Goal: Task Accomplishment & Management: Manage account settings

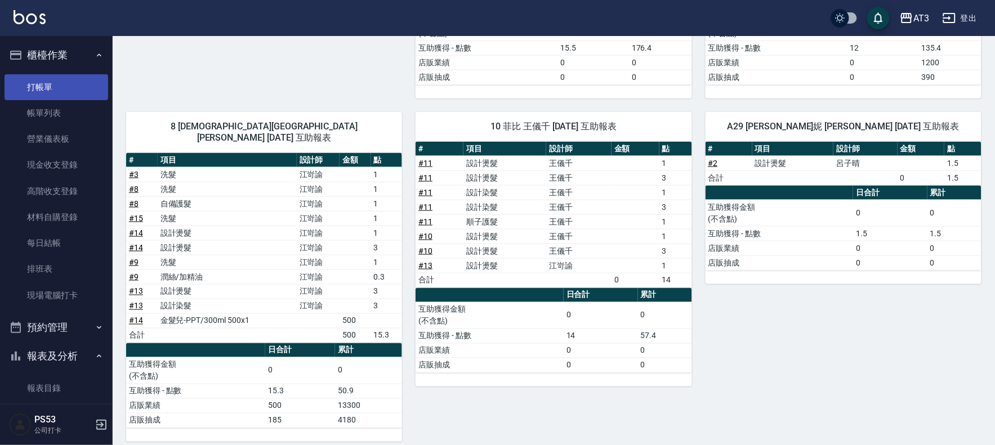
click at [35, 92] on link "打帳單" at bounding box center [57, 87] width 104 height 26
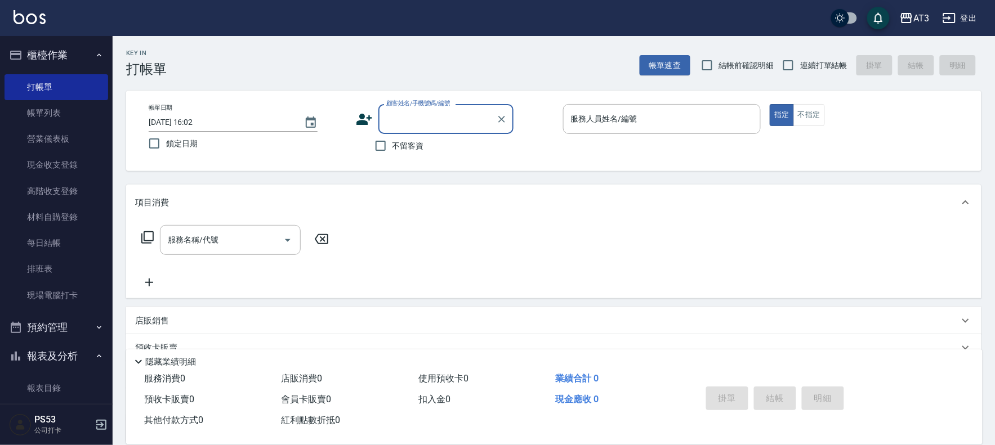
click at [361, 120] on icon at bounding box center [364, 119] width 16 height 11
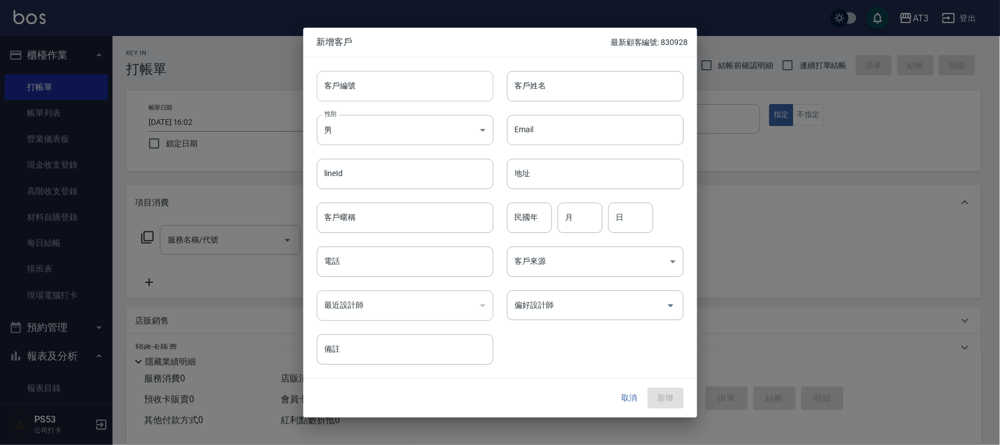
click at [442, 93] on input "客戶編號" at bounding box center [405, 86] width 177 height 30
type input "690925"
type input "c"
type input "[PERSON_NAME]"
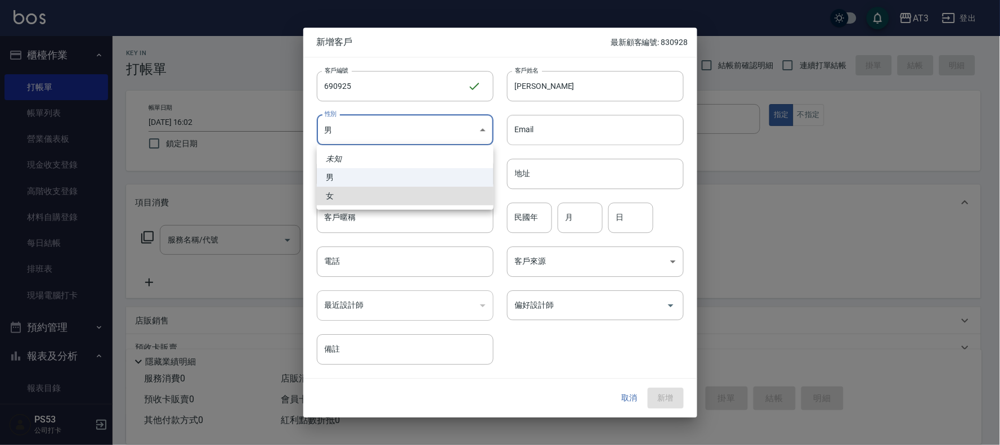
type input "[DEMOGRAPHIC_DATA]"
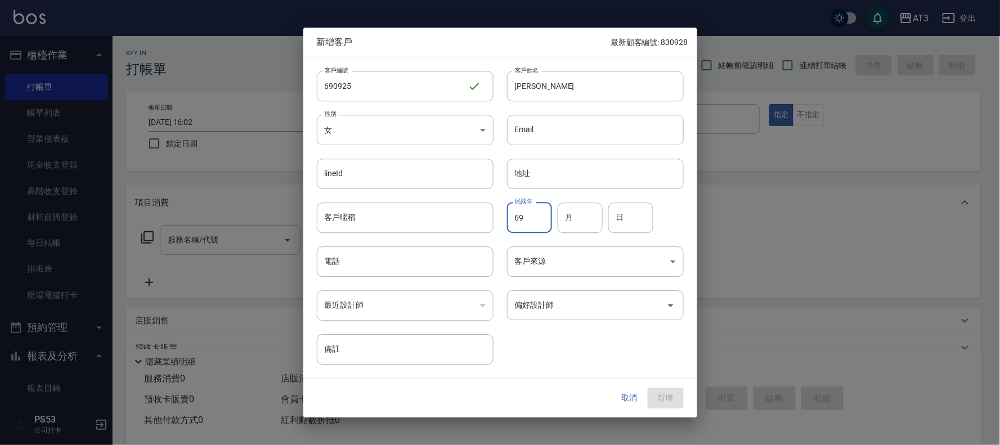
type input "69"
type input "9"
type input "25"
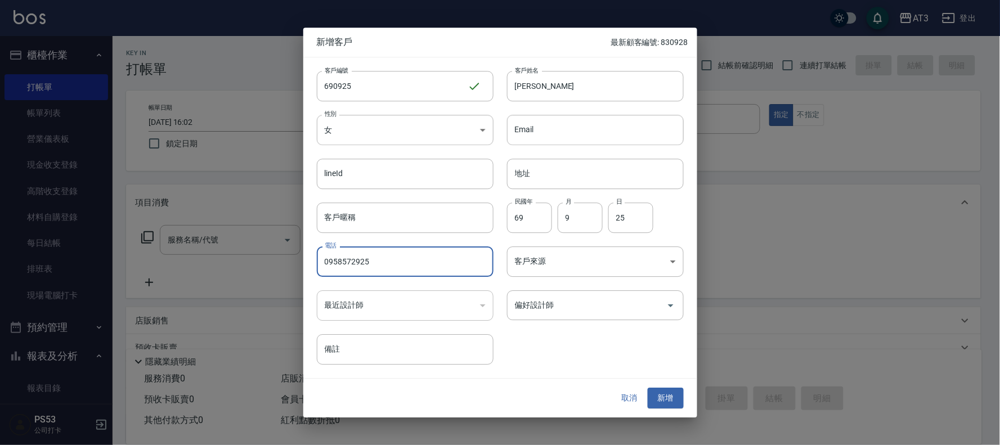
type input "0958572925"
click at [648, 388] on button "新增" at bounding box center [666, 398] width 36 height 21
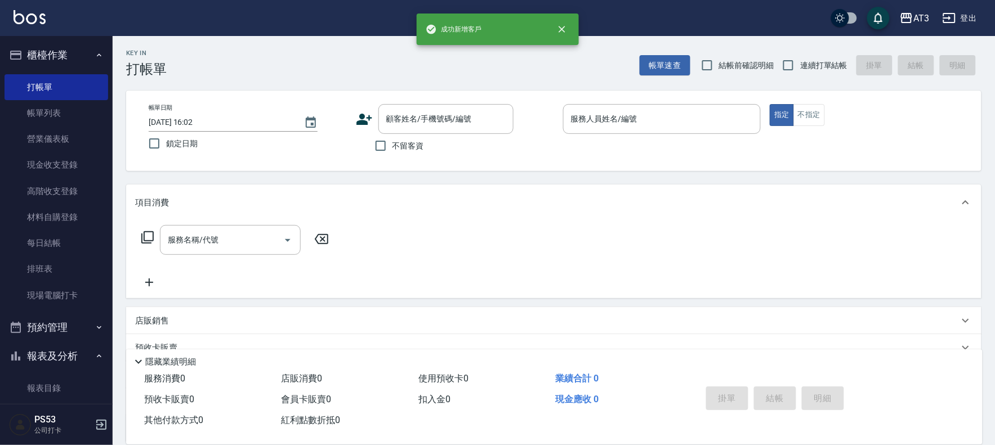
click at [361, 113] on icon at bounding box center [364, 119] width 17 height 17
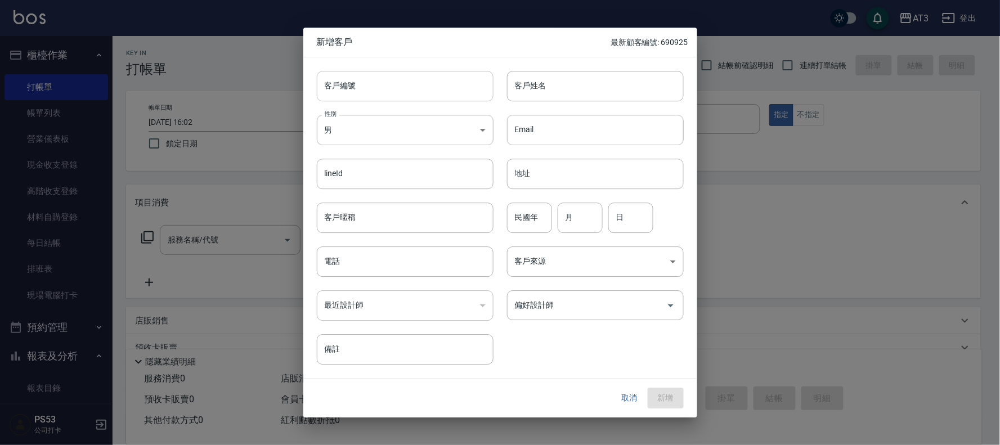
click at [406, 72] on input "客戶編號" at bounding box center [405, 86] width 177 height 30
type input "921208-2"
type input "[PERSON_NAME]"
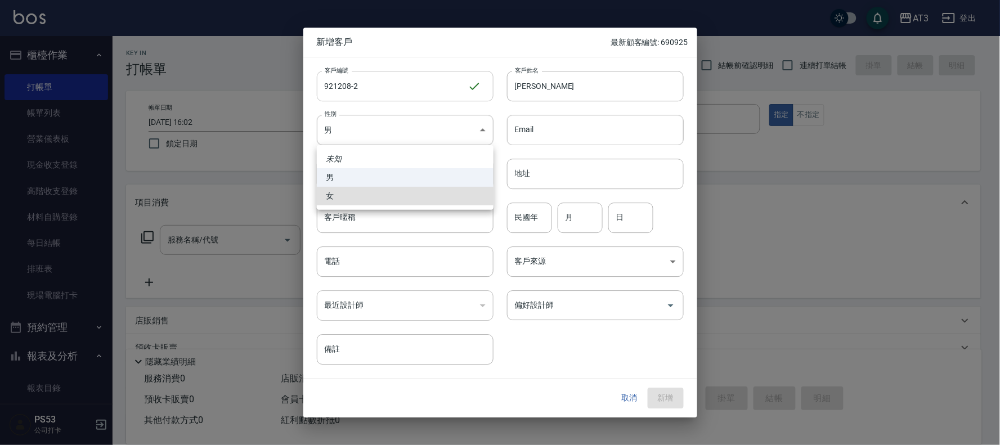
type input "[DEMOGRAPHIC_DATA]"
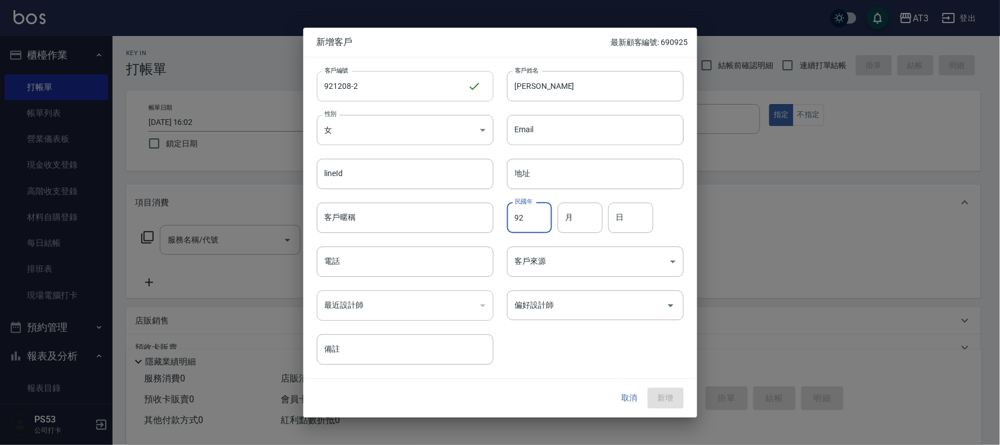
type input "92"
type input "12"
type input "08"
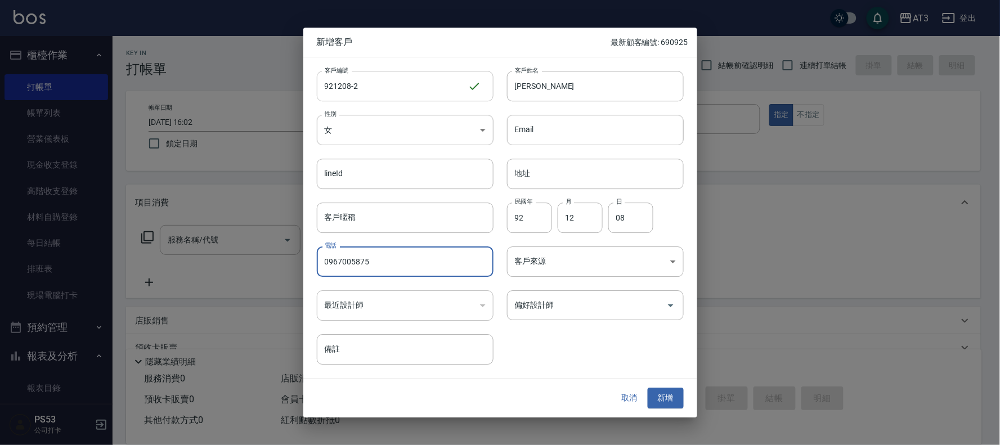
type input "0967005875"
click at [648, 388] on button "新增" at bounding box center [666, 398] width 36 height 21
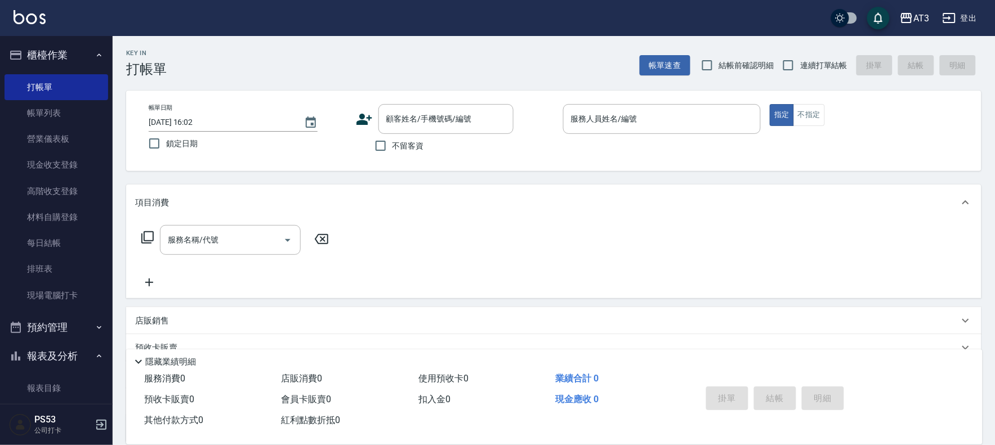
click at [359, 117] on icon at bounding box center [364, 119] width 16 height 11
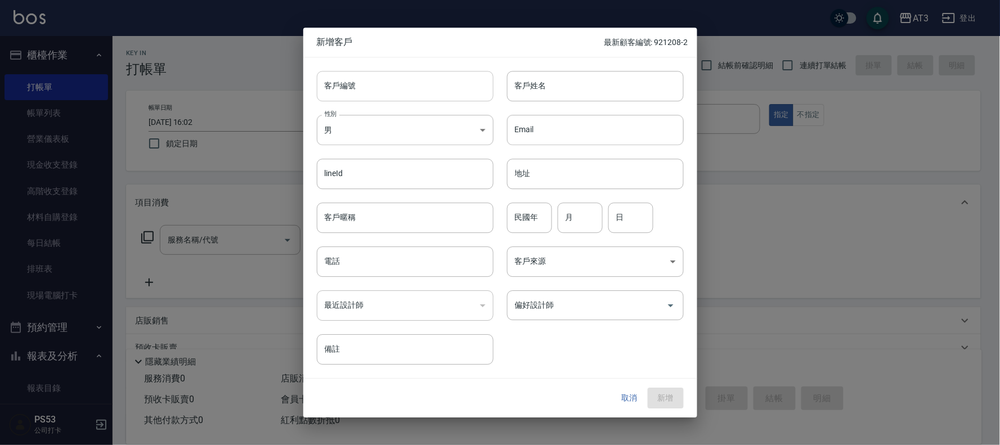
click at [469, 87] on input "客戶編號" at bounding box center [405, 86] width 177 height 30
type input "820614"
type input "林筱軒"
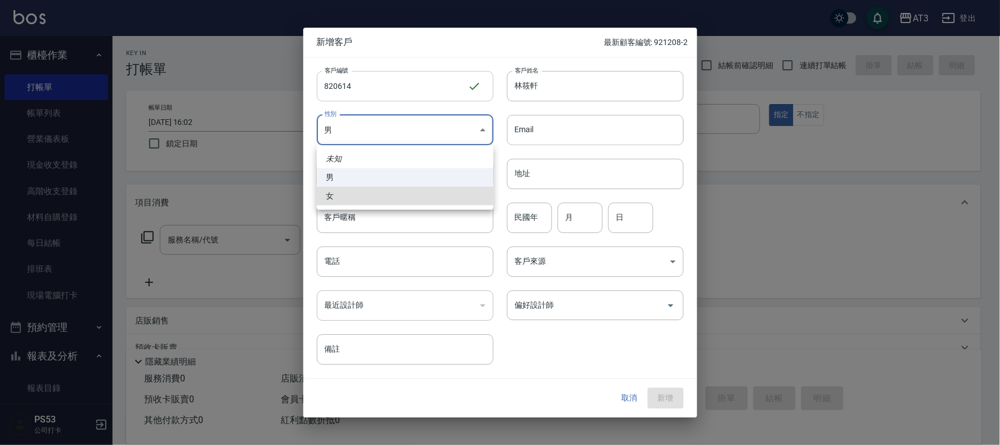
type input "FEMALE"
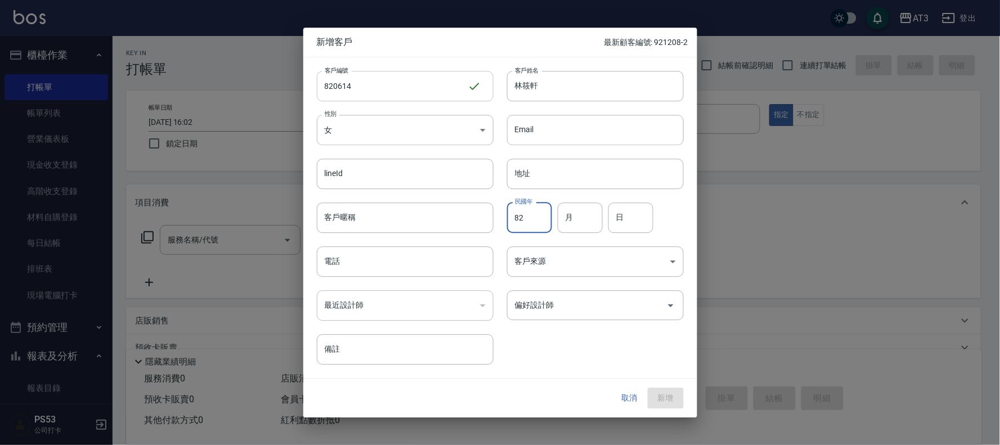
type input "82"
type input "4"
type input "6"
type input "14"
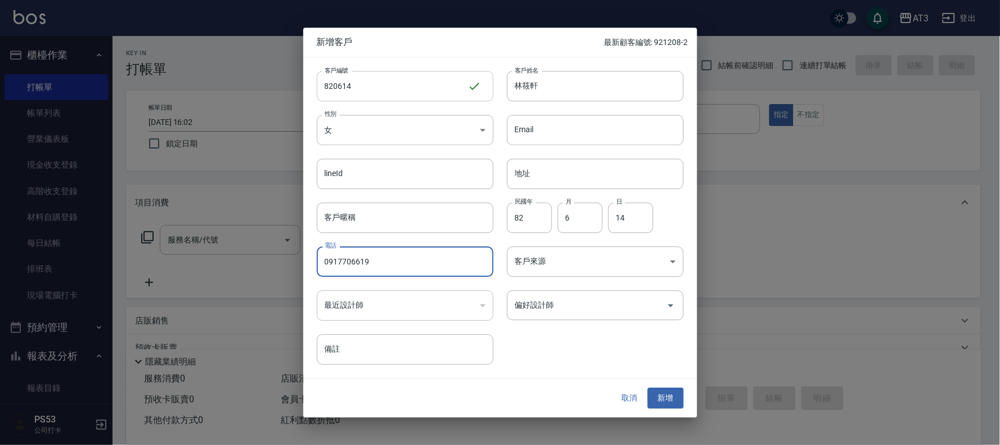
type input "0917706619"
click at [648, 388] on button "新增" at bounding box center [666, 398] width 36 height 21
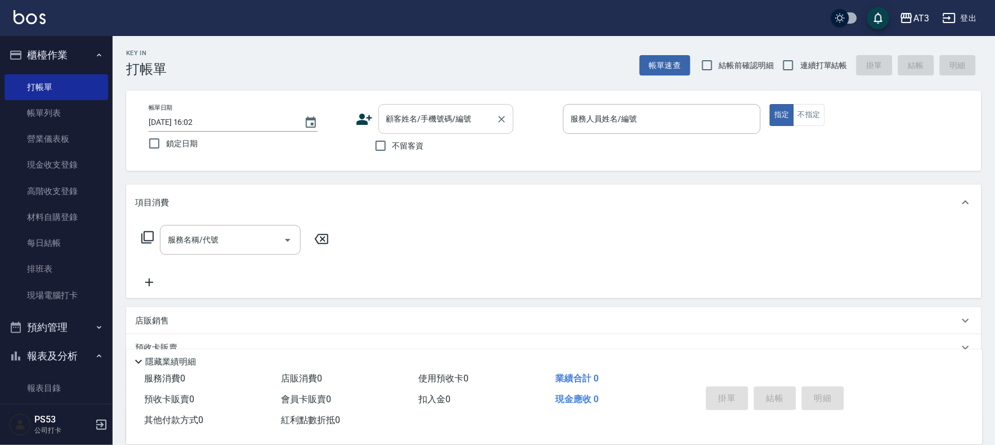
click at [432, 126] on input "顧客姓名/手機號碼/編號" at bounding box center [437, 119] width 108 height 20
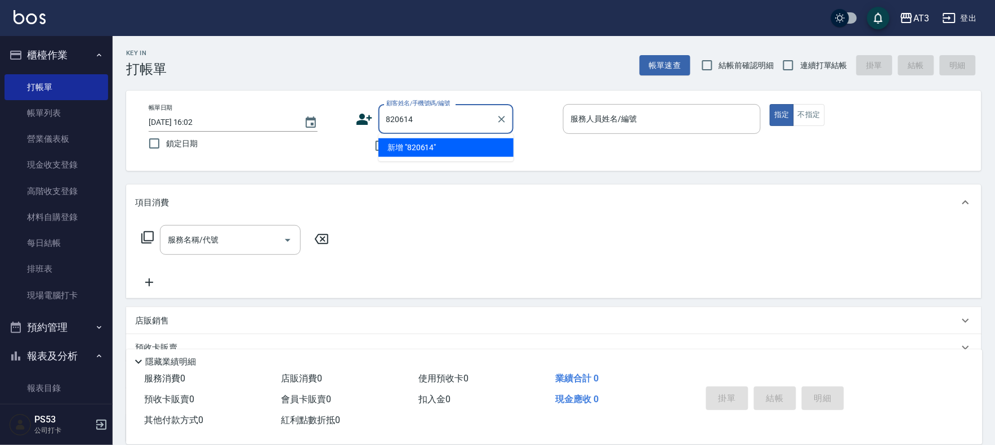
type input "820614"
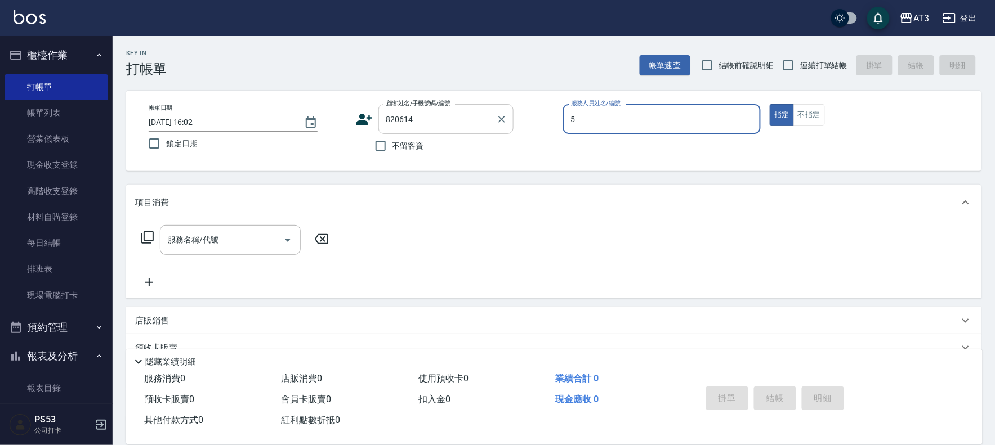
type input "淑文-5"
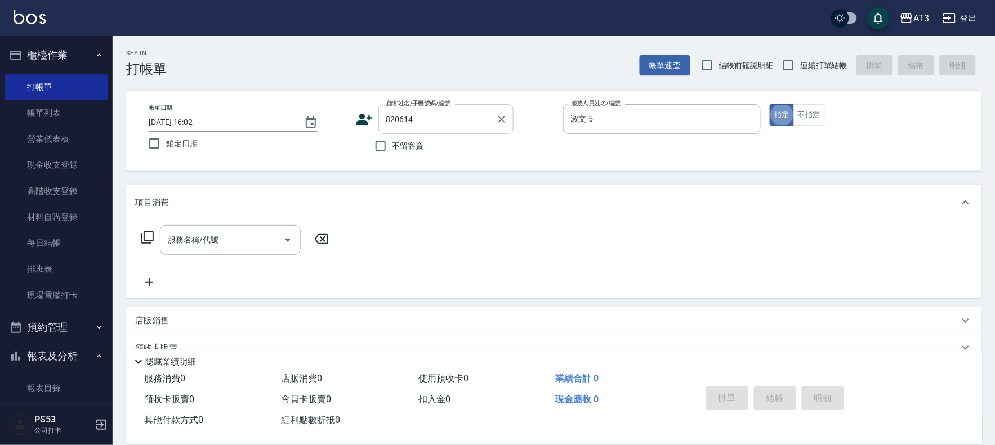
type button "true"
type input "林筱軒/0917706619/820614"
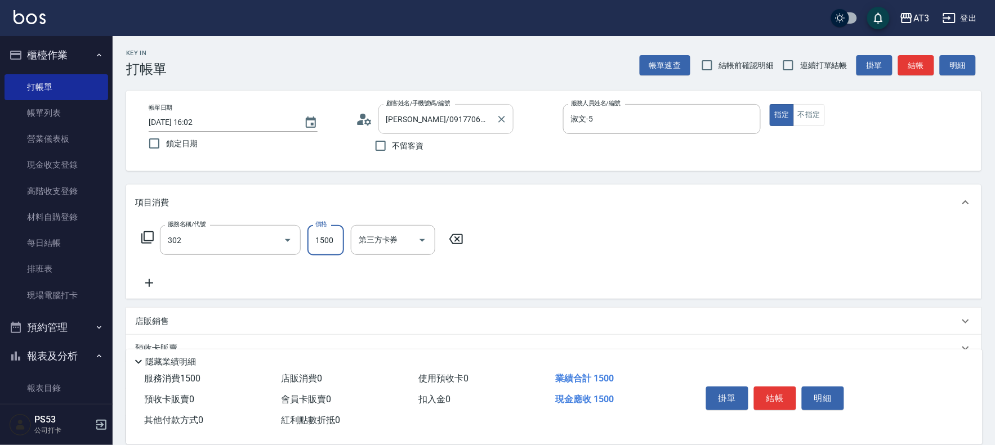
type input "設計燙髮(302)"
type input "1080"
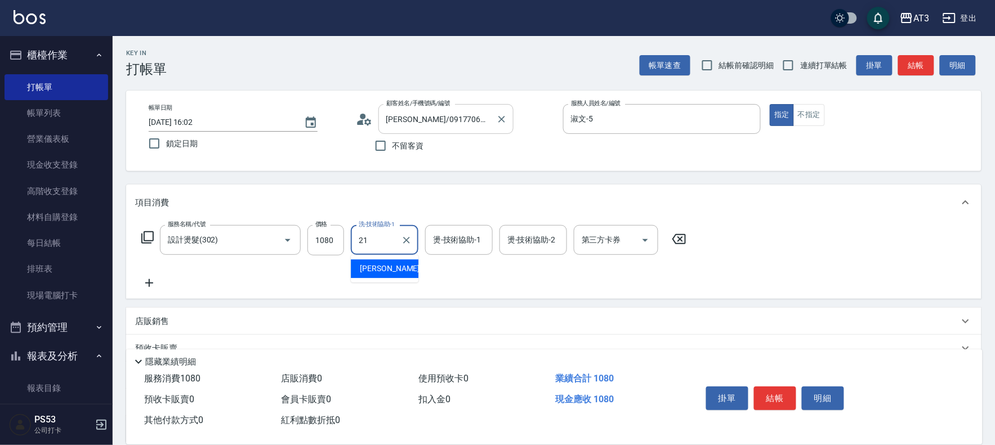
type input "珺珺-21"
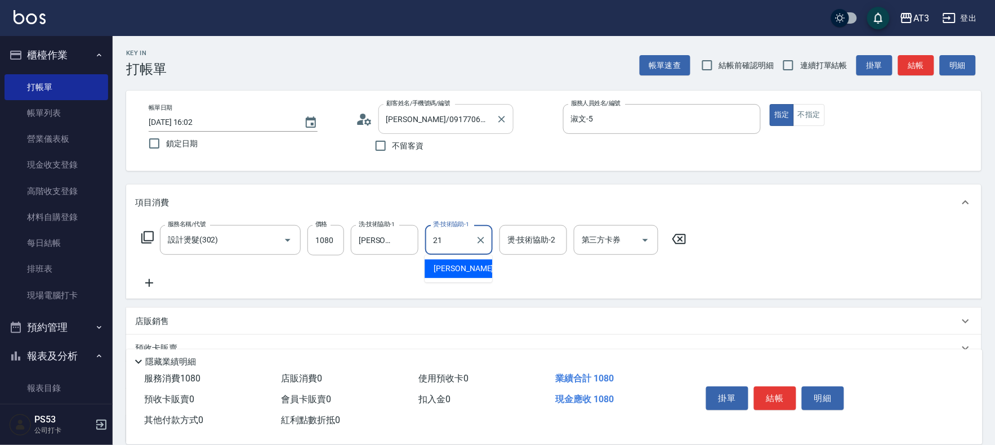
type input "珺珺-21"
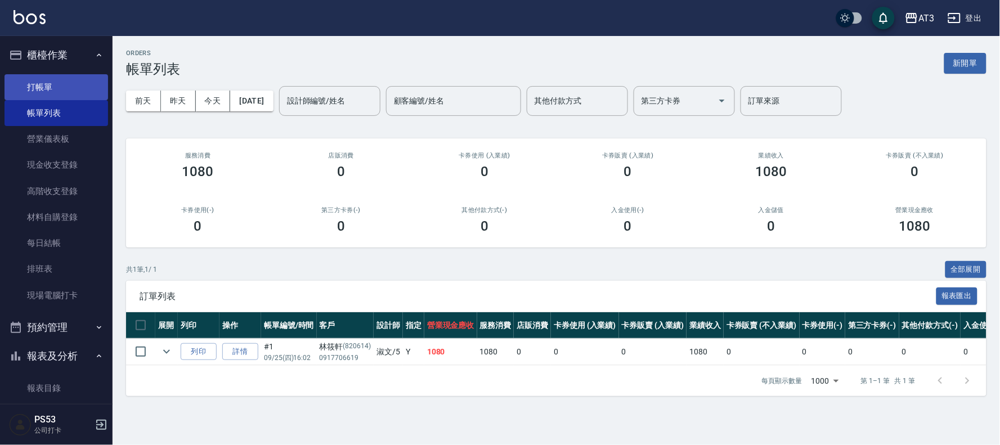
click at [43, 76] on link "打帳單" at bounding box center [57, 87] width 104 height 26
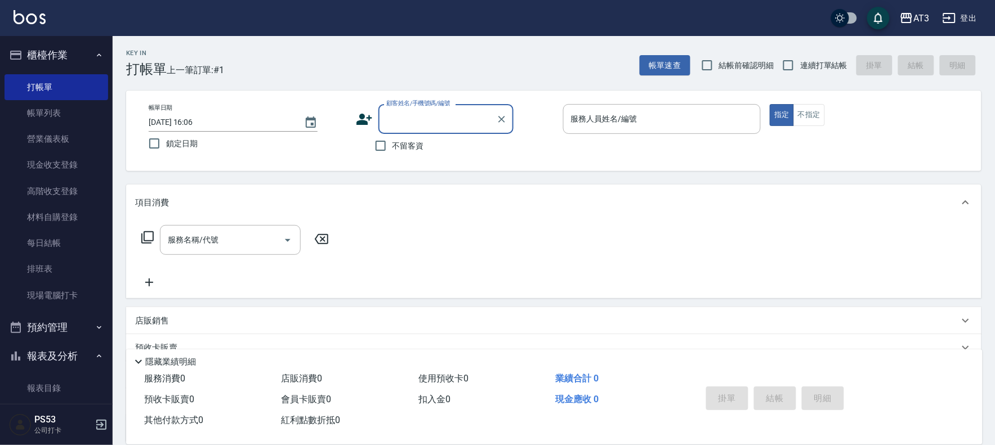
click at [822, 71] on label "連續打單結帳" at bounding box center [811, 65] width 71 height 24
click at [800, 71] on input "連續打單結帳" at bounding box center [788, 65] width 24 height 24
checkbox input "true"
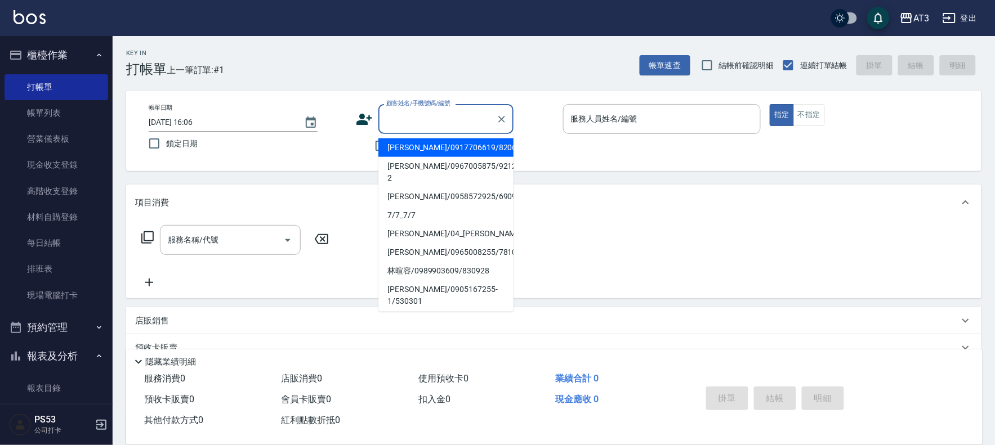
click at [448, 123] on input "顧客姓名/手機號碼/編號" at bounding box center [437, 119] width 108 height 20
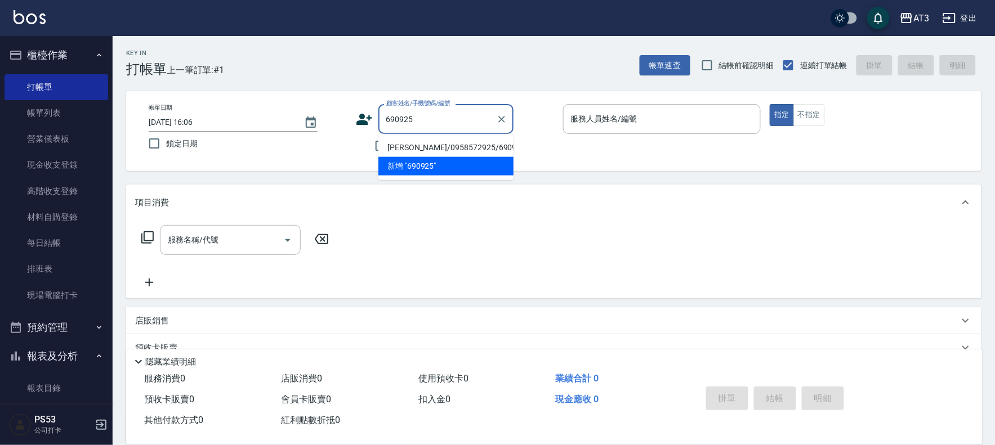
type input "黃羽暄/0958572925/690925"
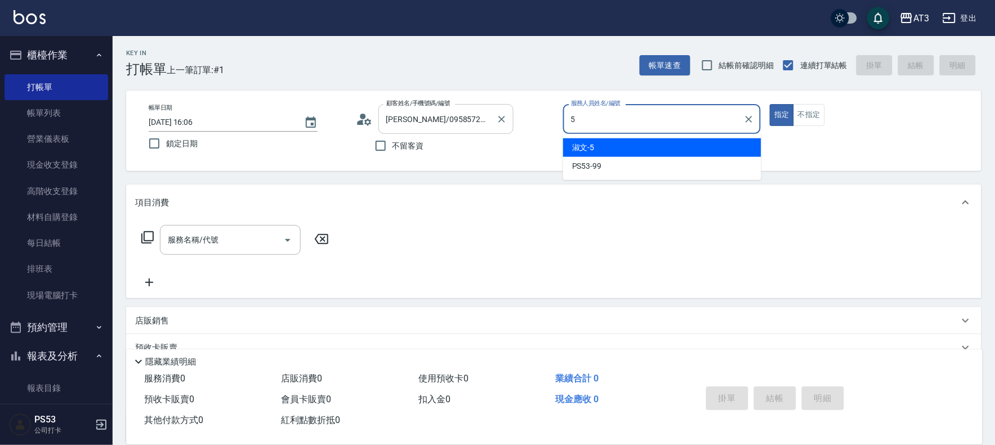
type input "淑文-5"
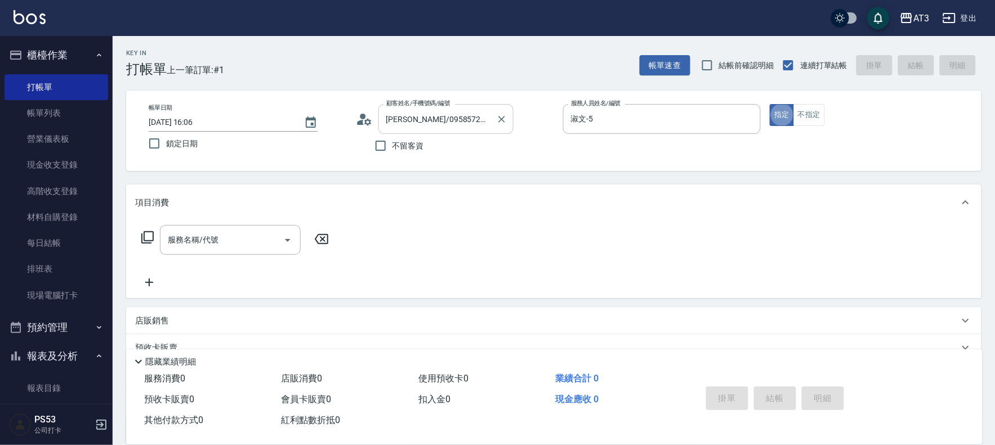
type button "true"
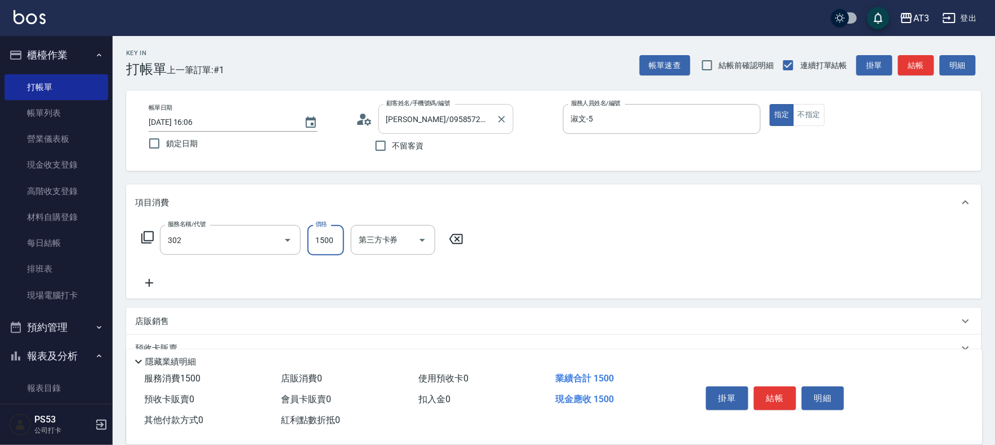
type input "設計燙髮(302)"
type input "1080"
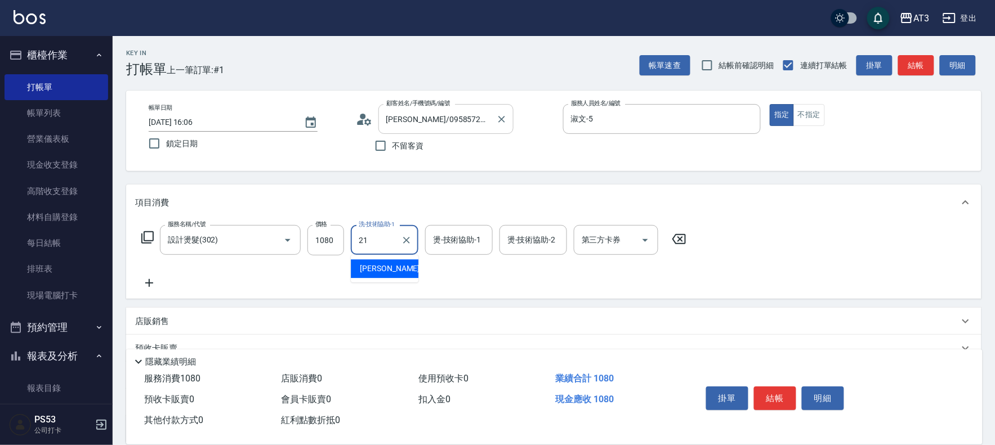
type input "珺珺-21"
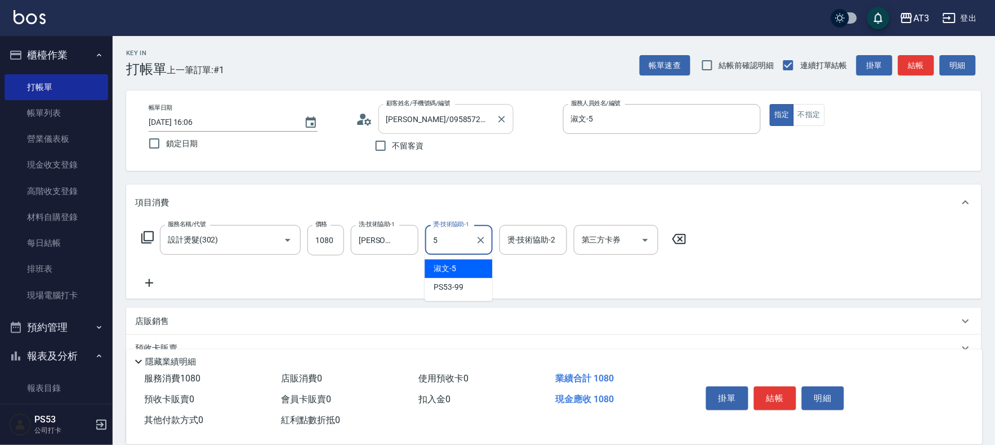
type input "淑文-5"
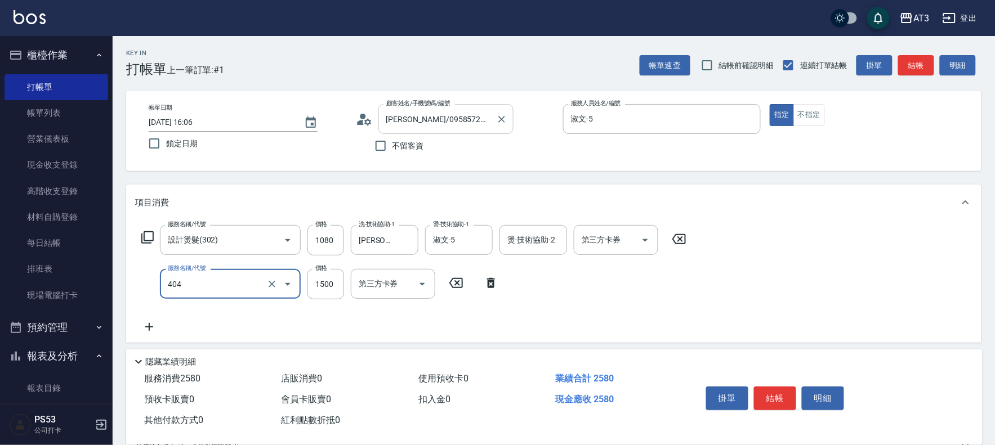
type input "設計染髮(404)"
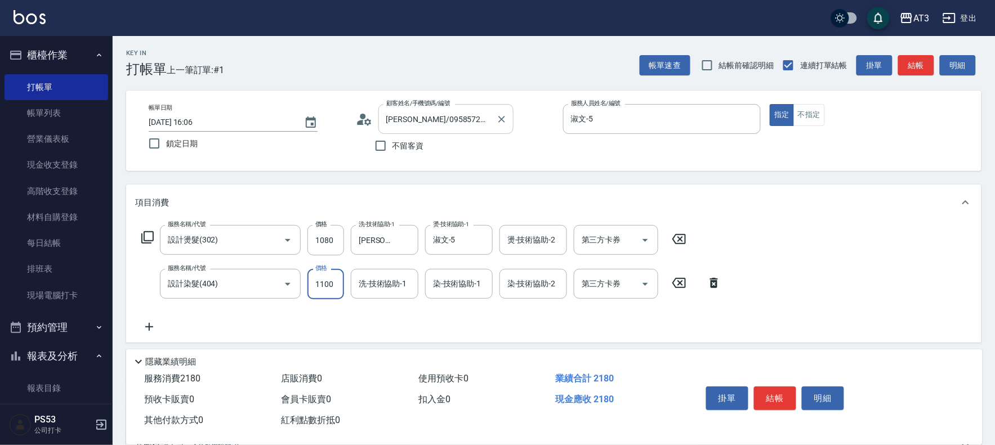
type input "1100"
type input "淑文-5"
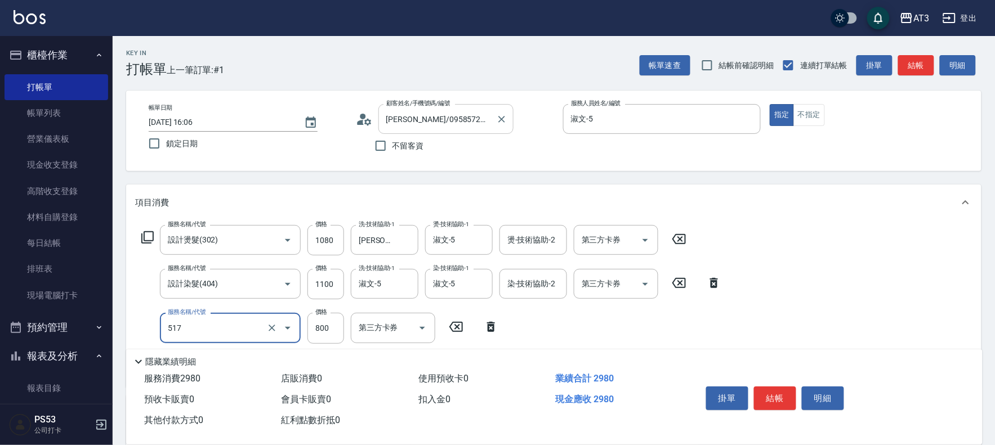
type input "C2花漾深層護髮/新(517)"
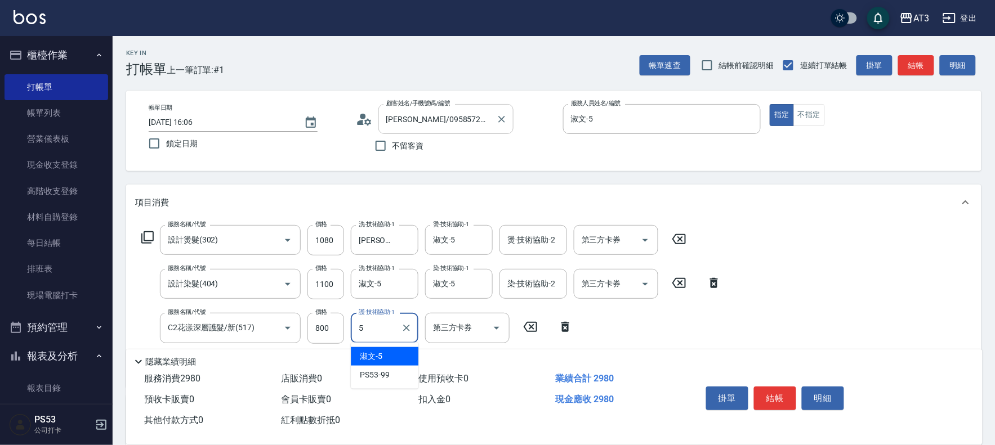
type input "淑文-5"
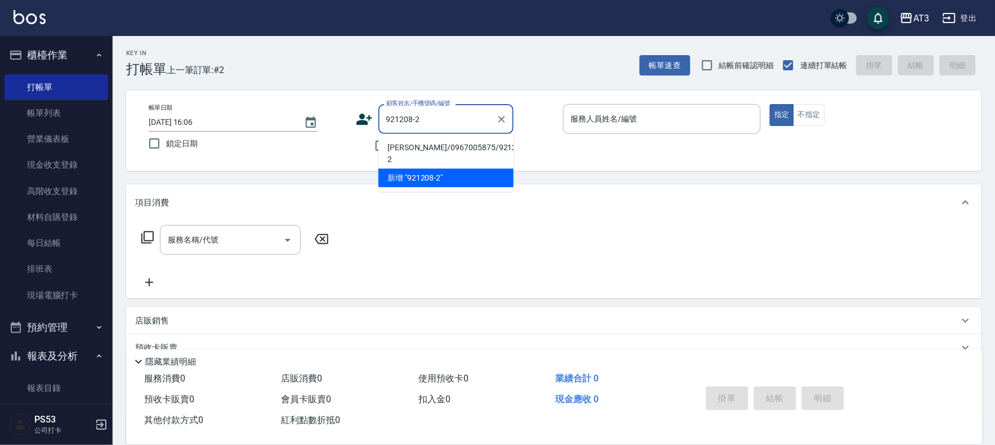
type input "張貽晴/0967005875/921208-2"
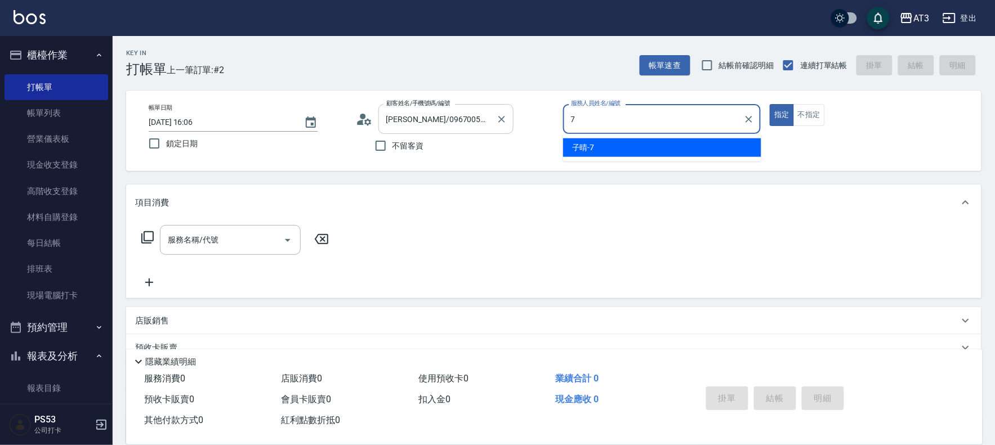
type input "子晴-7"
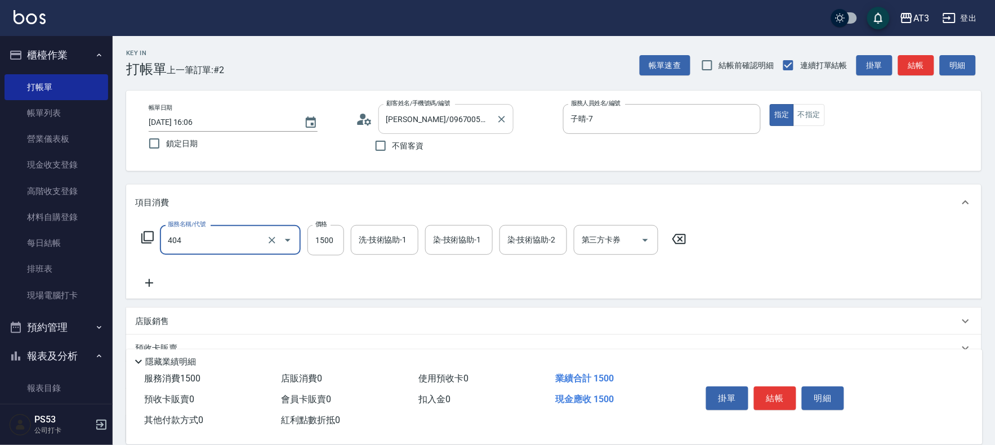
type input "設計染髮(404)"
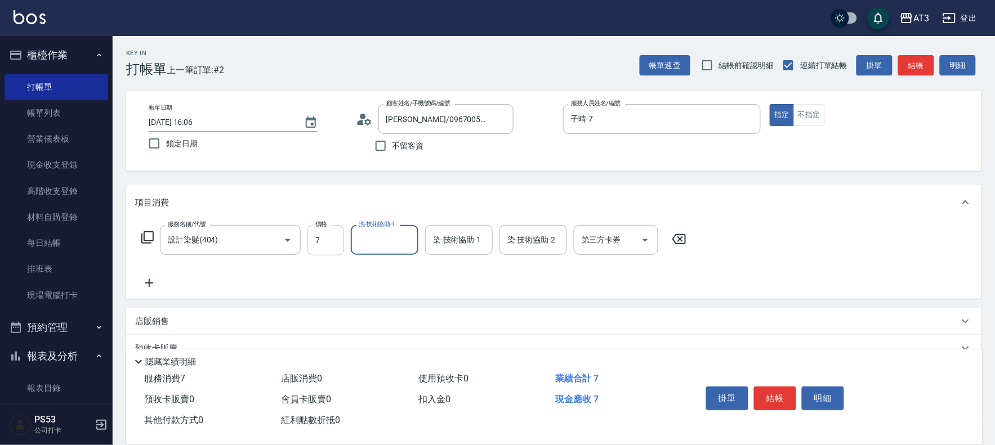
click at [330, 237] on input "7" at bounding box center [325, 240] width 37 height 30
type input "1099"
type input "子晴-7"
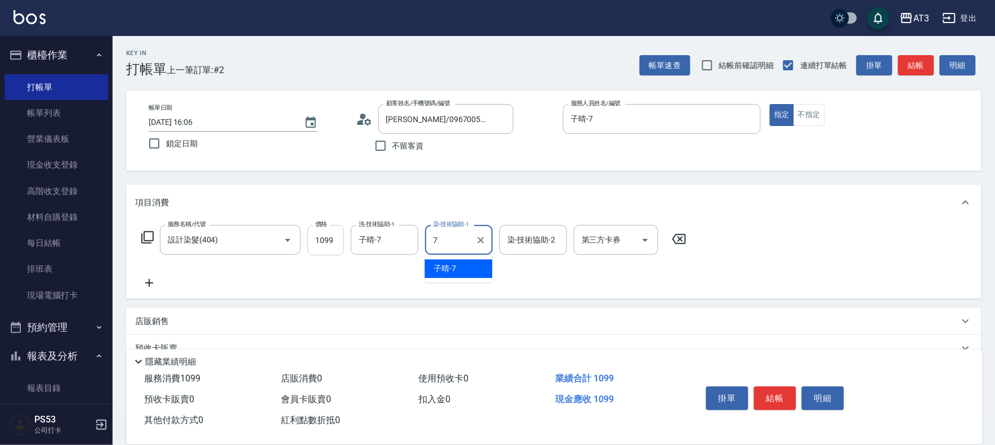
type input "子晴-7"
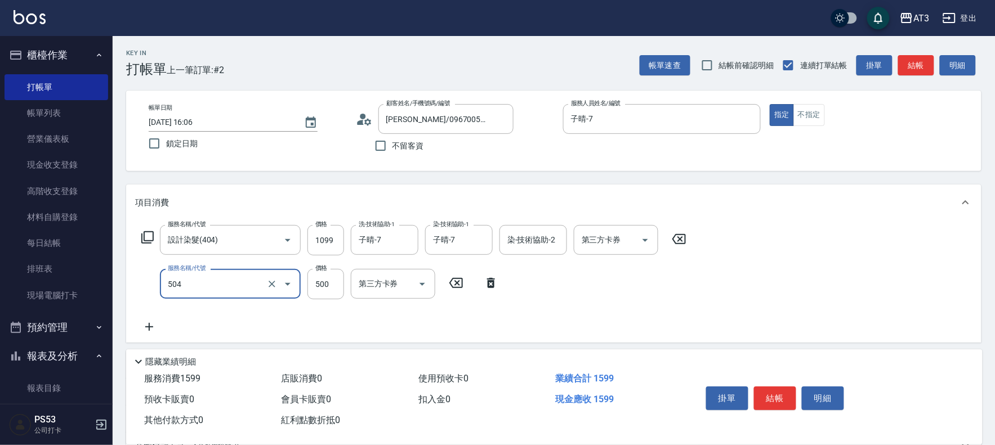
type input "順子護髮(504)"
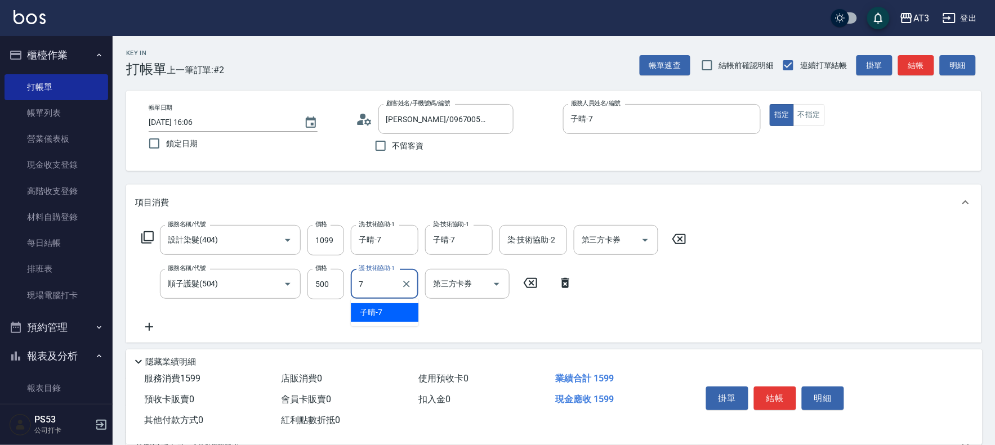
type input "子晴-7"
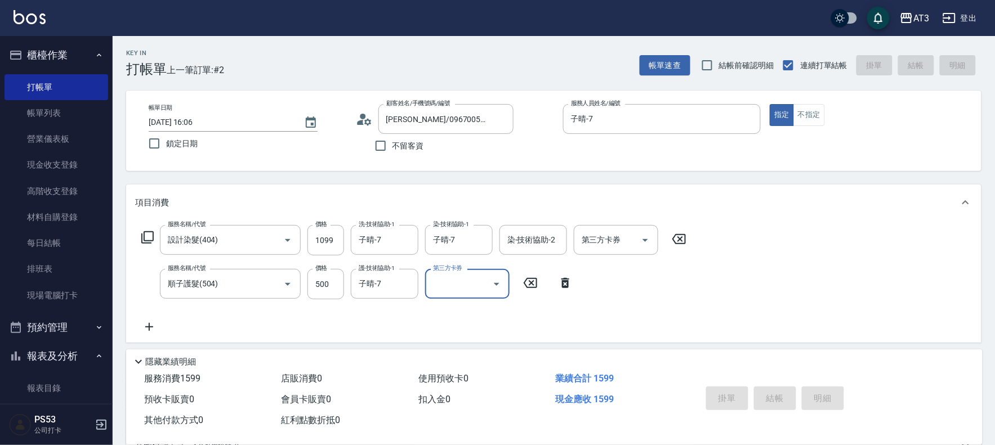
type input "2025/09/25 16:07"
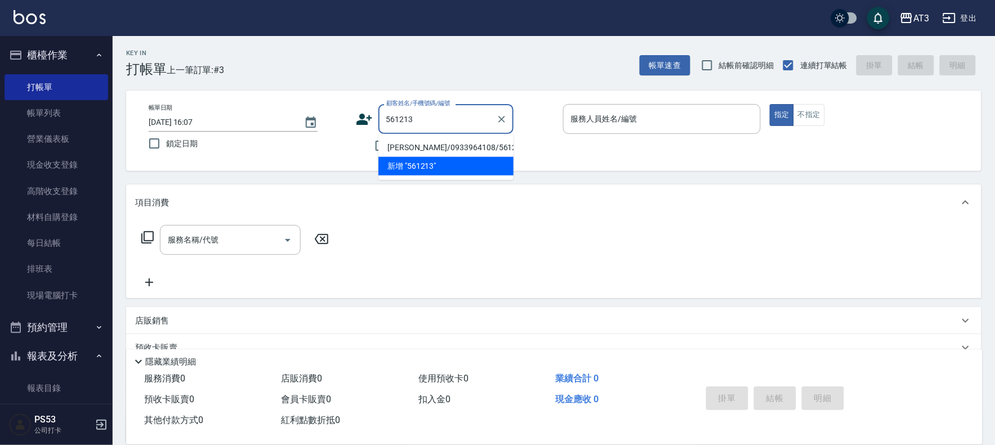
type input "湯馨韻/0933964108/561213"
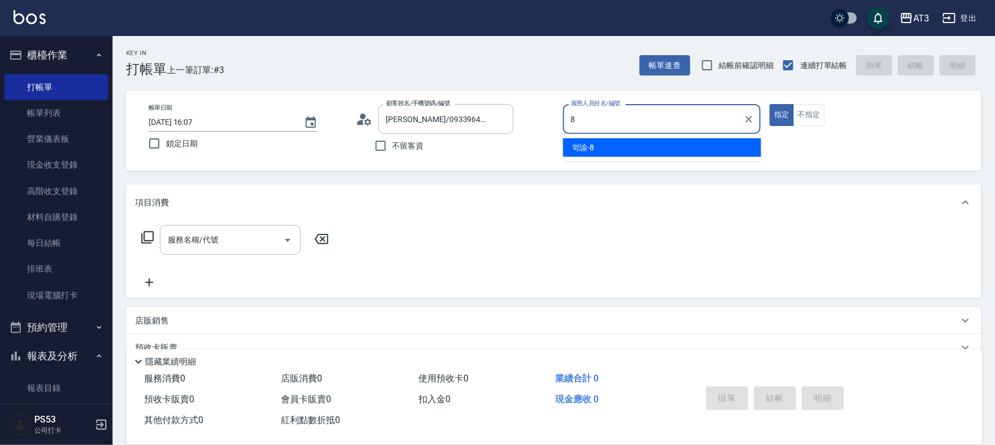
type input "岢諭-8"
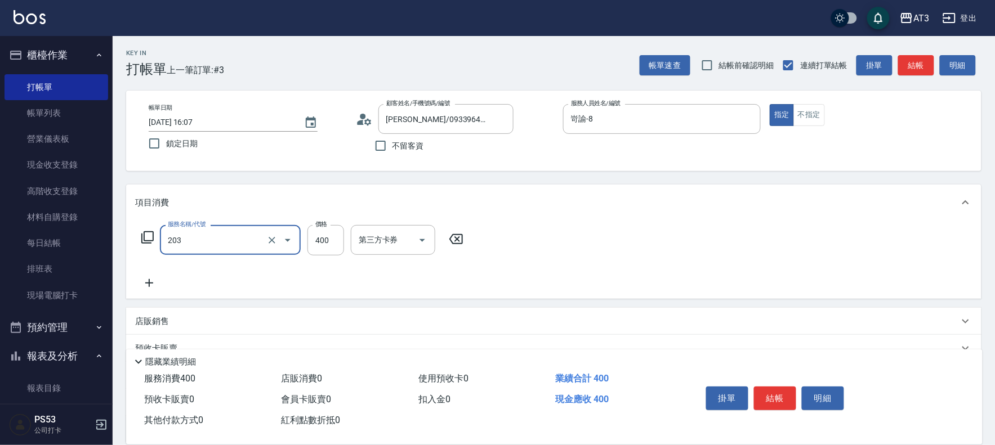
type input "指定單剪(203)"
type input "250"
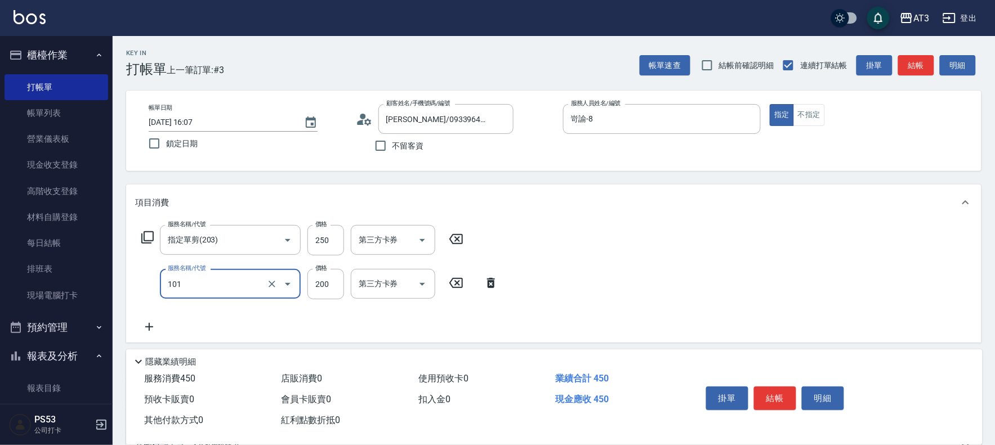
type input "洗髮(101)"
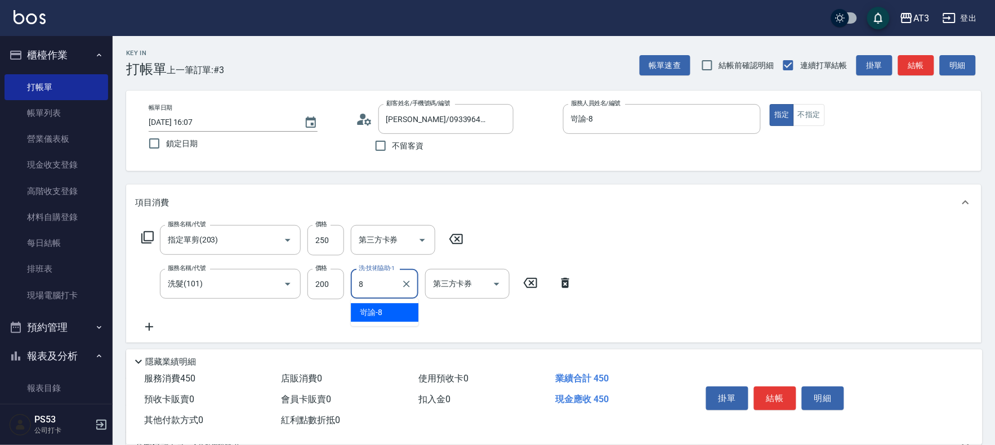
type input "岢諭-8"
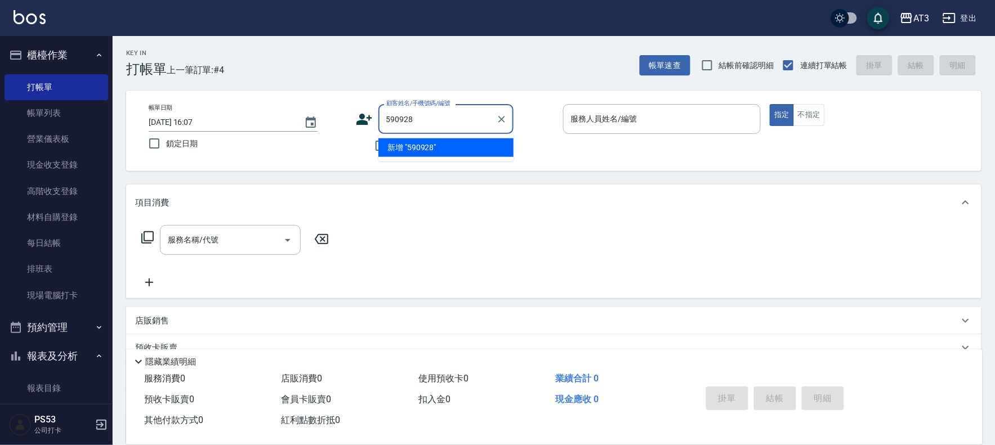
type input "林佑盈/0912299296/590928"
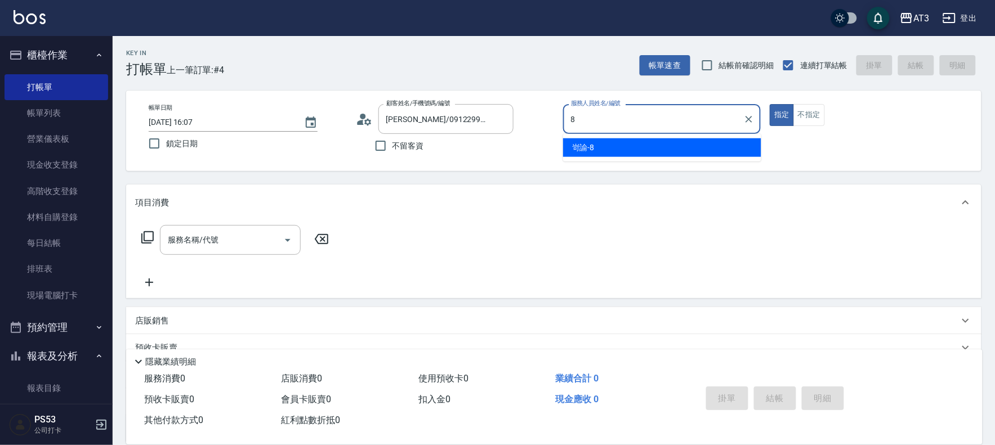
type input "岢諭-8"
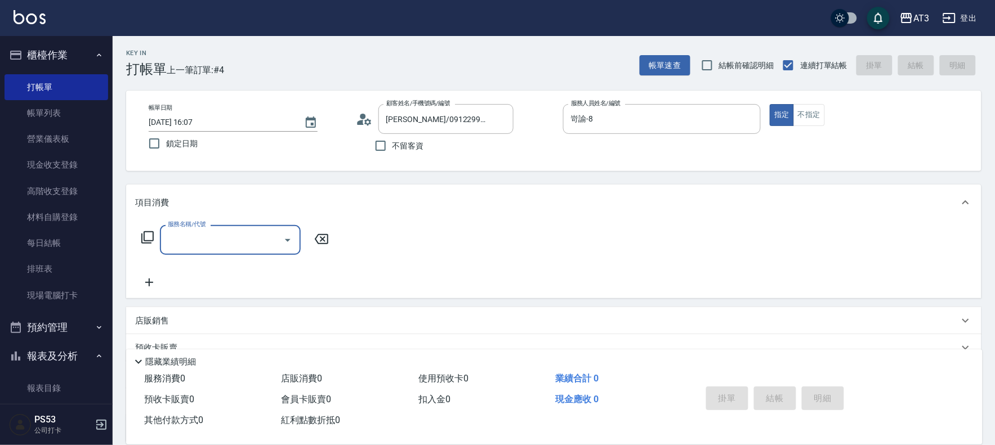
click at [146, 238] on icon at bounding box center [148, 238] width 14 height 14
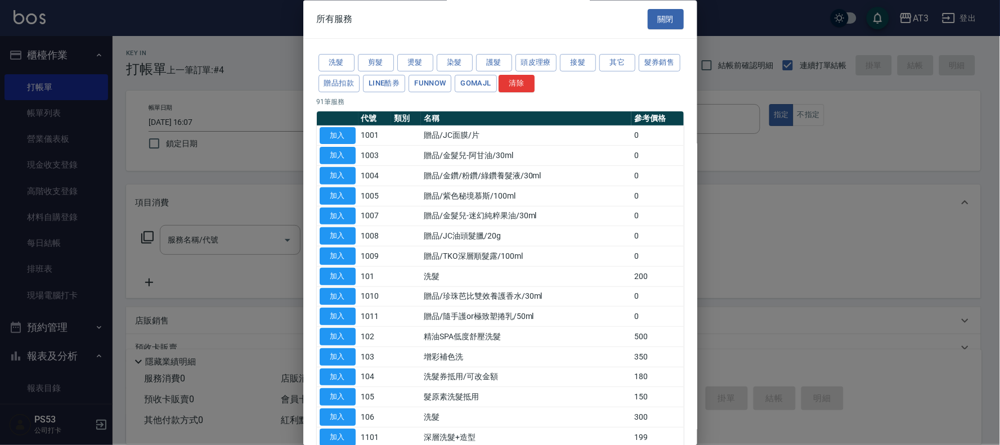
click at [417, 56] on button "燙髮" at bounding box center [415, 63] width 36 height 17
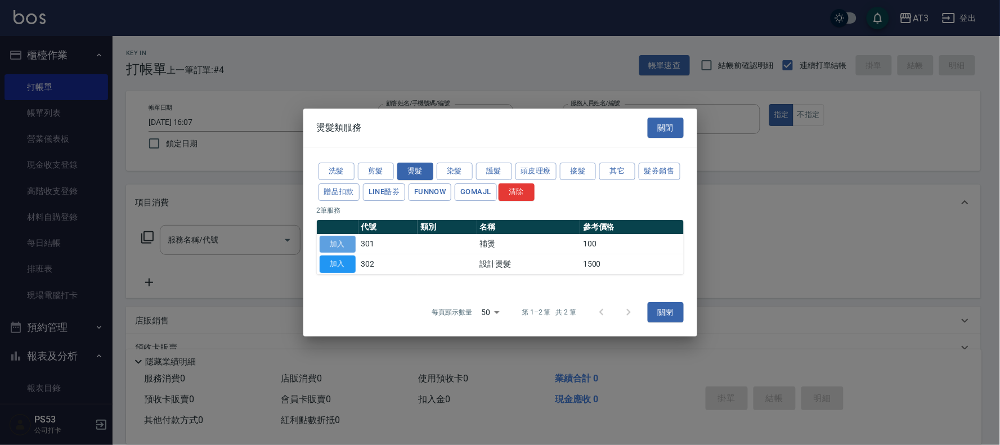
click at [333, 240] on button "加入" at bounding box center [338, 244] width 36 height 17
type input "補燙(301)"
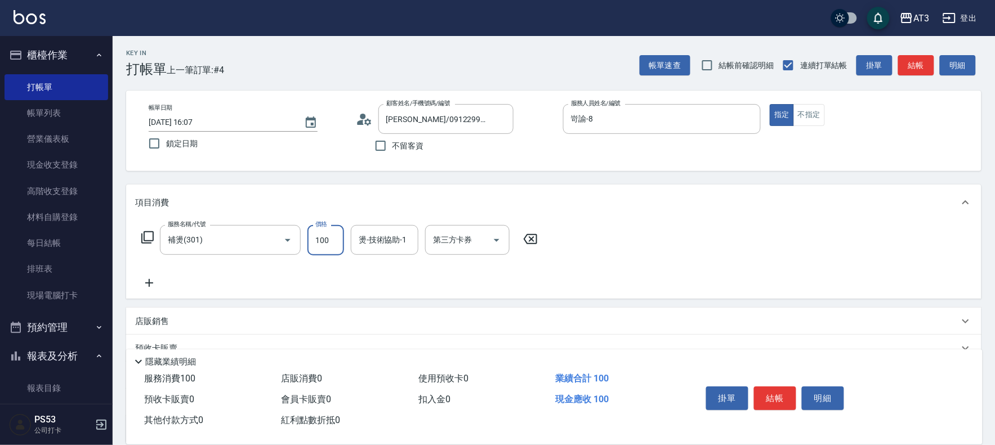
click at [330, 244] on input "100" at bounding box center [325, 240] width 37 height 30
type input "600"
type input "珺珺-21"
click at [408, 243] on icon "Clear" at bounding box center [406, 240] width 11 height 11
type input "岢諭-8"
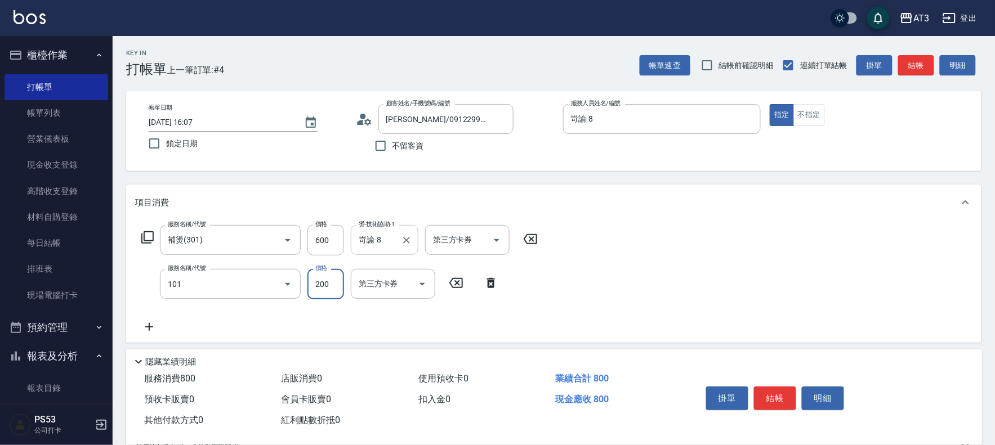
type input "洗髮(101)"
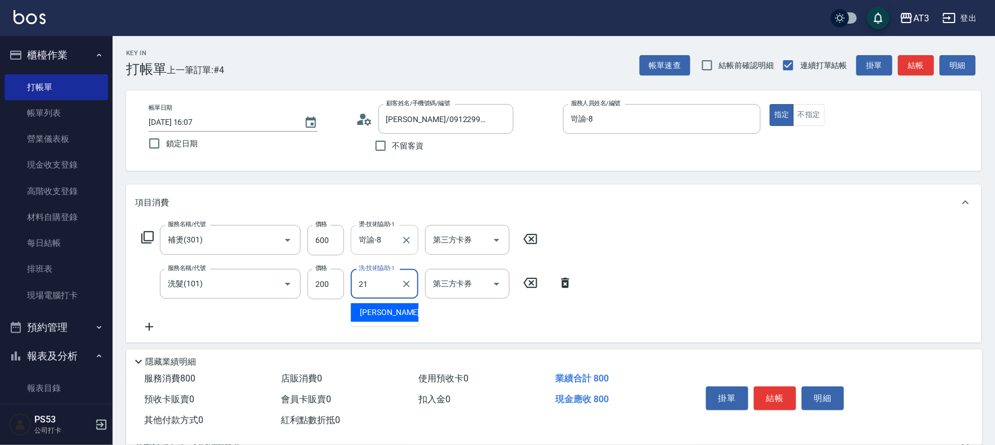
type input "珺珺-21"
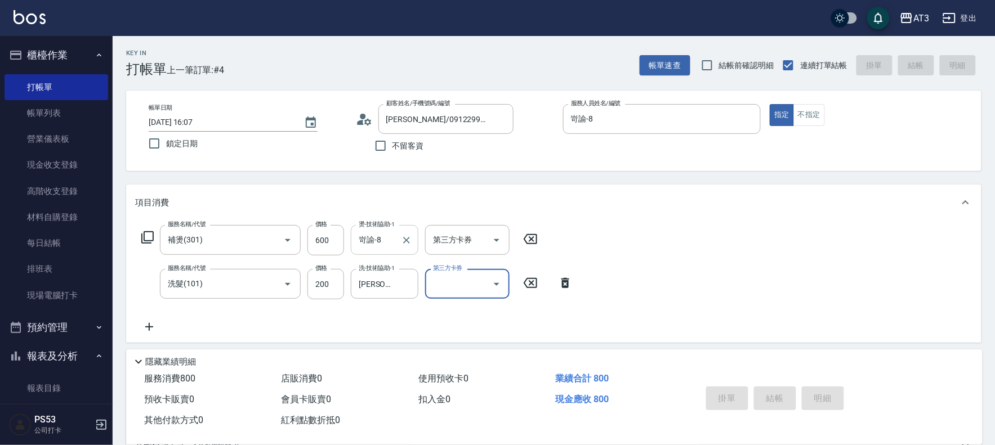
type input "2025/09/25 16:08"
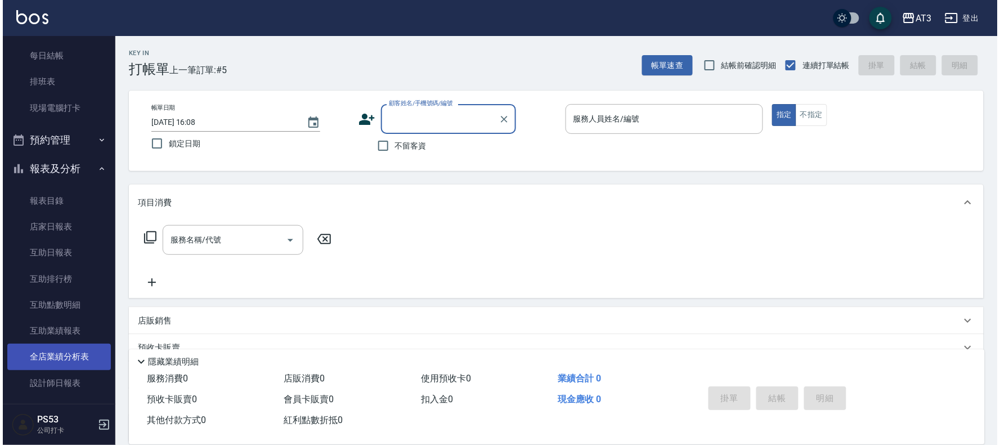
scroll to position [250, 0]
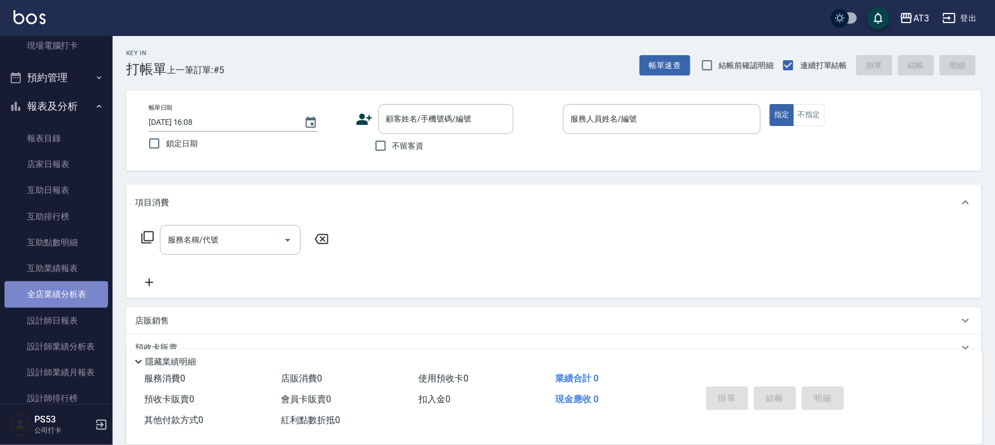
click at [55, 292] on link "全店業績分析表" at bounding box center [57, 294] width 104 height 26
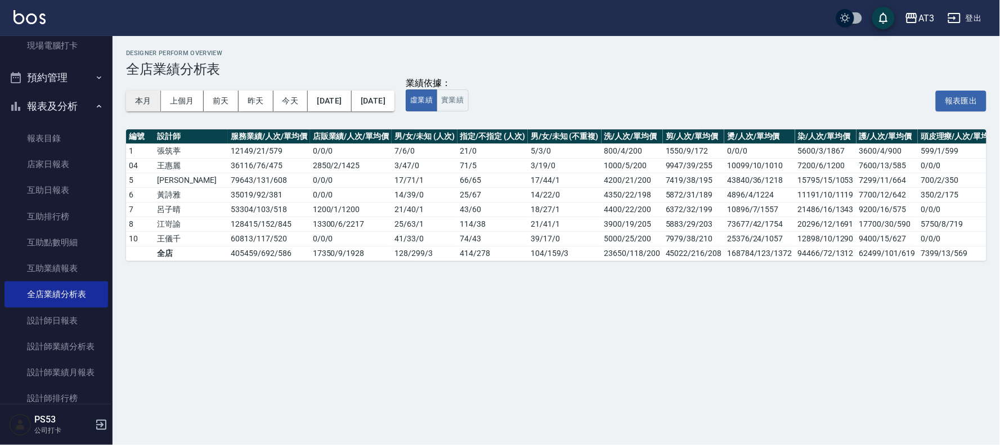
click at [134, 94] on button "本月" at bounding box center [143, 101] width 35 height 21
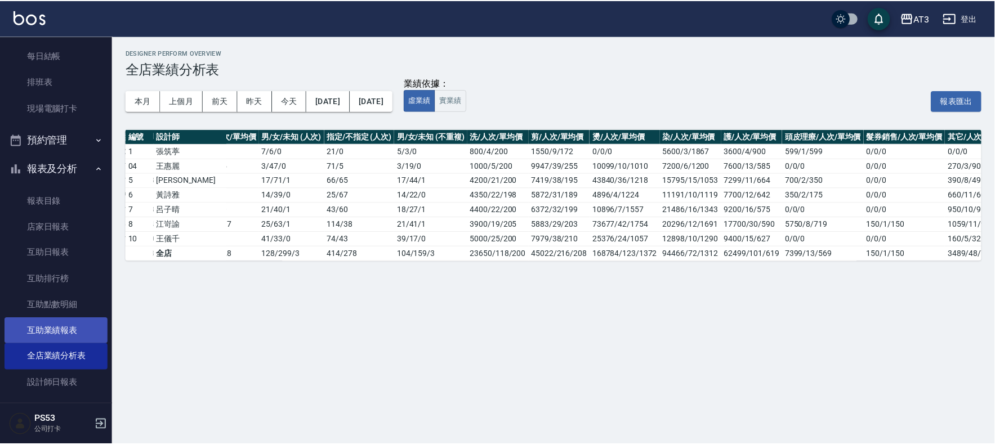
scroll to position [250, 0]
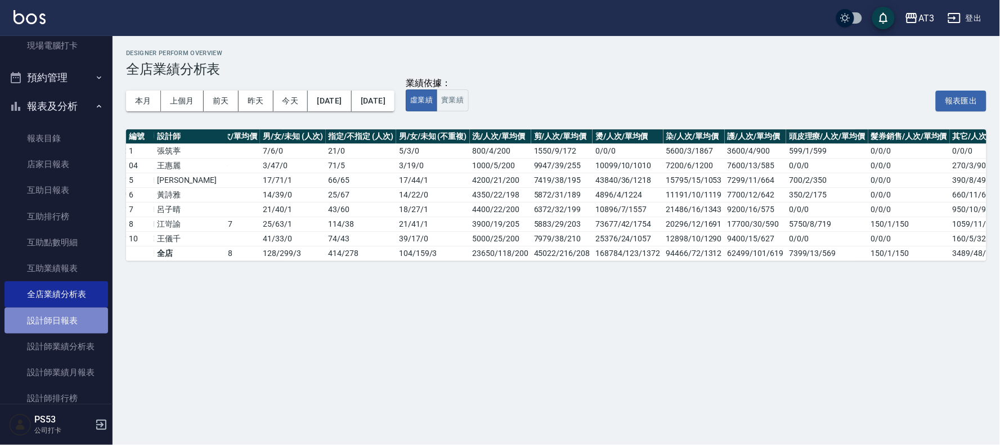
click at [74, 318] on link "設計師日報表" at bounding box center [57, 321] width 104 height 26
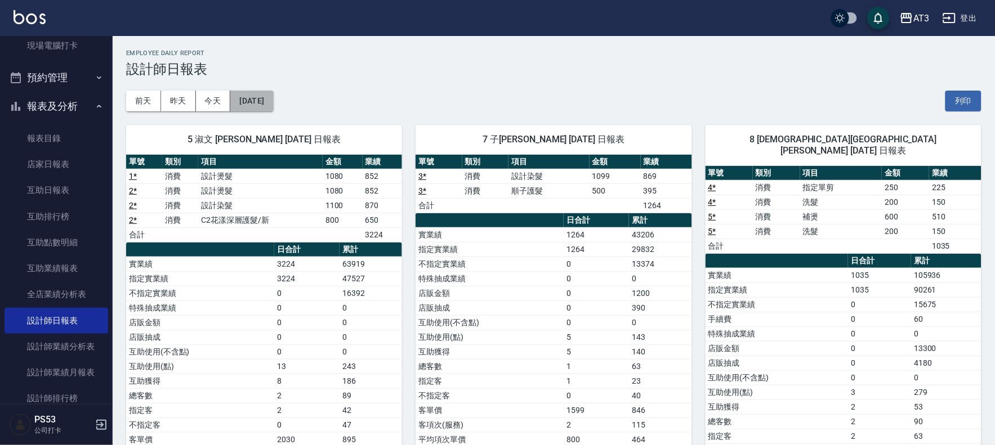
click at [268, 97] on button "[DATE]" at bounding box center [251, 101] width 43 height 21
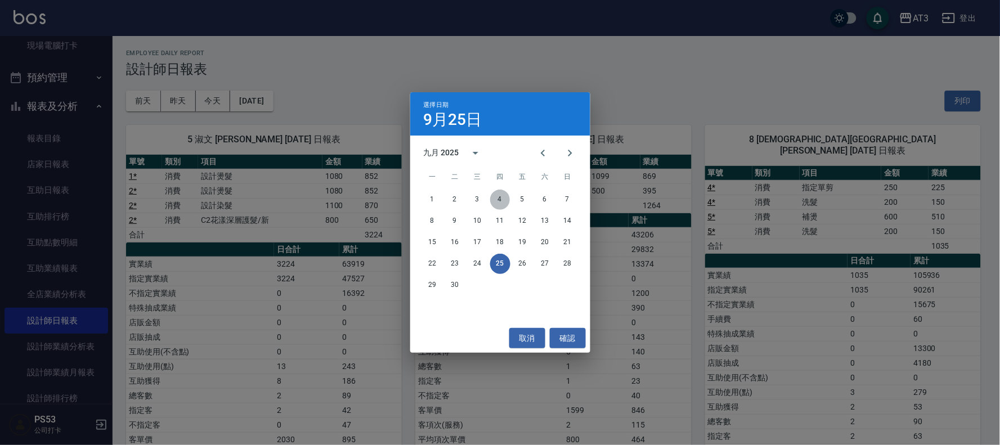
click at [499, 199] on button "4" at bounding box center [500, 200] width 20 height 20
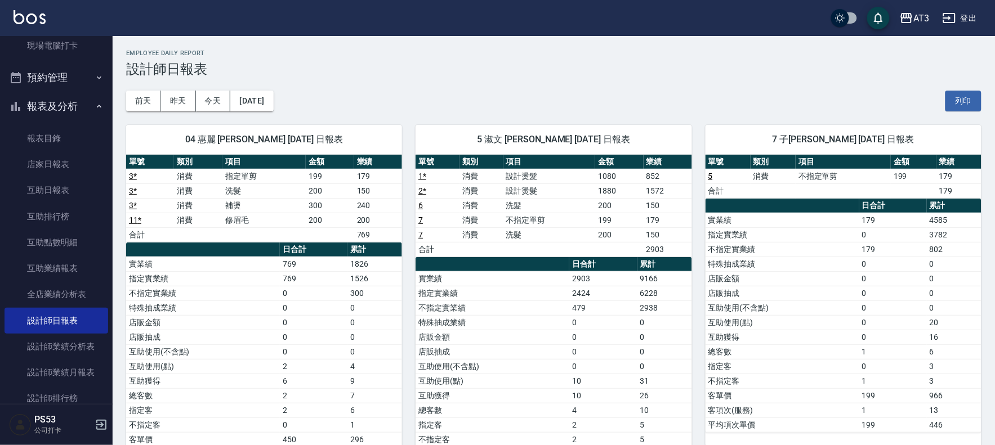
click at [420, 188] on link "2 *" at bounding box center [422, 190] width 8 height 9
click at [261, 104] on button "2025/09/04" at bounding box center [251, 101] width 43 height 21
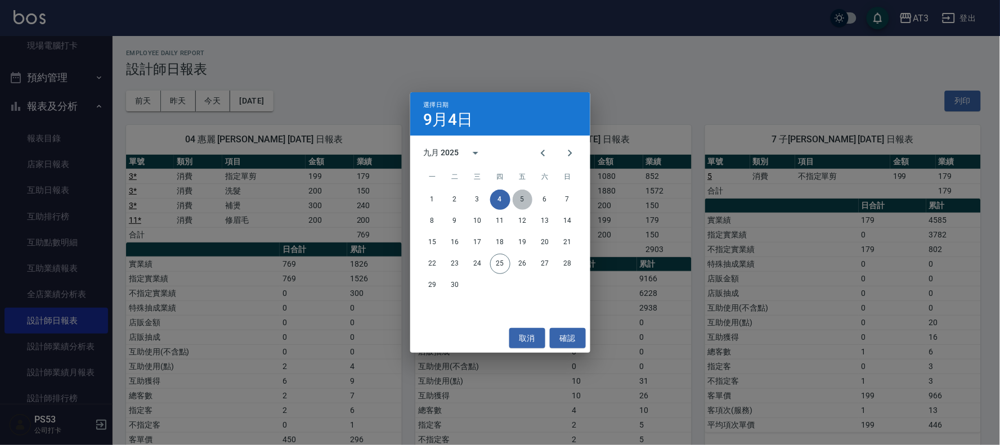
click at [526, 198] on button "5" at bounding box center [523, 200] width 20 height 20
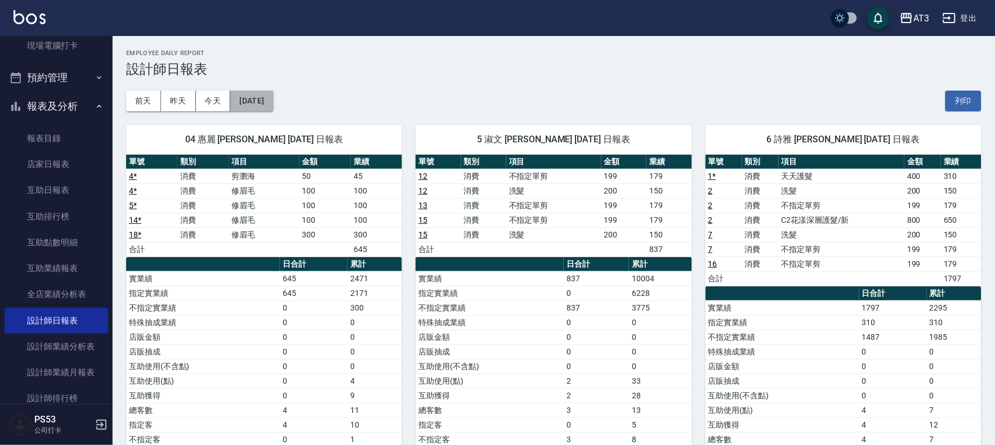
click at [257, 101] on button "2025/09/05" at bounding box center [251, 101] width 43 height 21
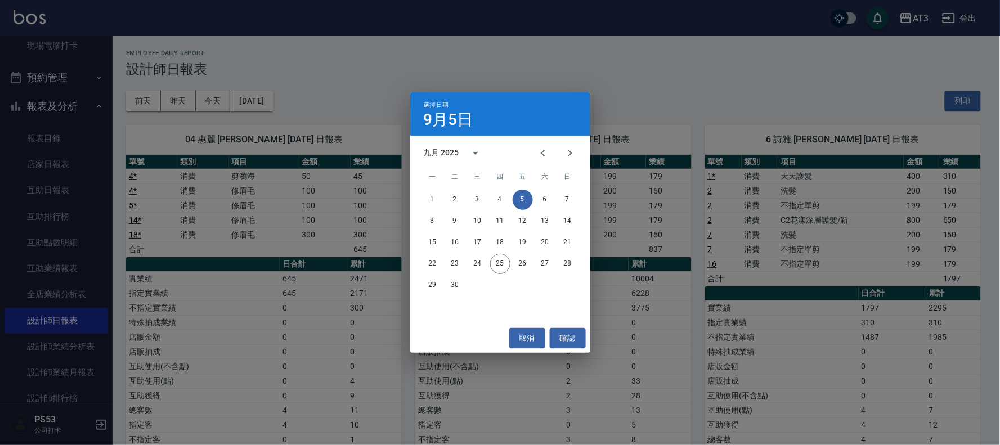
click at [437, 189] on div "1 2 3 4 5 6 7 8 9 10 11 12 13 14 15 16 17 18 19 20 21 22 23 24 25 26 27 28 29 30" at bounding box center [500, 243] width 180 height 108
click at [436, 195] on button "1" at bounding box center [433, 200] width 20 height 20
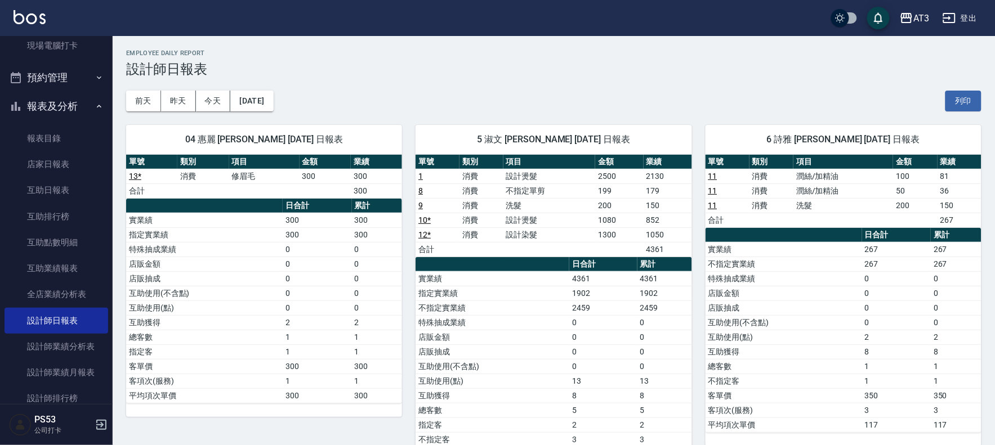
click at [423, 232] on link "12 *" at bounding box center [424, 234] width 12 height 9
click at [265, 97] on button "2025/09/01" at bounding box center [251, 101] width 43 height 21
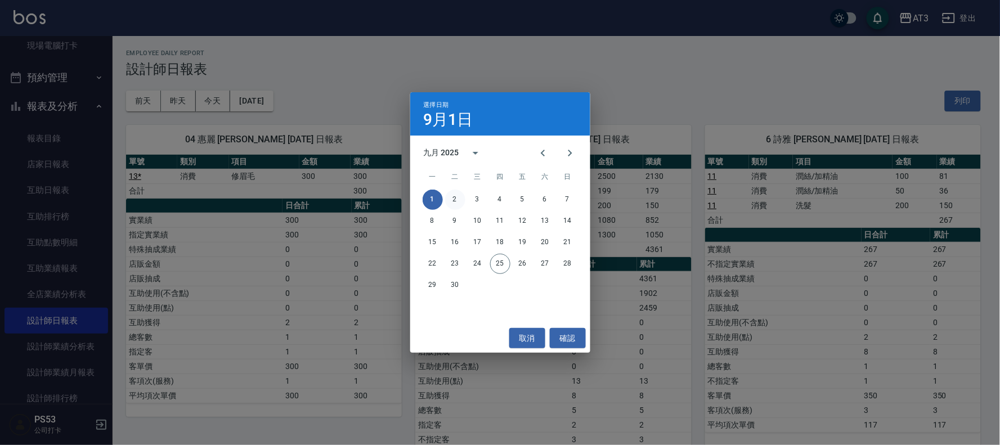
click at [455, 194] on button "2" at bounding box center [455, 200] width 20 height 20
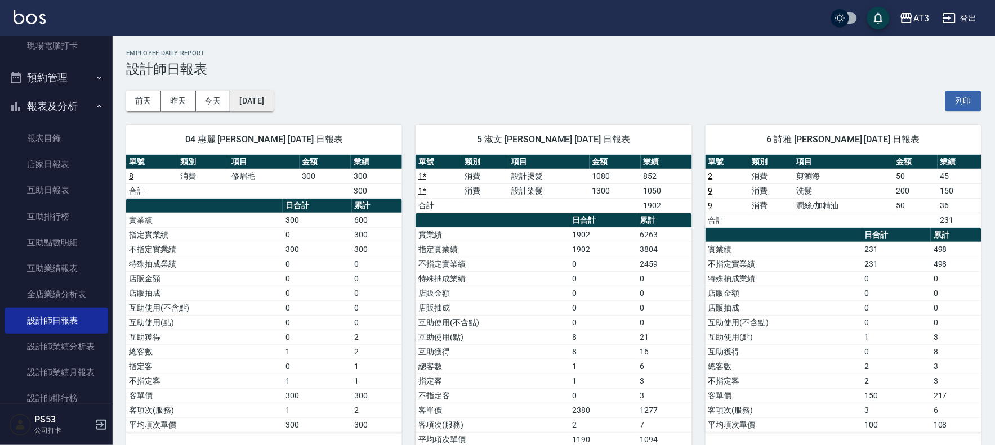
click at [254, 93] on button "2025/09/02" at bounding box center [251, 101] width 43 height 21
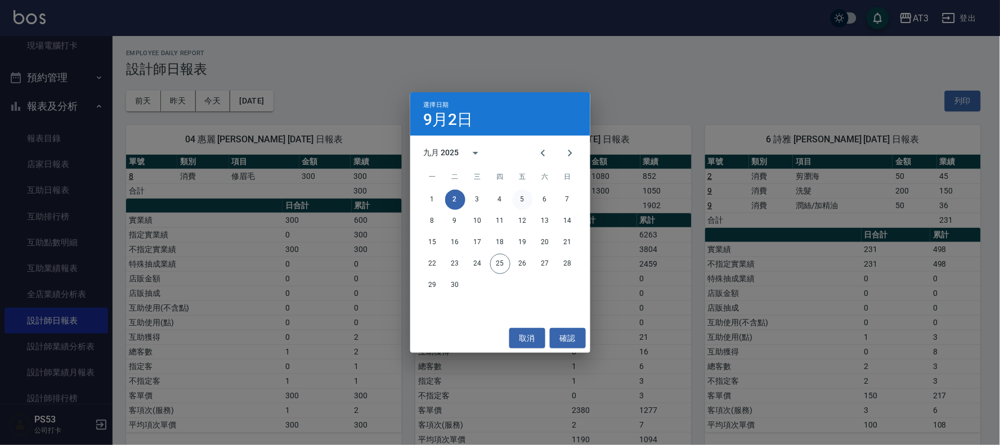
click at [526, 196] on button "5" at bounding box center [523, 200] width 20 height 20
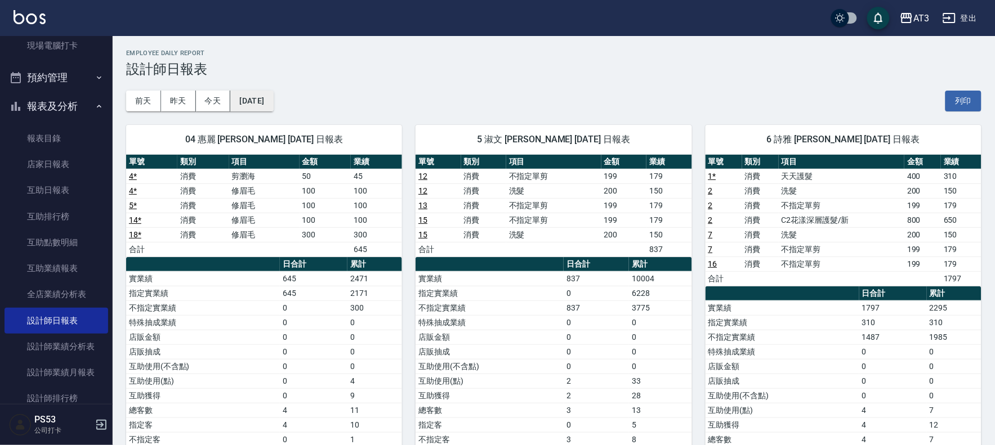
click at [273, 106] on button "2025/09/05" at bounding box center [251, 101] width 43 height 21
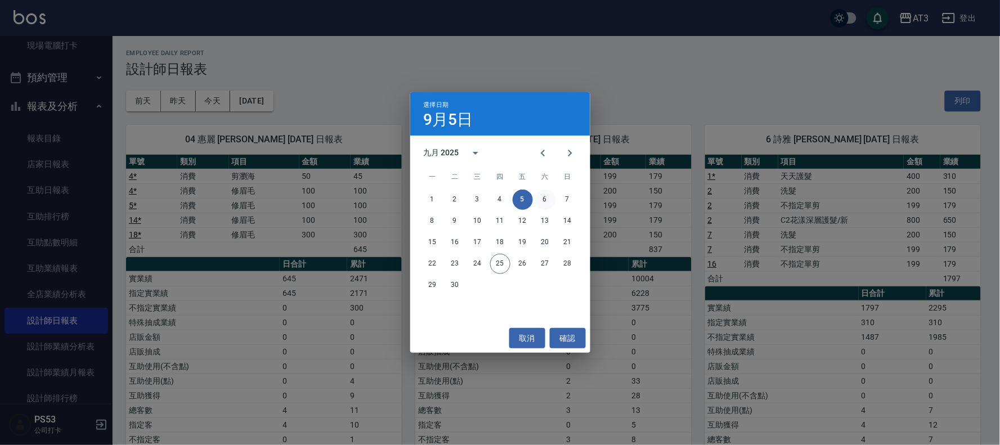
click at [543, 198] on button "6" at bounding box center [545, 200] width 20 height 20
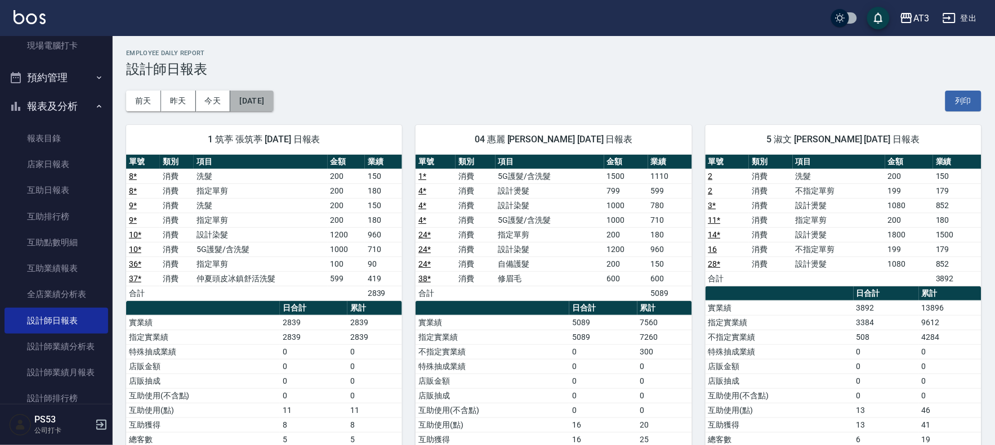
click at [266, 97] on button "2025/09/06" at bounding box center [251, 101] width 43 height 21
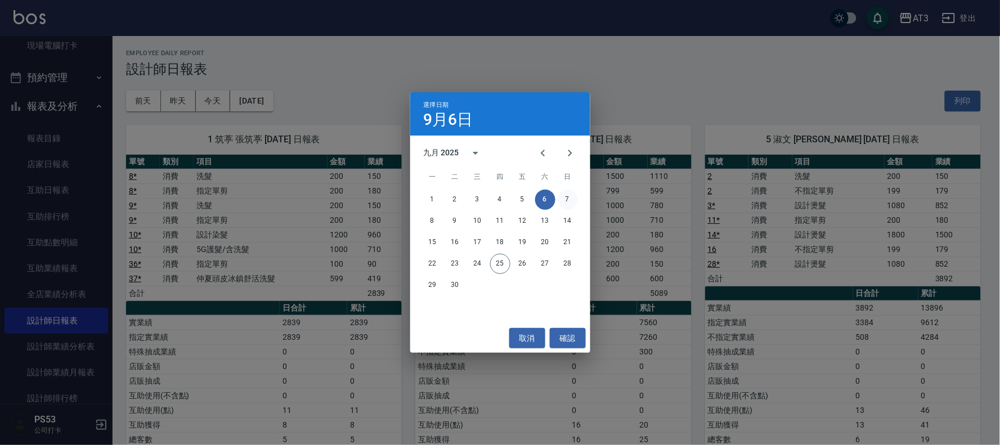
click at [566, 198] on button "7" at bounding box center [568, 200] width 20 height 20
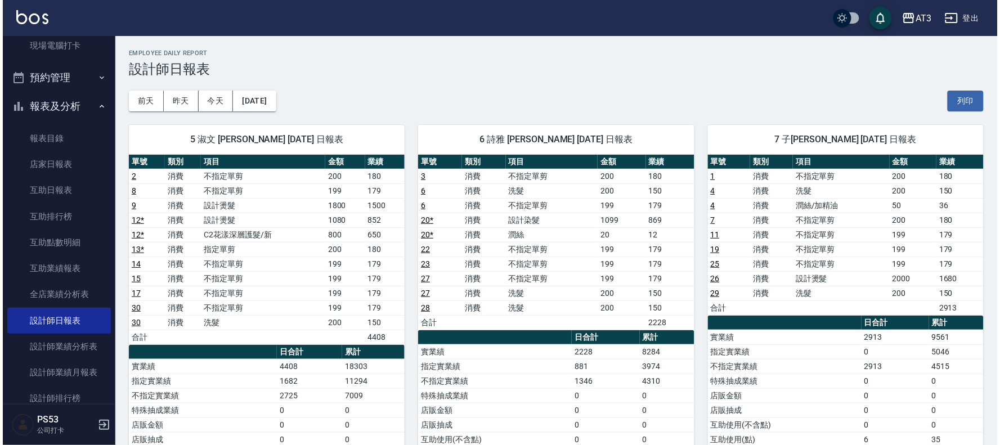
scroll to position [62, 0]
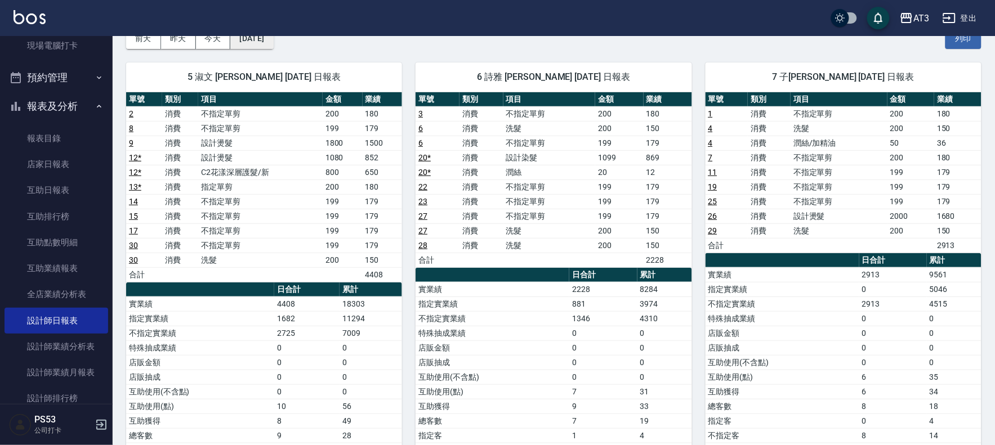
click at [271, 44] on button "2025/09/07" at bounding box center [251, 38] width 43 height 21
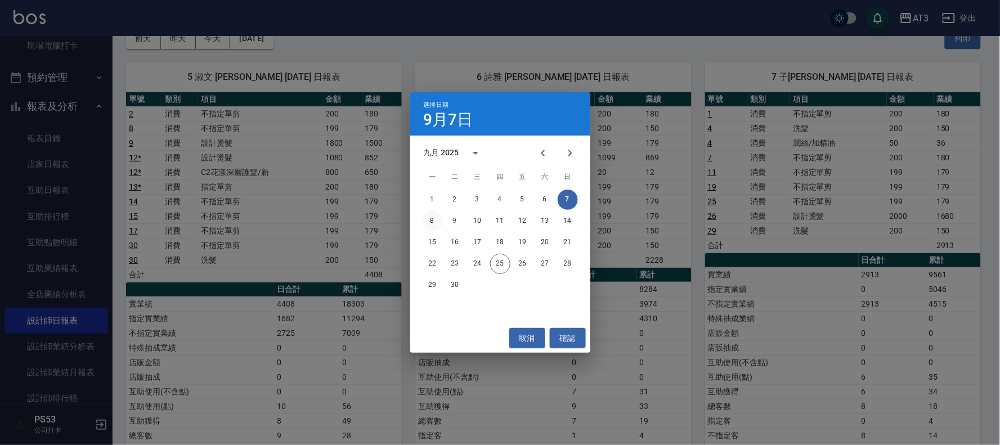
click at [431, 222] on button "8" at bounding box center [433, 221] width 20 height 20
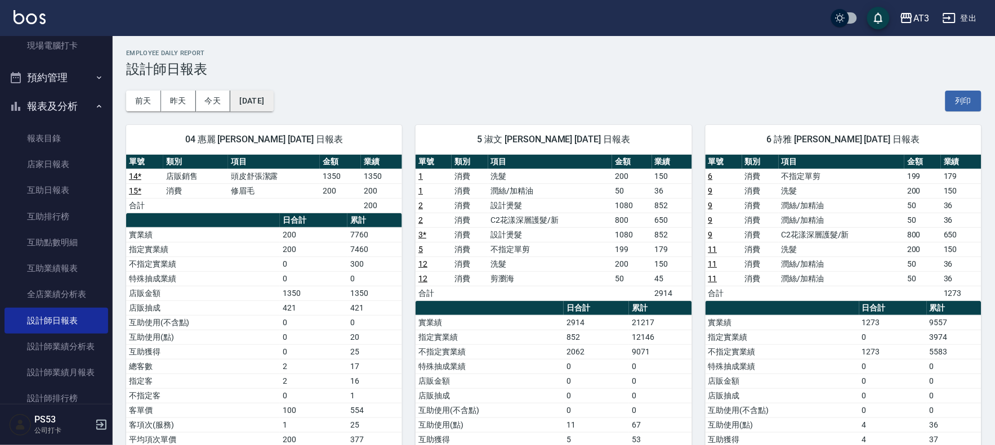
click at [247, 96] on button "2025/09/08" at bounding box center [251, 101] width 43 height 21
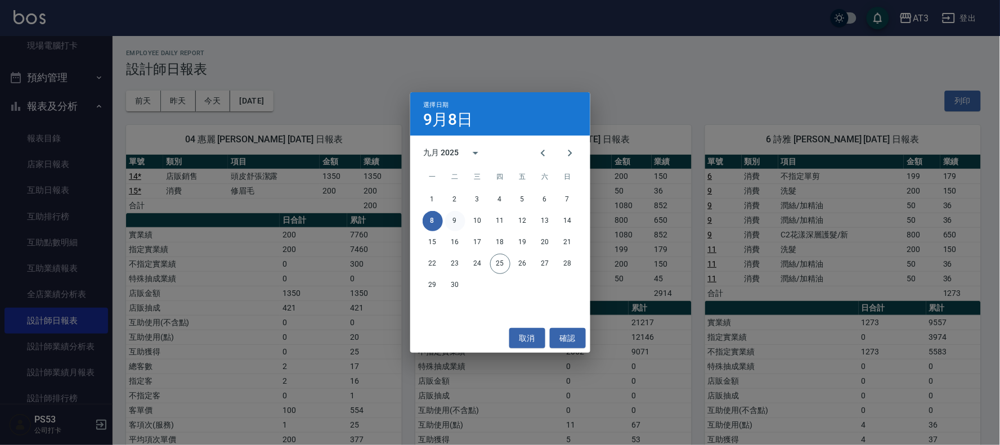
click at [451, 222] on button "9" at bounding box center [455, 221] width 20 height 20
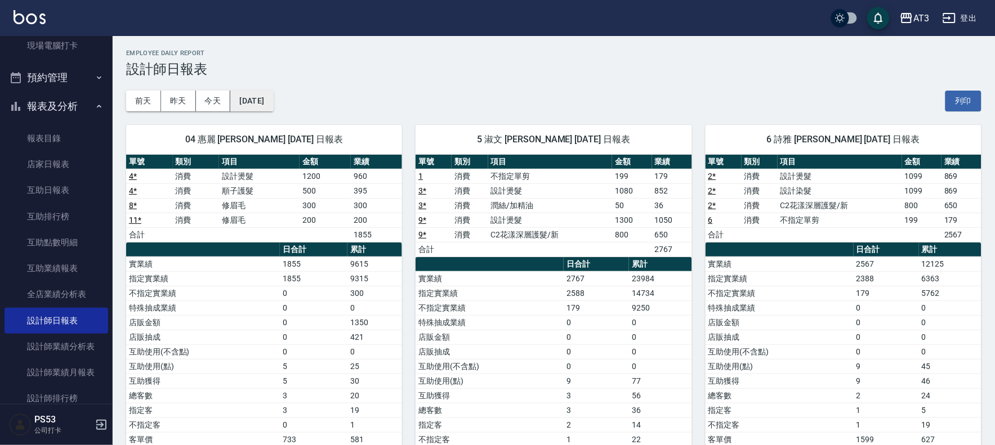
click at [273, 109] on button "2025/09/09" at bounding box center [251, 101] width 43 height 21
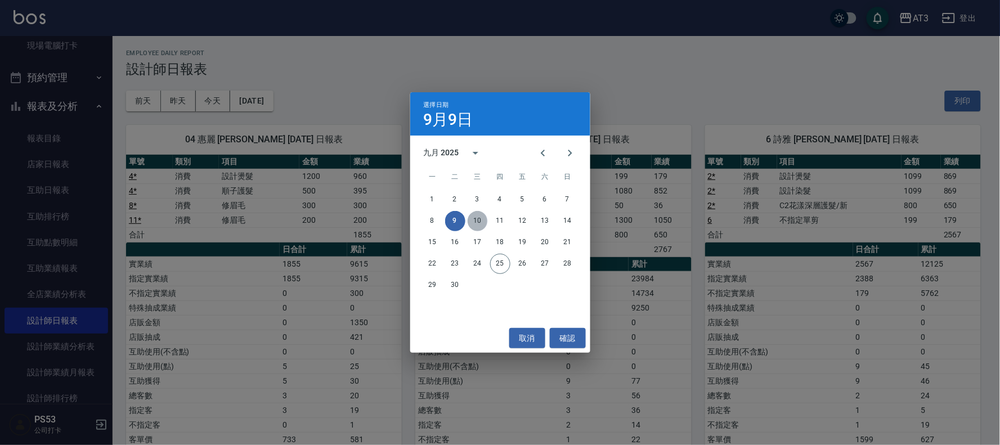
click at [470, 218] on button "10" at bounding box center [478, 221] width 20 height 20
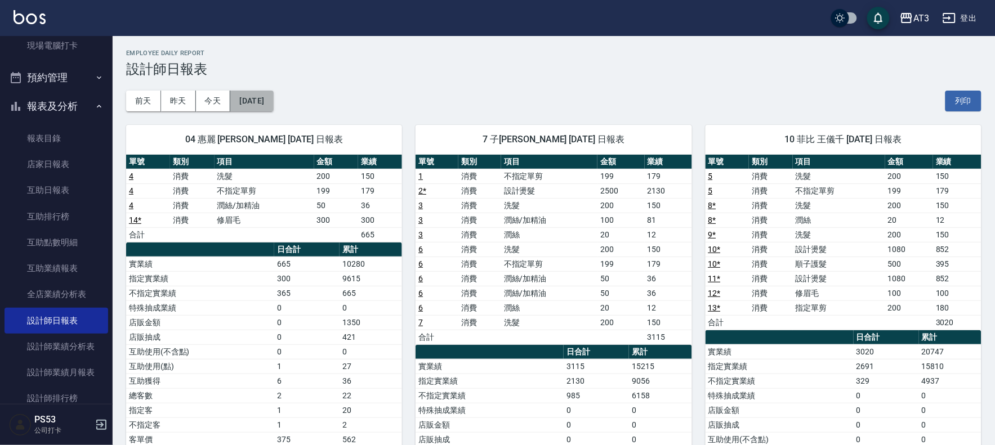
click at [273, 105] on button "2025/09/10" at bounding box center [251, 101] width 43 height 21
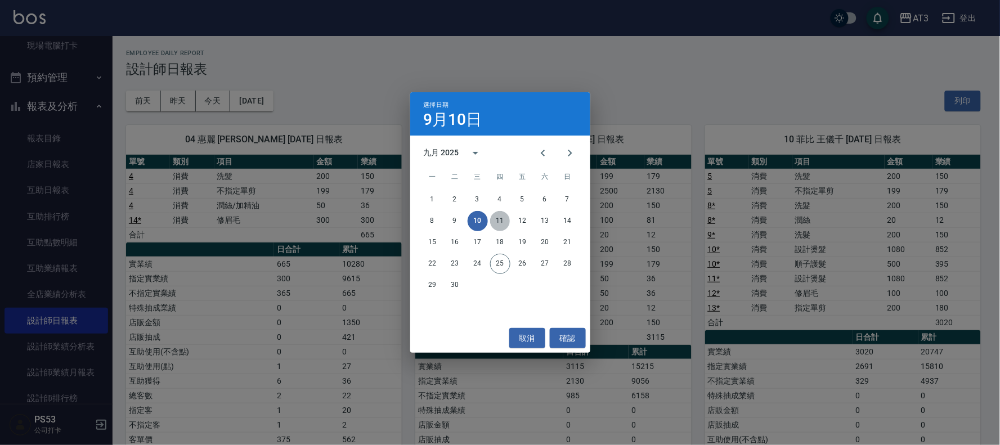
click at [502, 216] on button "11" at bounding box center [500, 221] width 20 height 20
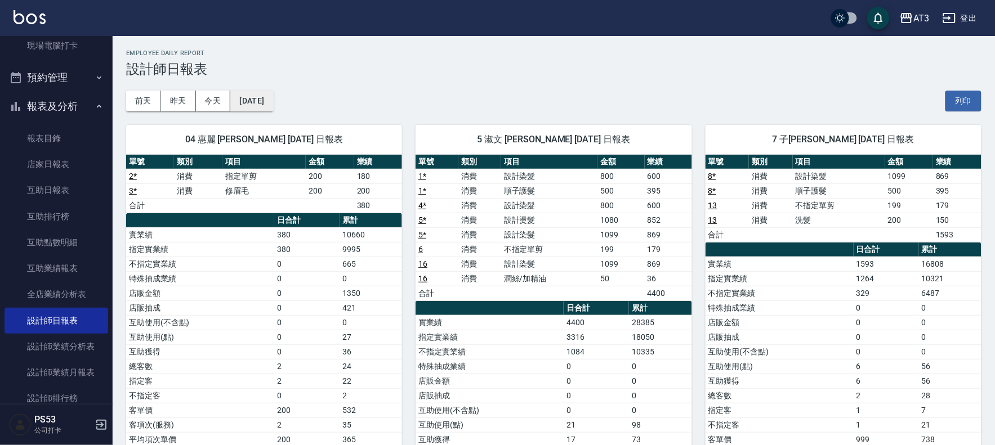
click at [273, 98] on button "2025/09/11" at bounding box center [251, 101] width 43 height 21
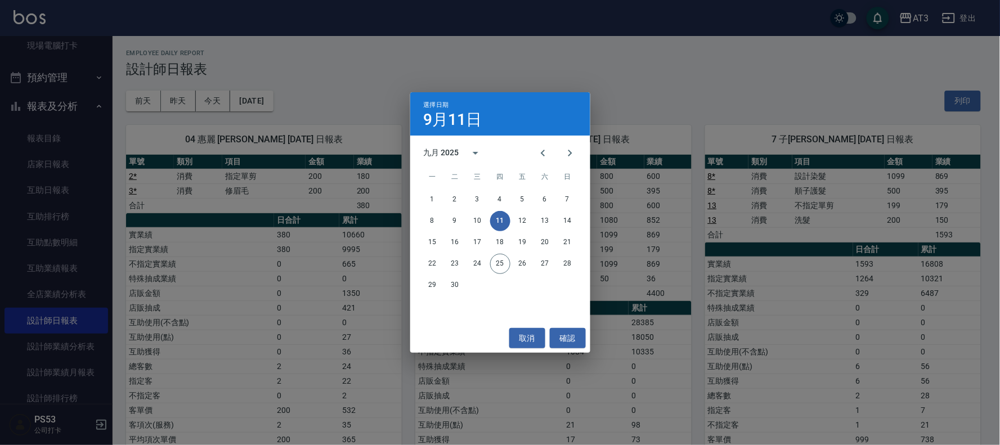
click at [356, 172] on div "選擇日期 9月11日 九月 2025 一 二 三 四 五 六 日 1 2 3 4 5 6 7 8 9 10 11 12 13 14 15 16 17 18 1…" at bounding box center [500, 222] width 1000 height 445
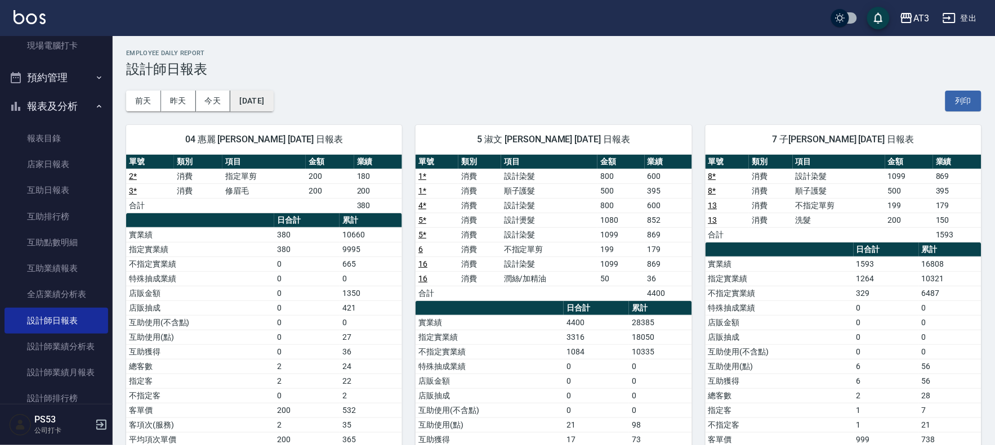
click at [273, 97] on button "2025/09/11" at bounding box center [251, 101] width 43 height 21
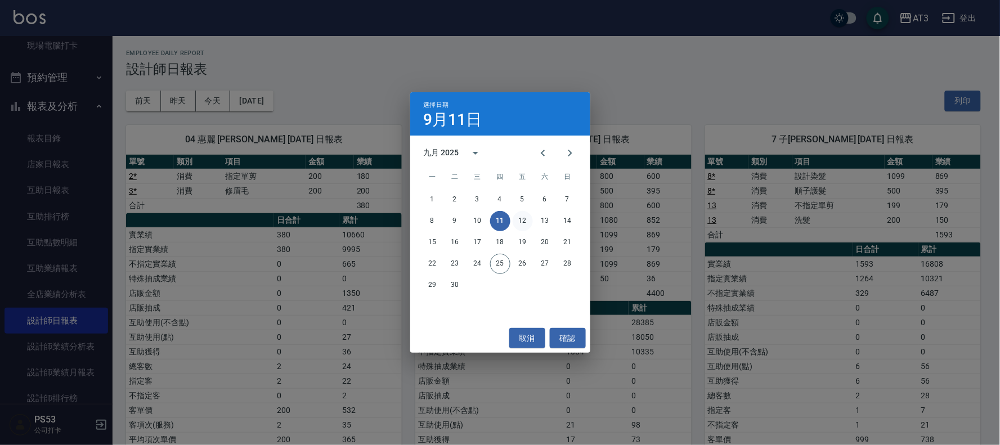
click at [526, 223] on button "12" at bounding box center [523, 221] width 20 height 20
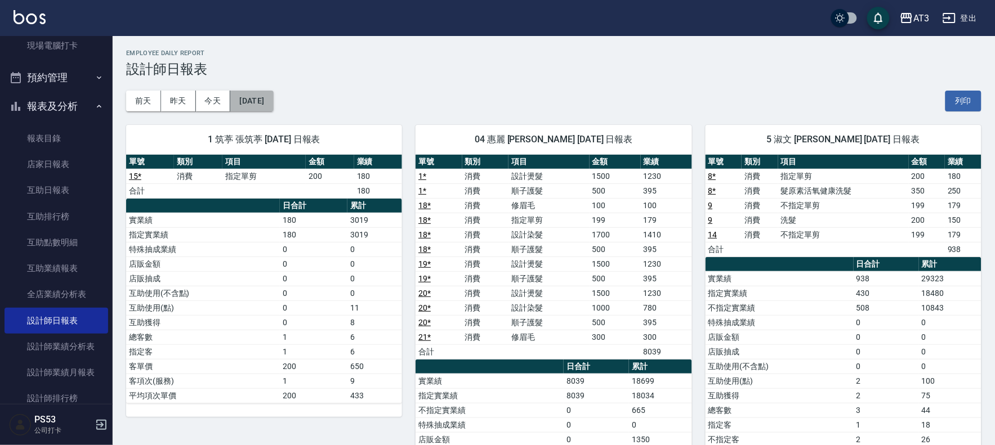
click at [255, 97] on button "2025/09/12" at bounding box center [251, 101] width 43 height 21
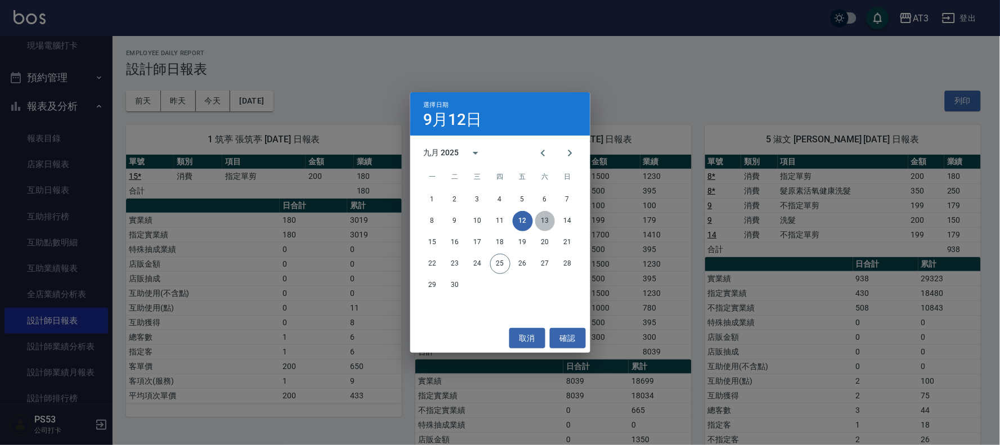
click at [549, 218] on button "13" at bounding box center [545, 221] width 20 height 20
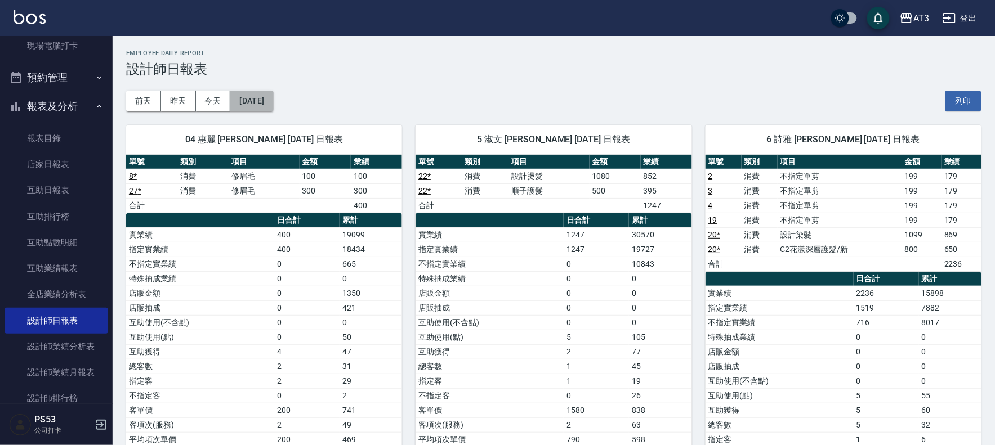
click at [251, 103] on button "2025/09/13" at bounding box center [251, 101] width 43 height 21
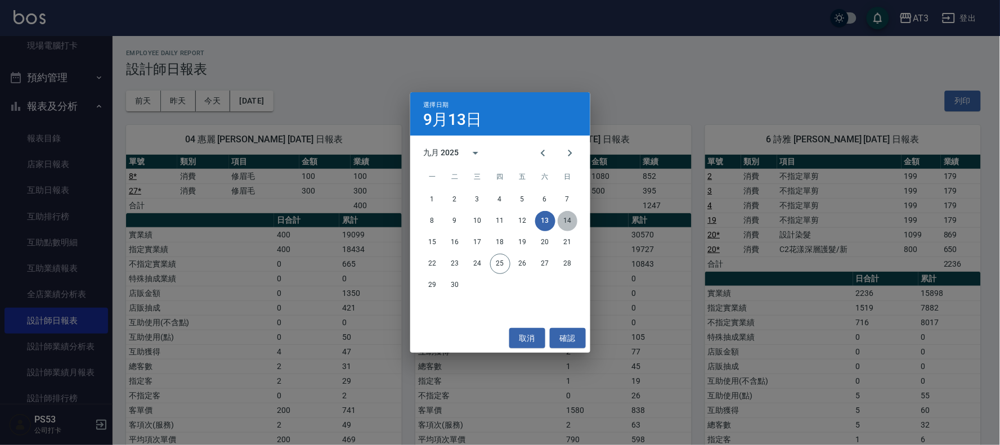
click at [573, 222] on button "14" at bounding box center [568, 221] width 20 height 20
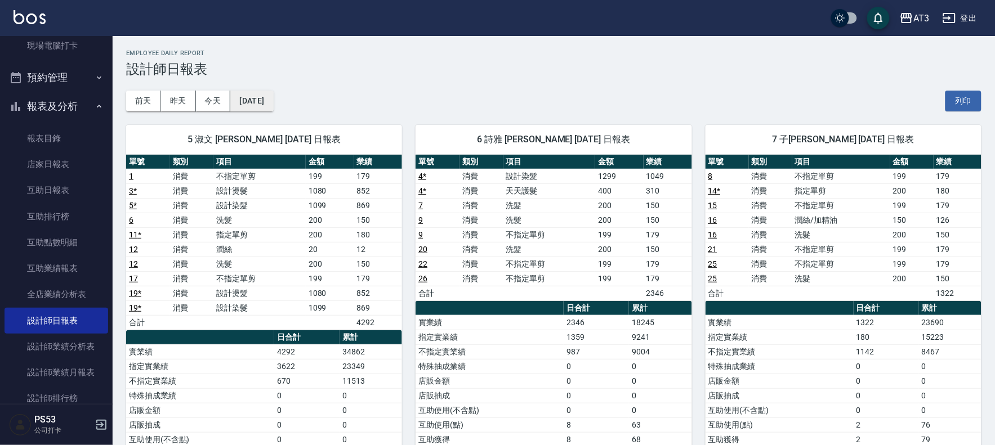
click at [257, 100] on button "2025/09/14" at bounding box center [251, 101] width 43 height 21
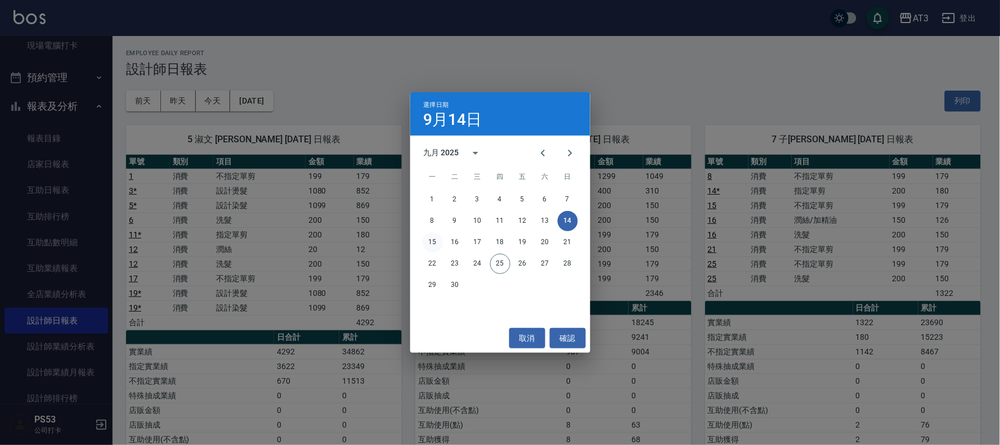
click at [435, 239] on button "15" at bounding box center [433, 243] width 20 height 20
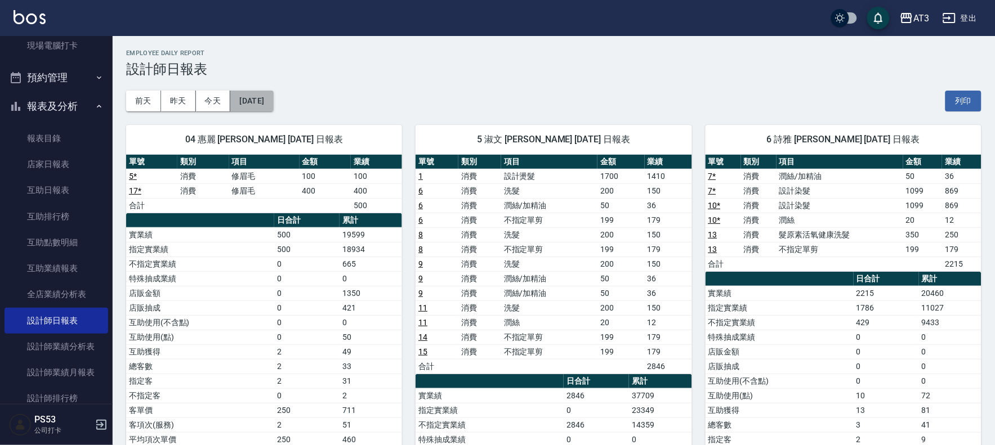
click at [256, 105] on button "2025/09/15" at bounding box center [251, 101] width 43 height 21
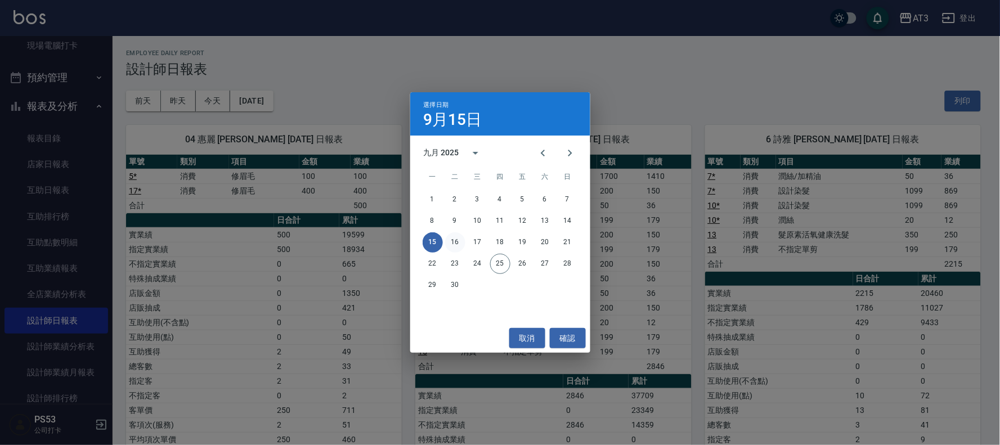
click at [453, 240] on button "16" at bounding box center [455, 243] width 20 height 20
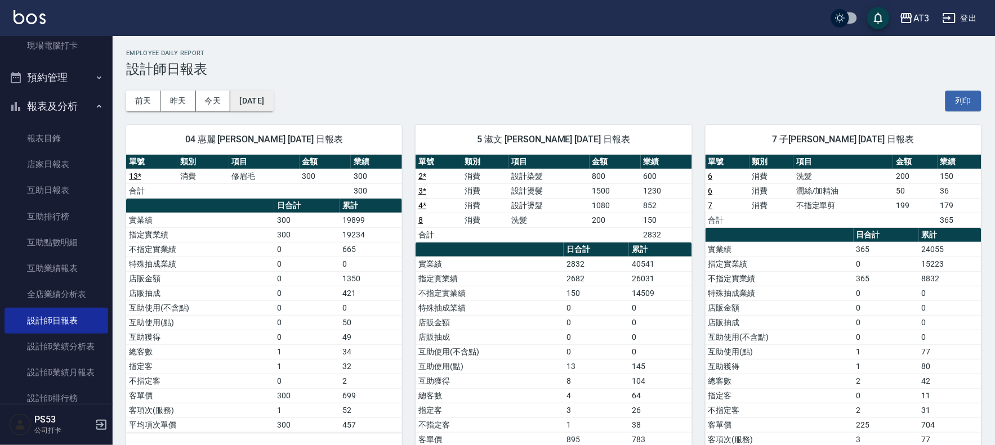
click at [260, 98] on button "2025/09/16" at bounding box center [251, 101] width 43 height 21
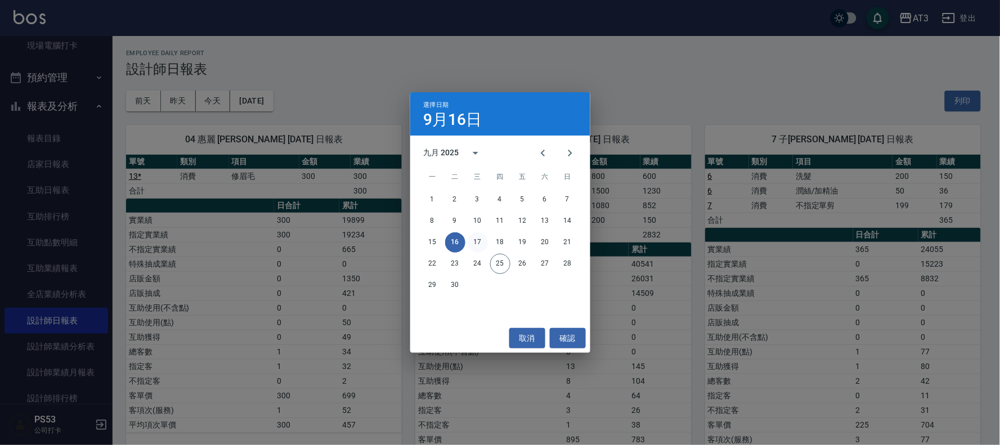
click at [479, 241] on button "17" at bounding box center [478, 243] width 20 height 20
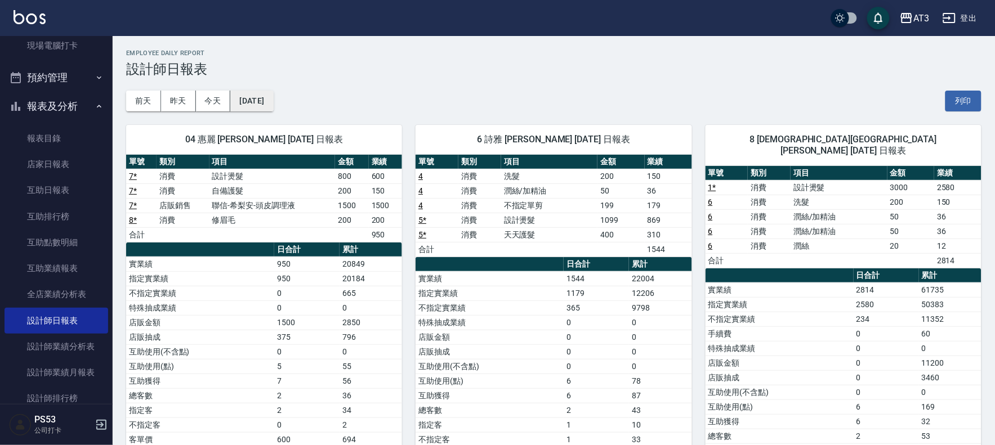
click at [261, 98] on button "2025/09/17" at bounding box center [251, 101] width 43 height 21
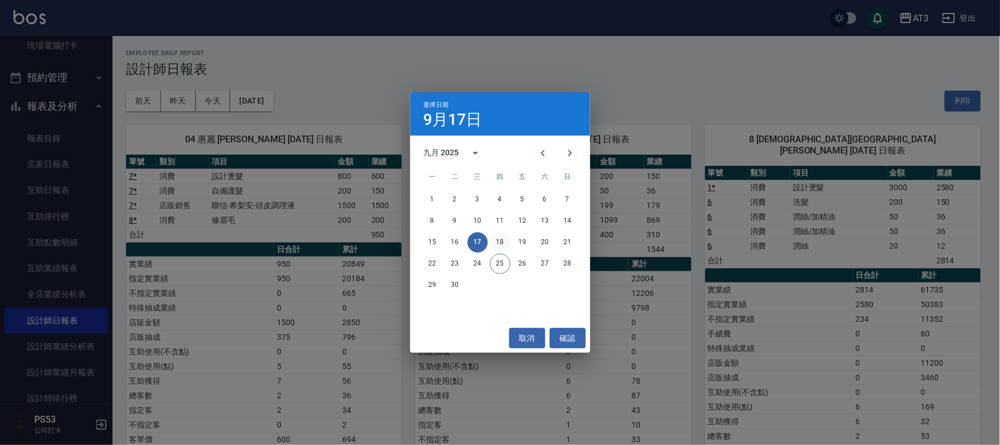
click at [501, 241] on button "18" at bounding box center [500, 243] width 20 height 20
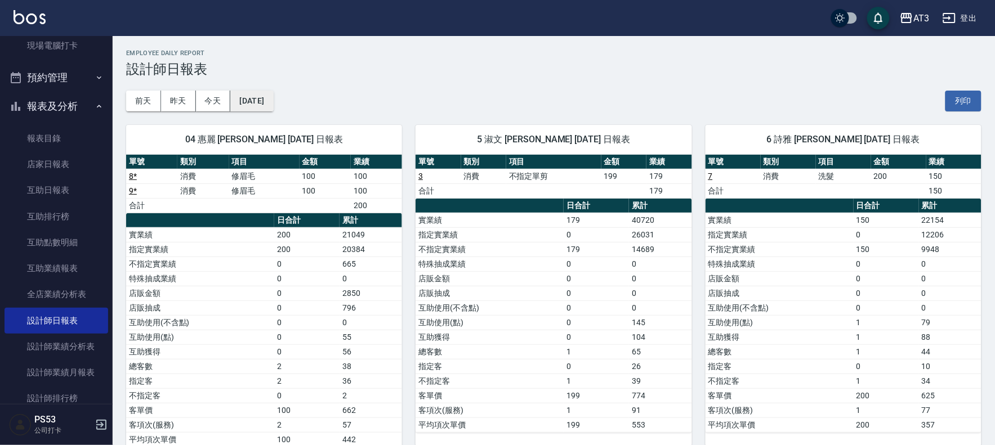
click at [273, 97] on button "2025/09/18" at bounding box center [251, 101] width 43 height 21
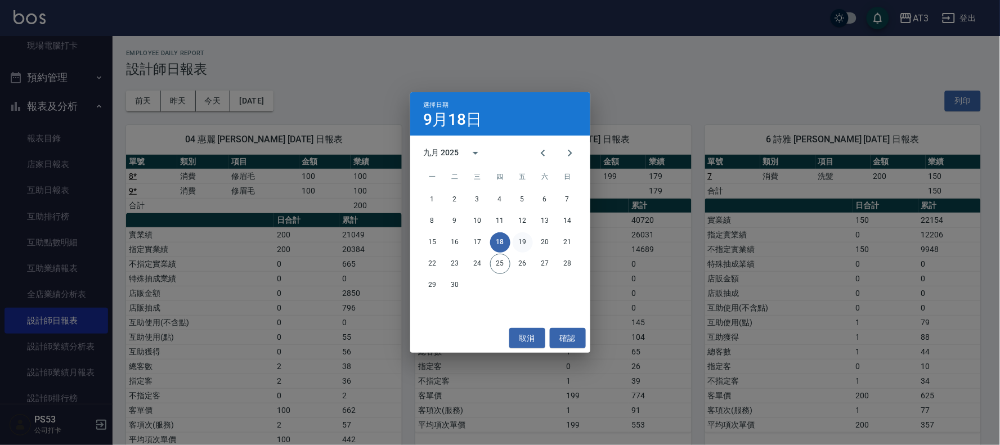
click at [526, 242] on button "19" at bounding box center [523, 243] width 20 height 20
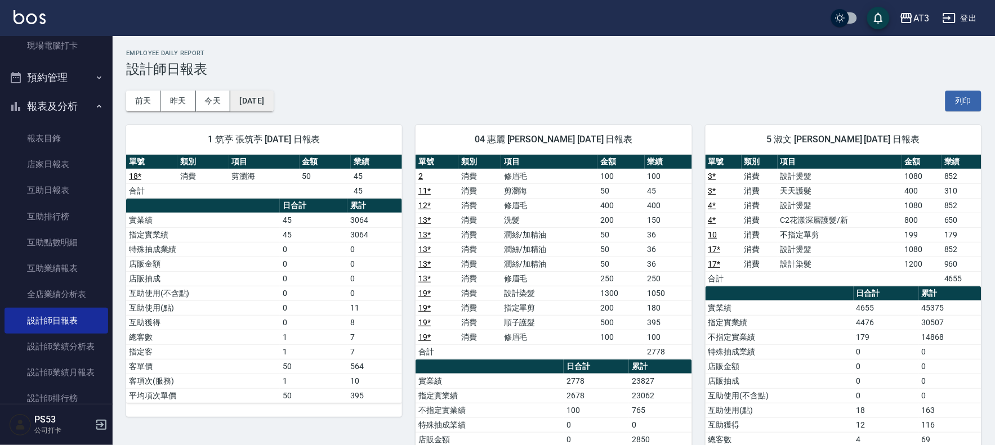
click at [273, 92] on button "2025/09/19" at bounding box center [251, 101] width 43 height 21
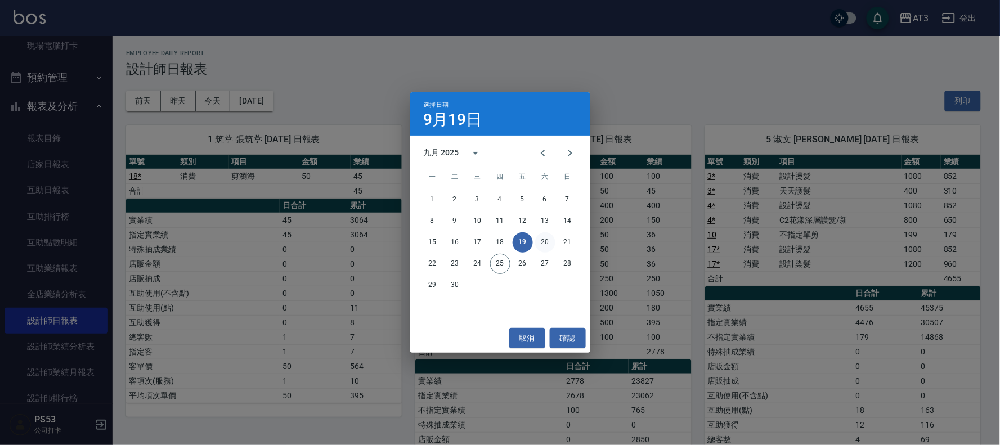
click at [546, 243] on button "20" at bounding box center [545, 243] width 20 height 20
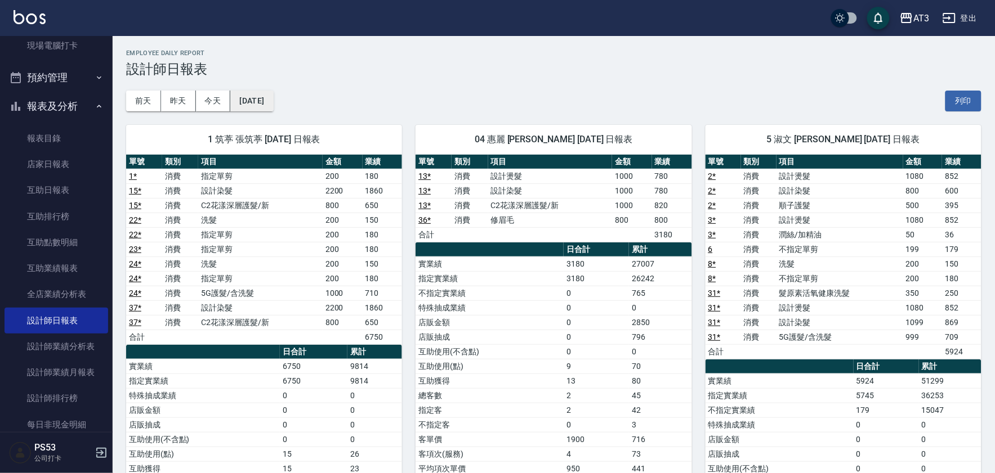
click at [273, 103] on button "2025/09/20" at bounding box center [251, 101] width 43 height 21
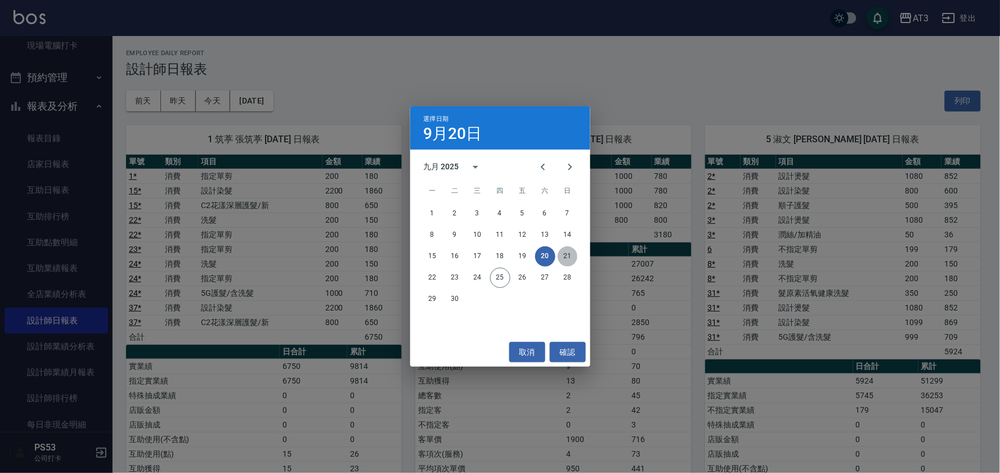
click at [564, 258] on button "21" at bounding box center [568, 257] width 20 height 20
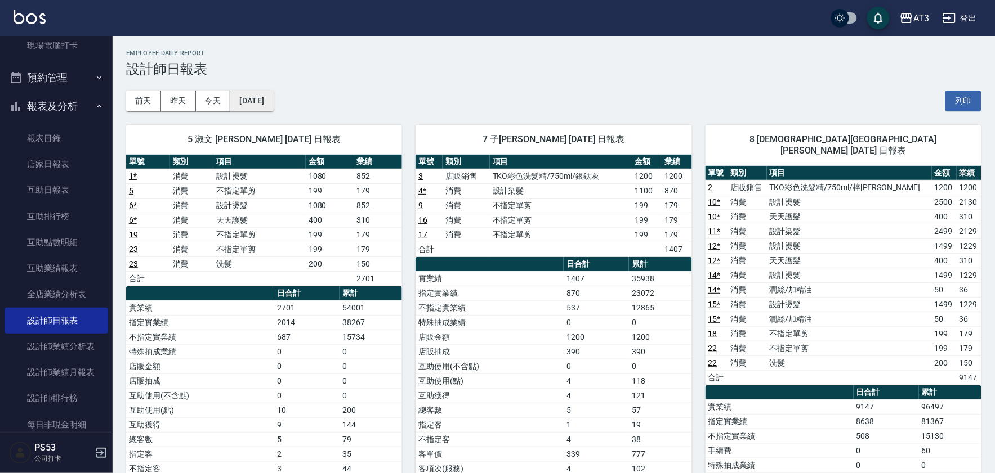
click at [270, 110] on button "2025/09/21" at bounding box center [251, 101] width 43 height 21
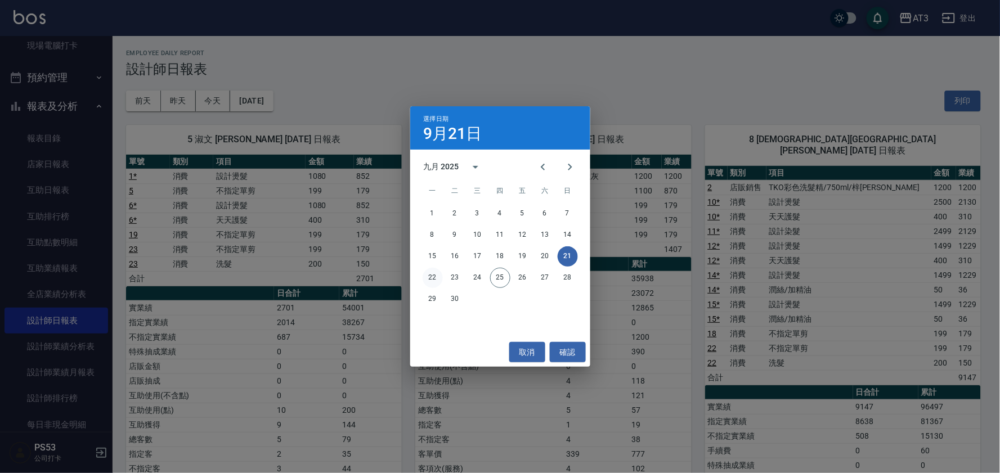
click at [431, 275] on button "22" at bounding box center [433, 278] width 20 height 20
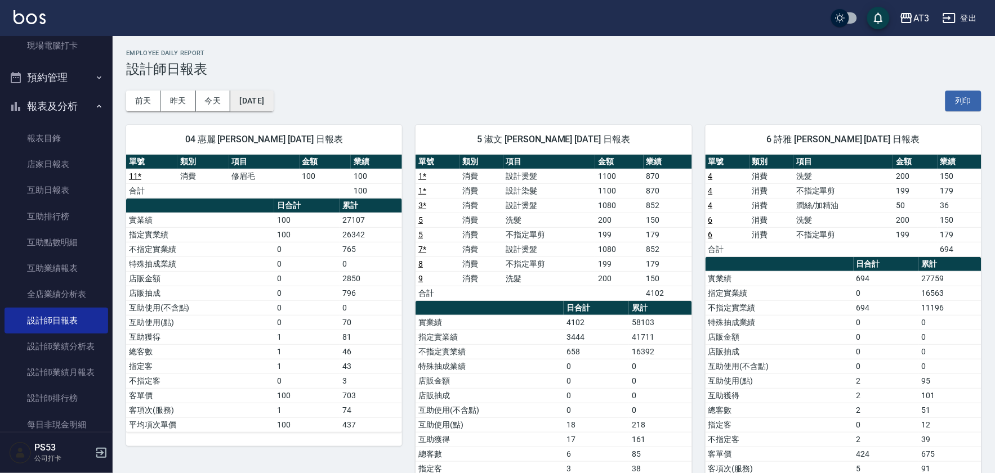
click at [254, 96] on button "2025/09/22" at bounding box center [251, 101] width 43 height 21
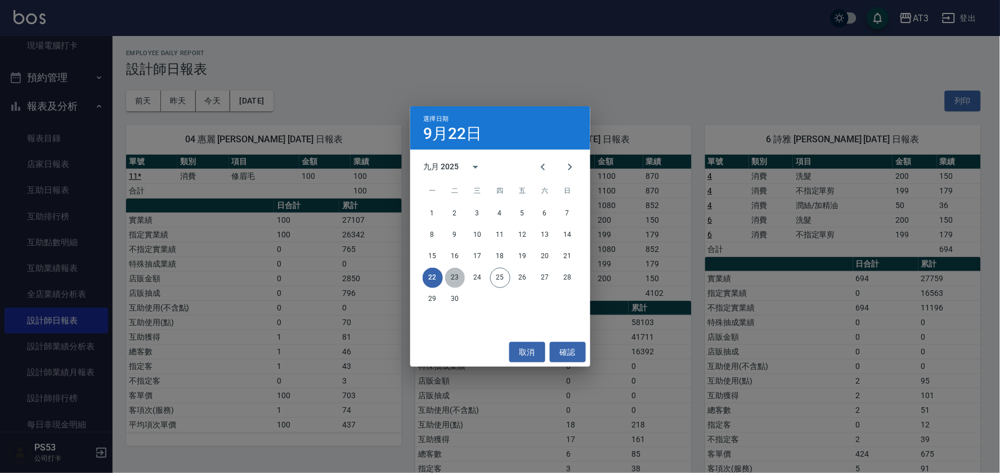
click at [455, 278] on button "23" at bounding box center [455, 278] width 20 height 20
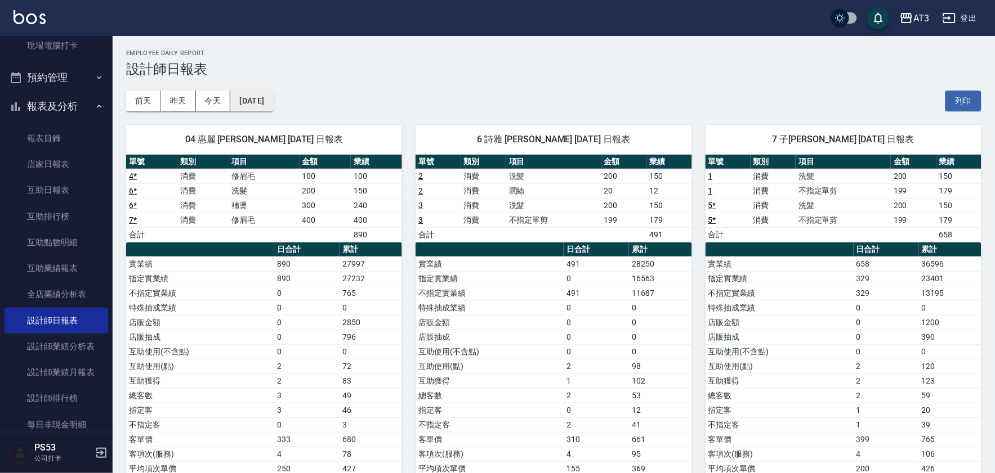
click at [262, 100] on button "2025/09/23" at bounding box center [251, 101] width 43 height 21
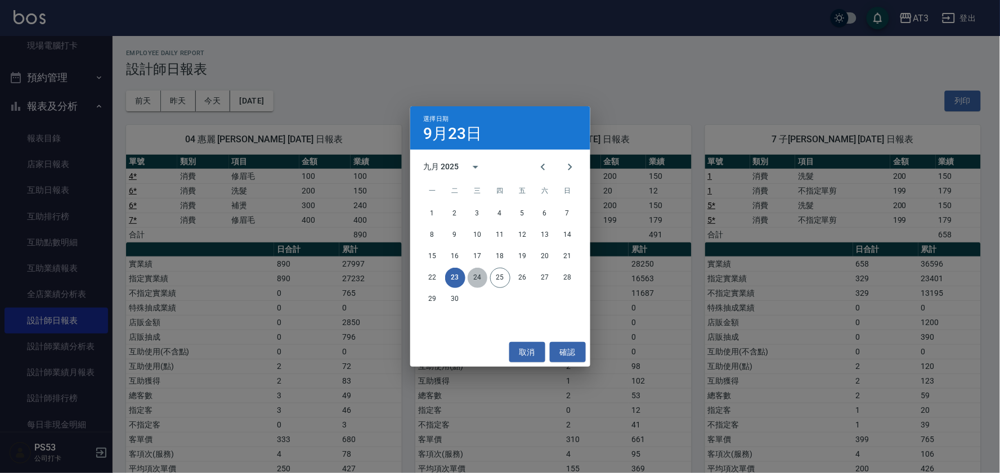
click at [481, 282] on button "24" at bounding box center [478, 278] width 20 height 20
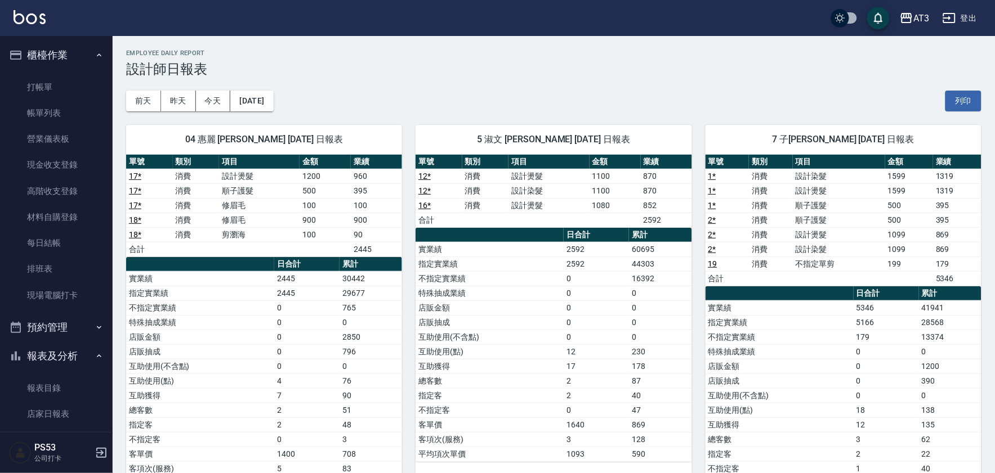
click at [30, 17] on img at bounding box center [30, 17] width 32 height 14
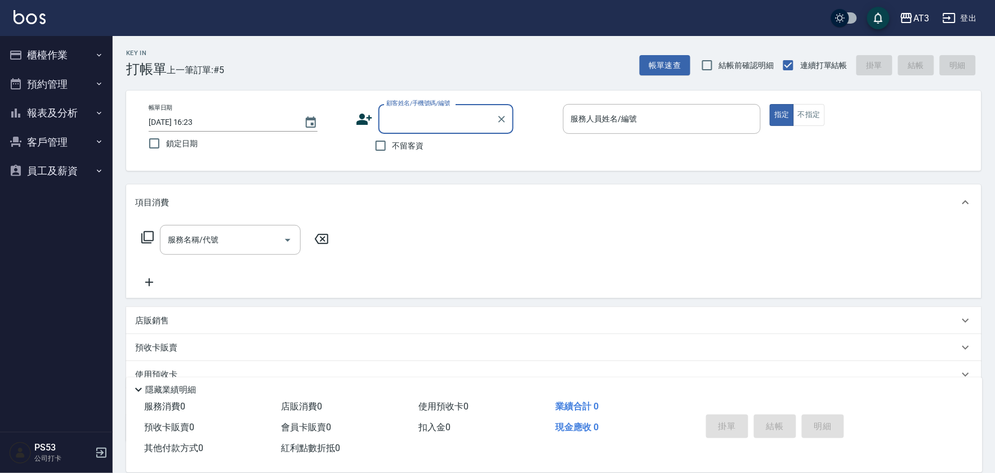
click at [57, 57] on button "櫃檯作業" at bounding box center [57, 55] width 104 height 29
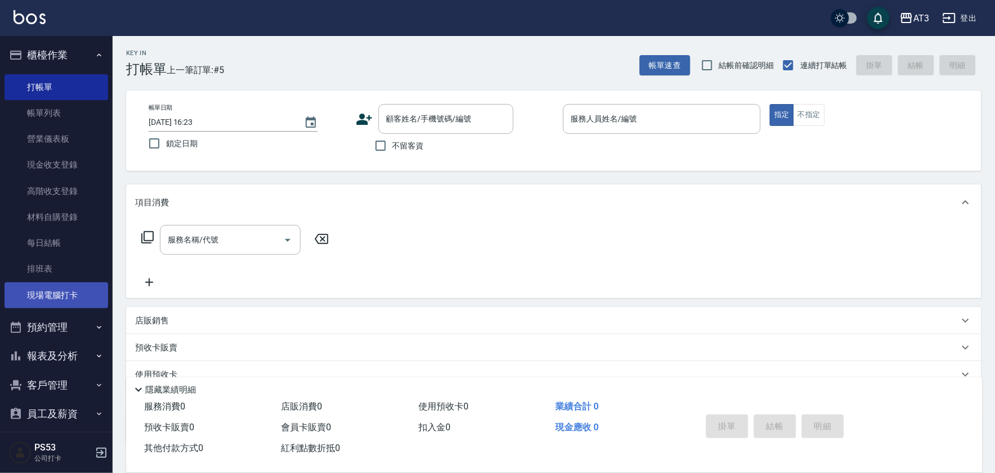
click at [88, 295] on link "現場電腦打卡" at bounding box center [57, 296] width 104 height 26
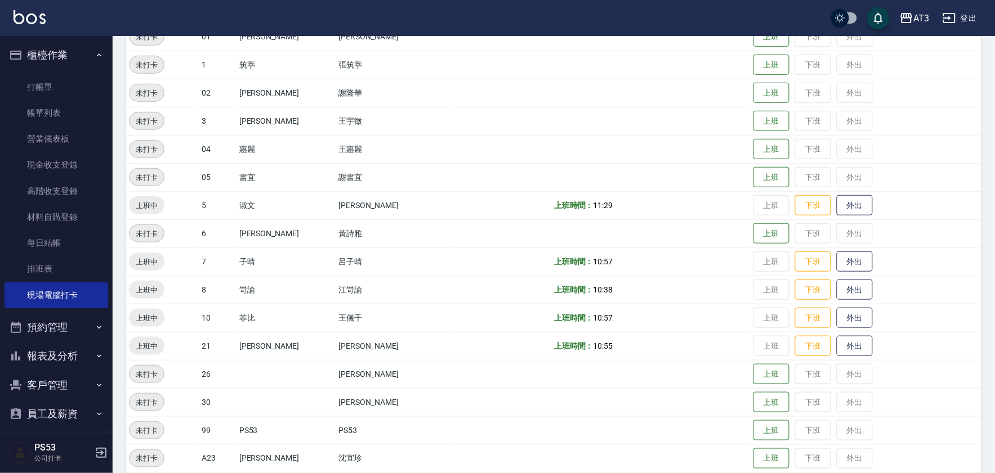
scroll to position [250, 0]
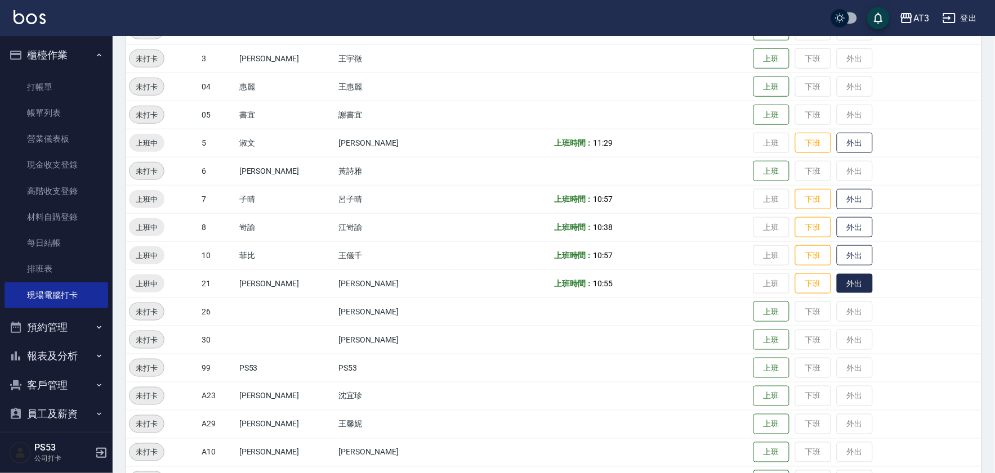
click at [837, 279] on button "外出" at bounding box center [855, 284] width 36 height 20
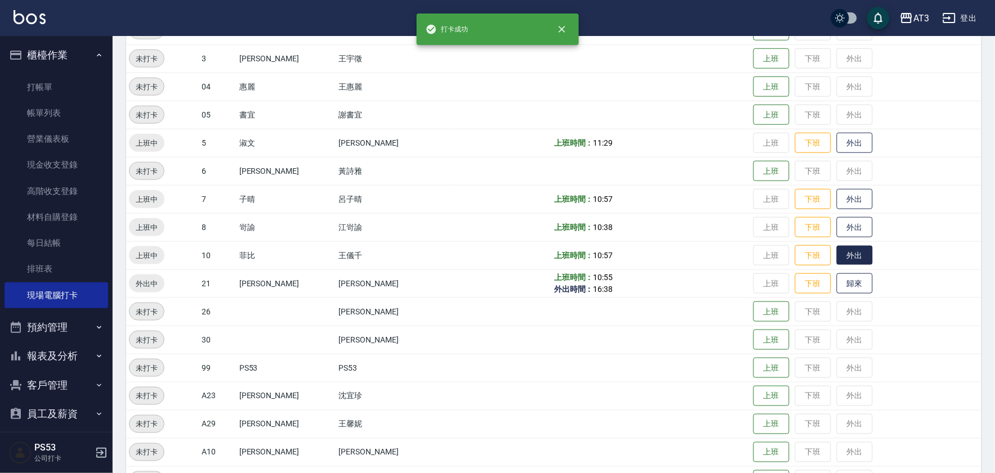
click at [843, 251] on button "外出" at bounding box center [855, 256] width 36 height 20
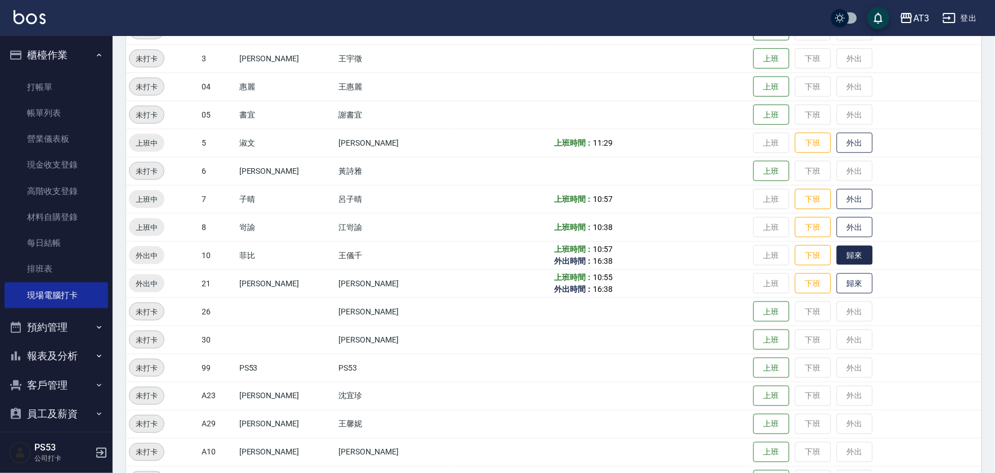
click at [837, 260] on button "歸來" at bounding box center [855, 256] width 36 height 20
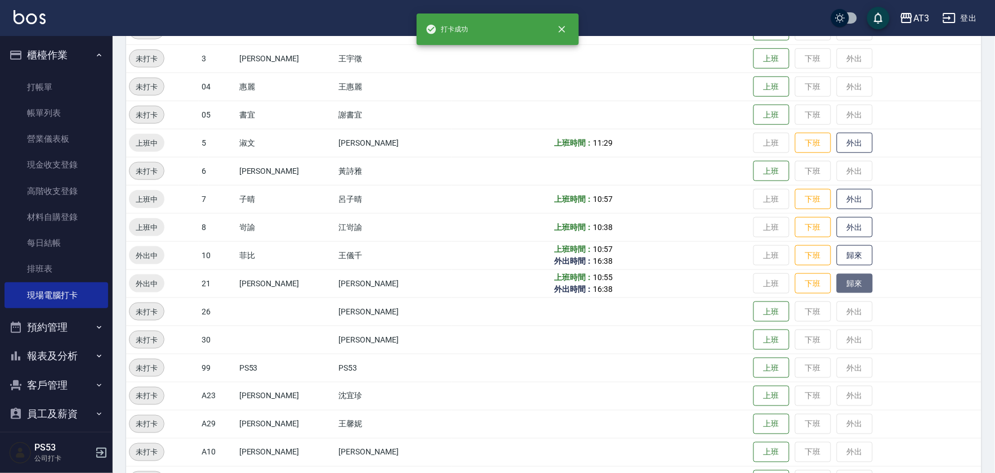
click at [839, 278] on button "歸來" at bounding box center [855, 284] width 36 height 20
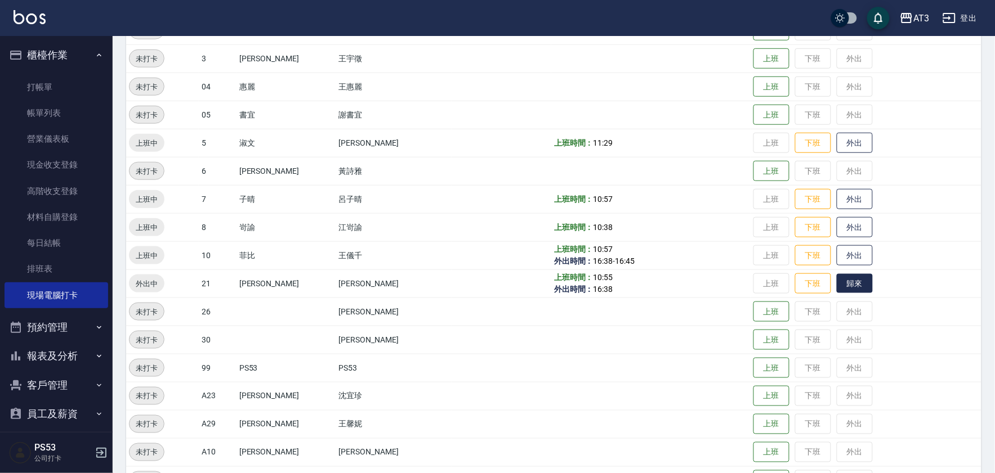
click at [837, 289] on button "歸來" at bounding box center [855, 284] width 36 height 20
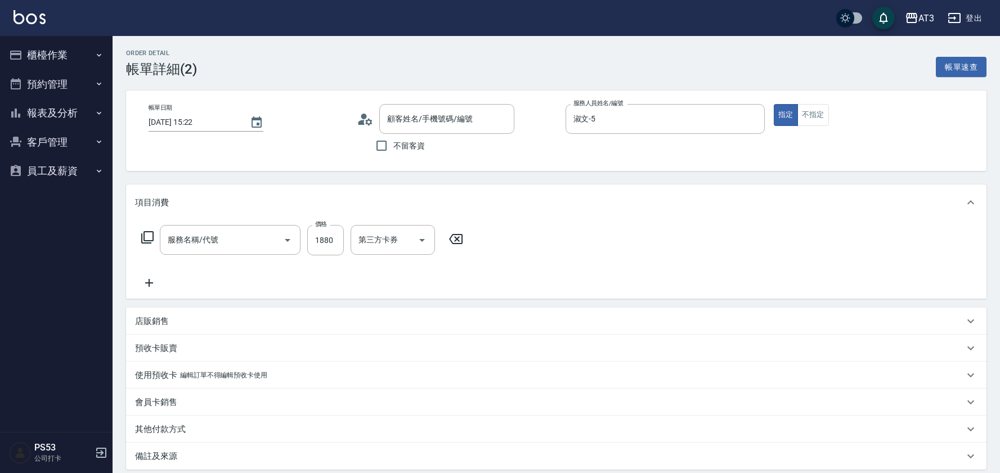
type input "[PERSON_NAME]/0911997086/060711"
type input "設計燙髮(302)"
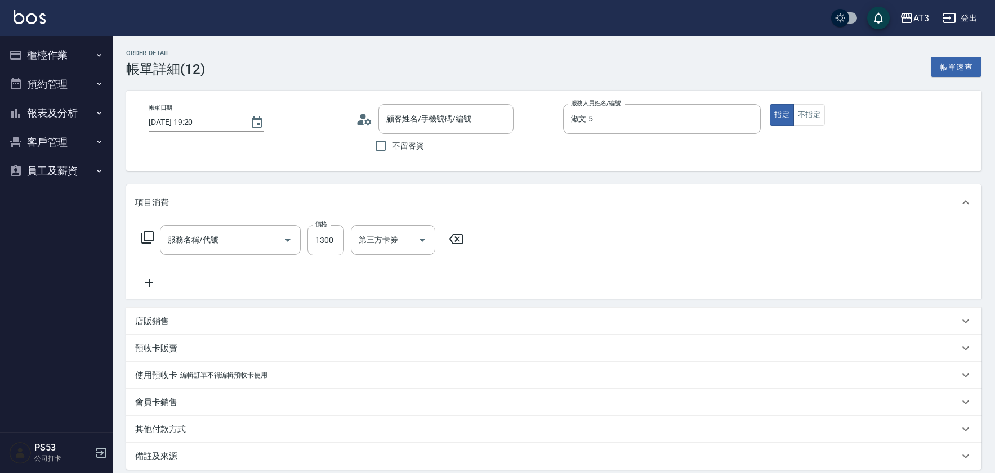
type input "5/0902352118/5"
type input "設計染髮(404)"
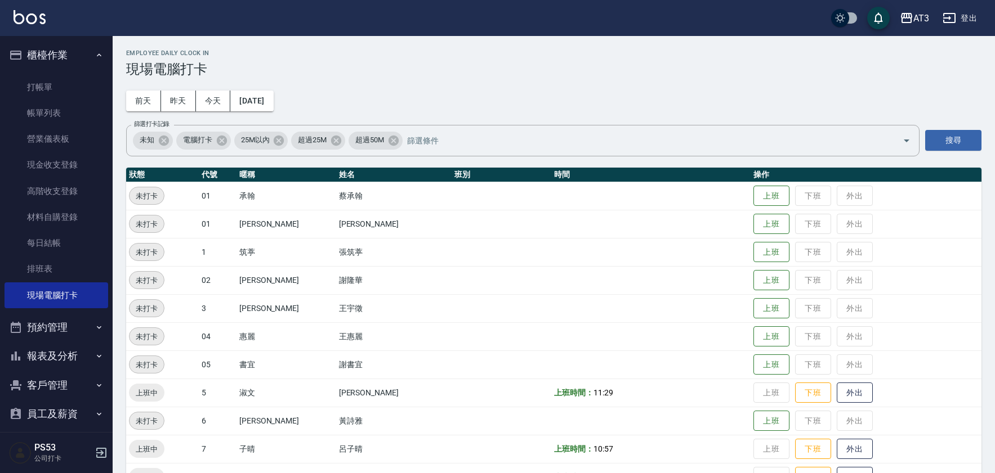
scroll to position [250, 0]
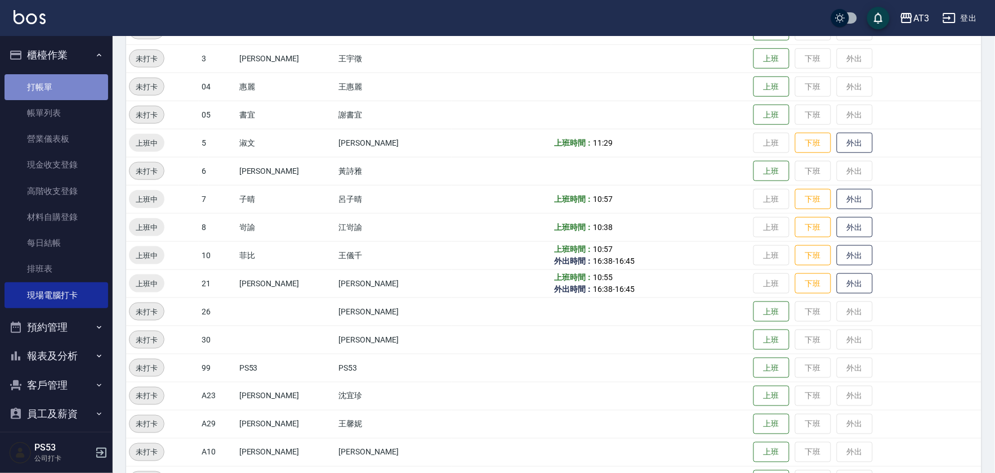
click at [74, 86] on link "打帳單" at bounding box center [57, 87] width 104 height 26
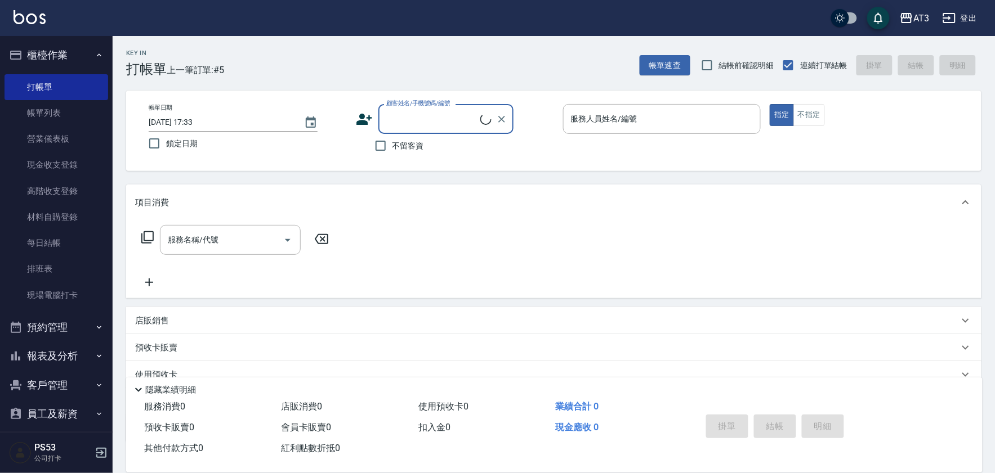
click at [422, 115] on input "顧客姓名/手機號碼/編號" at bounding box center [431, 119] width 97 height 20
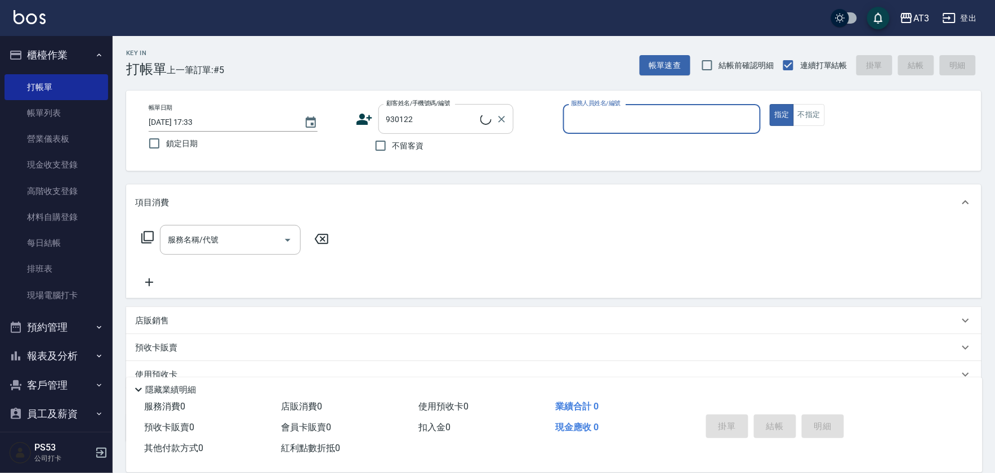
type input "[PERSON_NAME]/0919170723/930122"
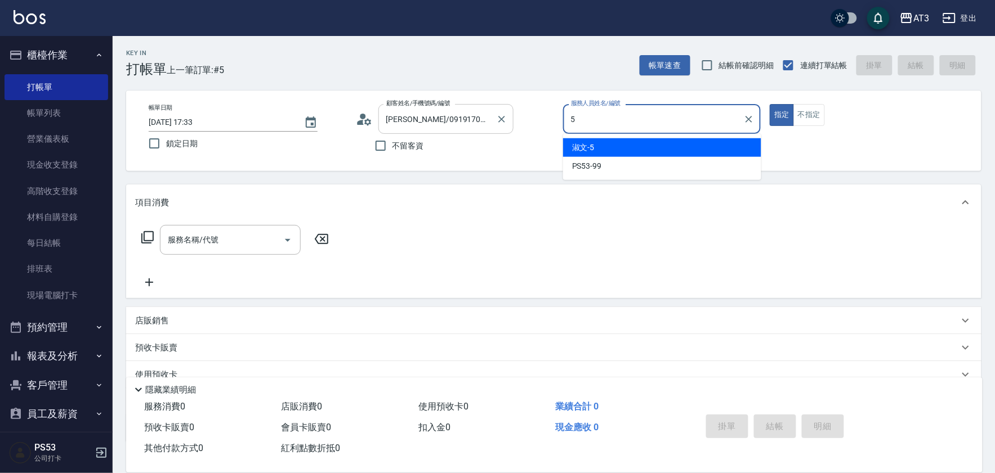
type input "淑文-5"
type button "true"
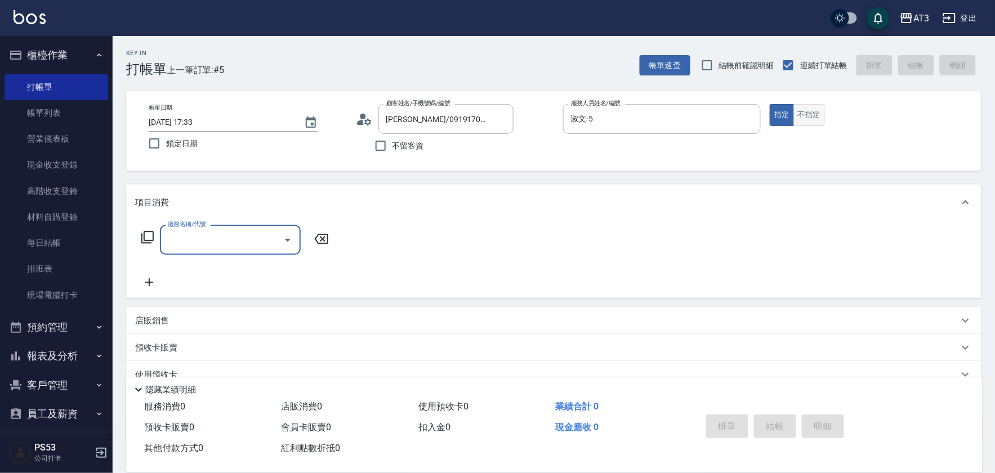
click at [806, 121] on button "不指定" at bounding box center [809, 115] width 32 height 22
click at [220, 238] on input "服務名稱/代號" at bounding box center [222, 240] width 114 height 20
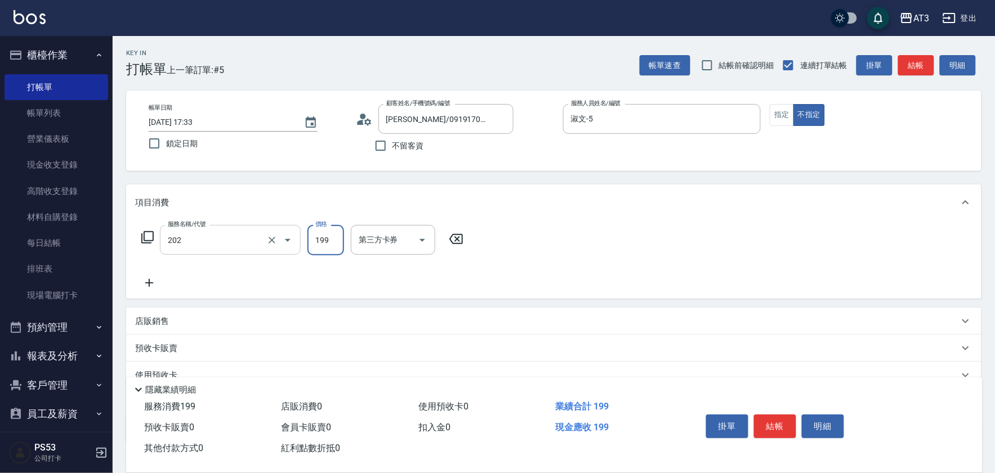
type input "不指定單剪(202)"
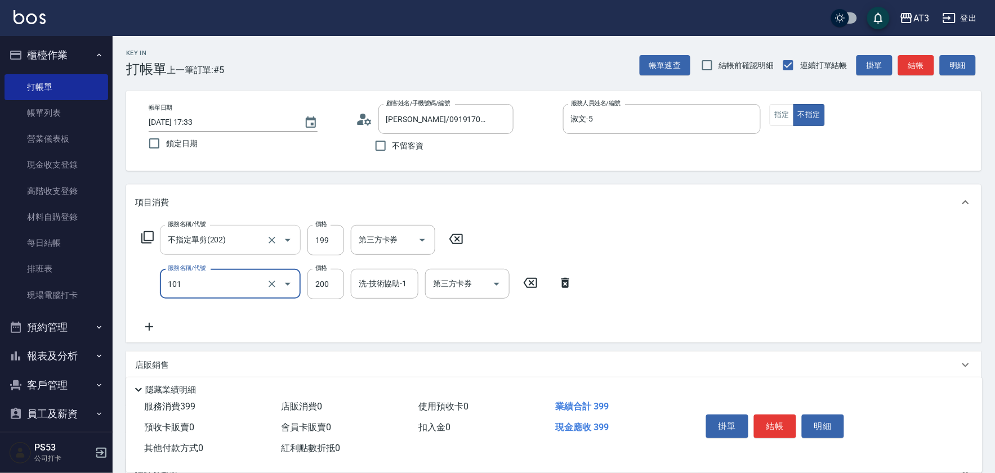
type input "洗髮(101)"
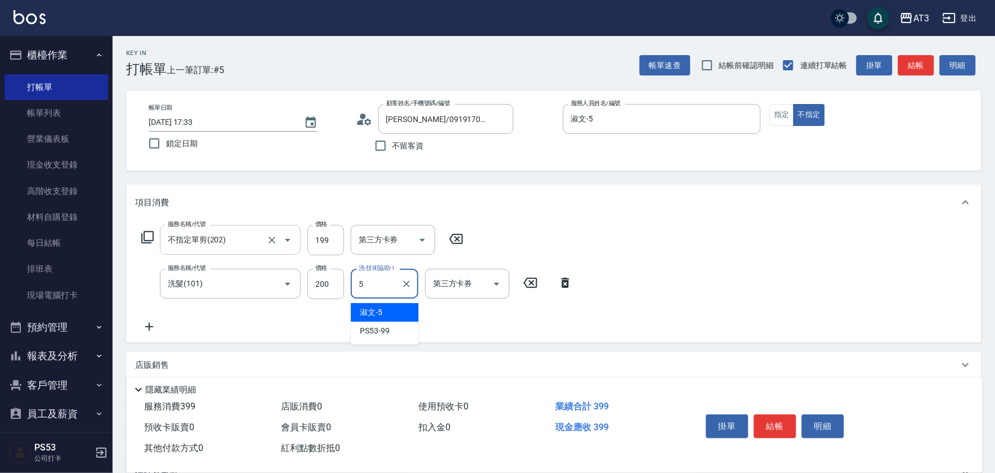
type input "淑文-5"
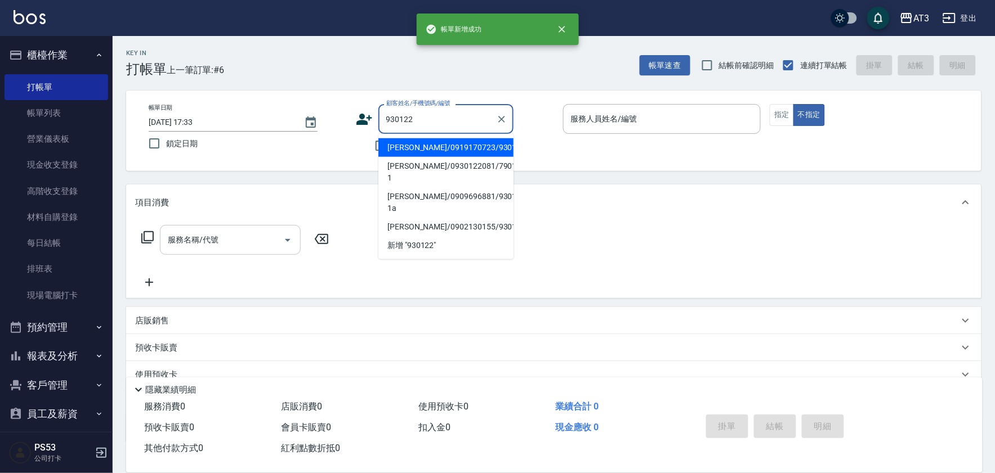
type input "[PERSON_NAME]/0919170723/930122"
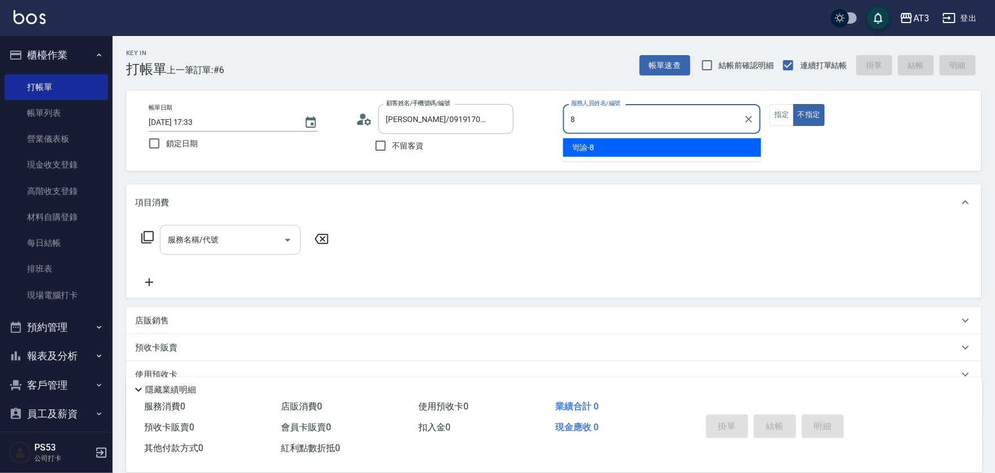
type input "岢諭-8"
type button "false"
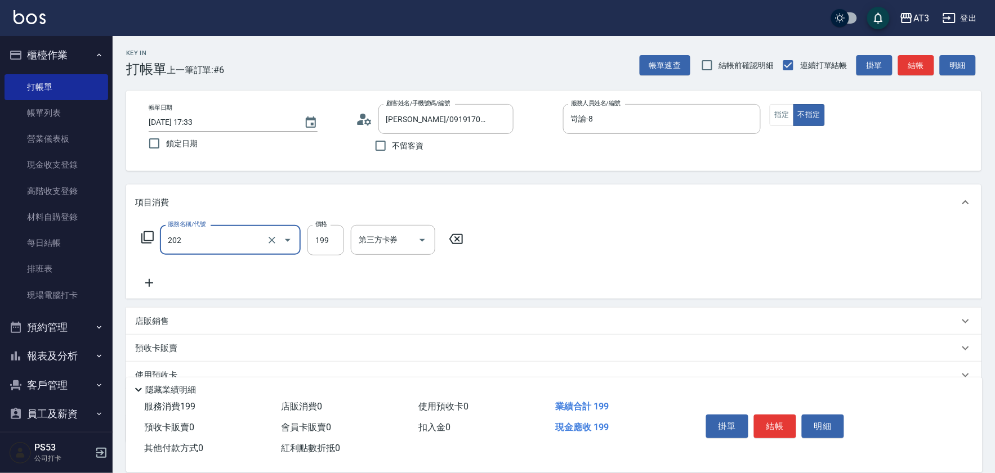
type input "不指定單剪(202)"
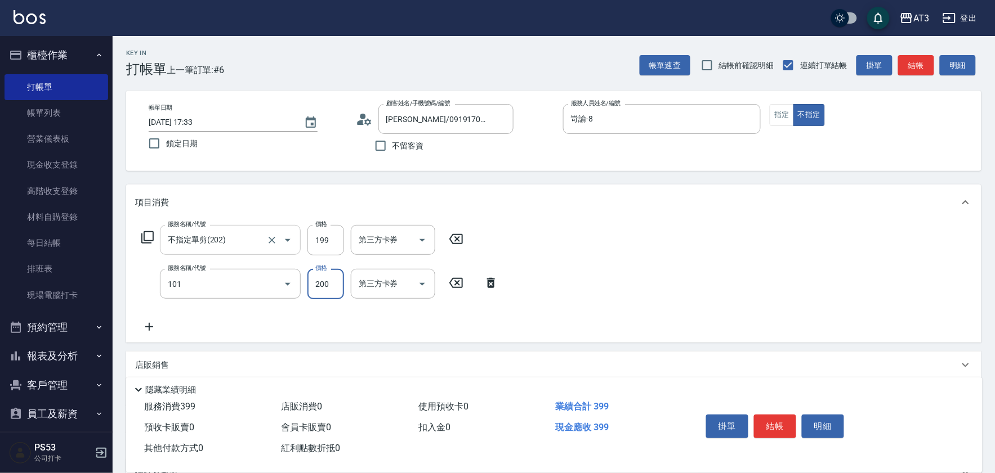
type input "洗髮(101)"
type input "珺珺-21"
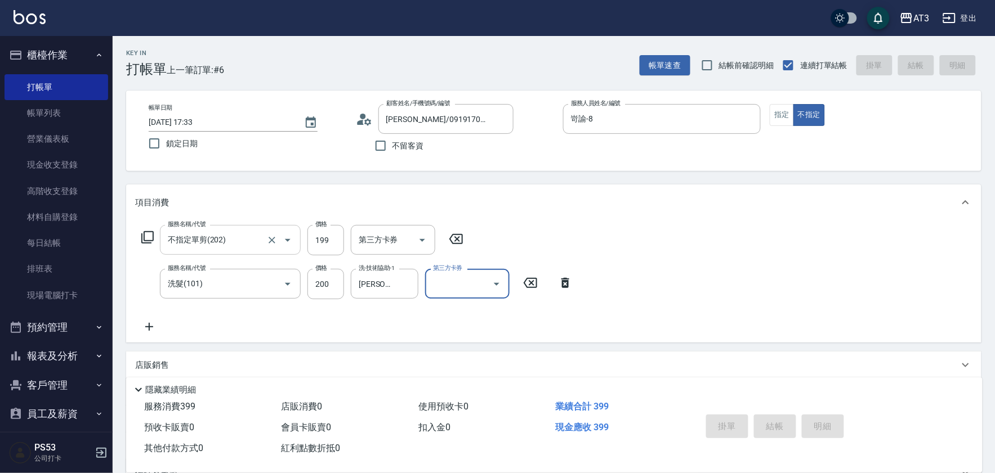
type input "2025/09/25 17:34"
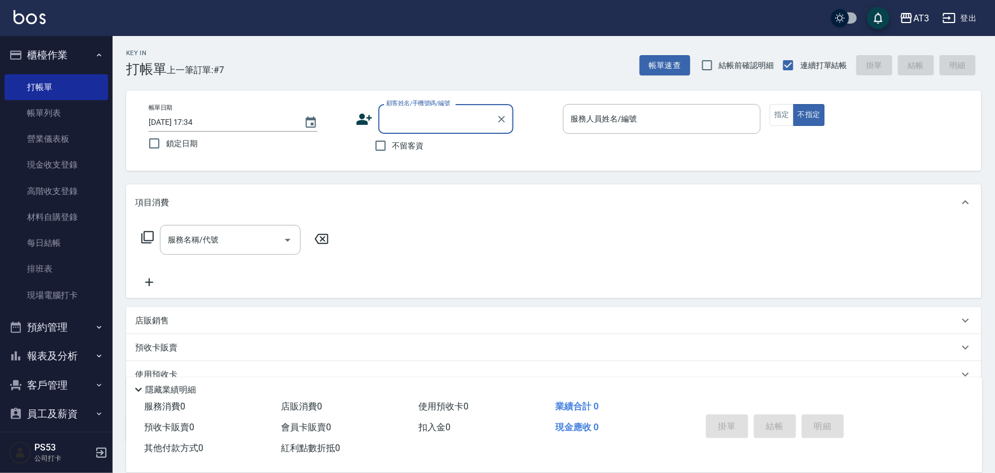
click at [352, 109] on div "帳單日期 2025/09/25 17:34 鎖定日期 顧客姓名/手機號碼/編號 顧客姓名/手機號碼/編號 不留客資 服務人員姓名/編號 服務人員姓名/編號 指…" at bounding box center [554, 130] width 828 height 53
click at [364, 111] on icon at bounding box center [364, 119] width 17 height 17
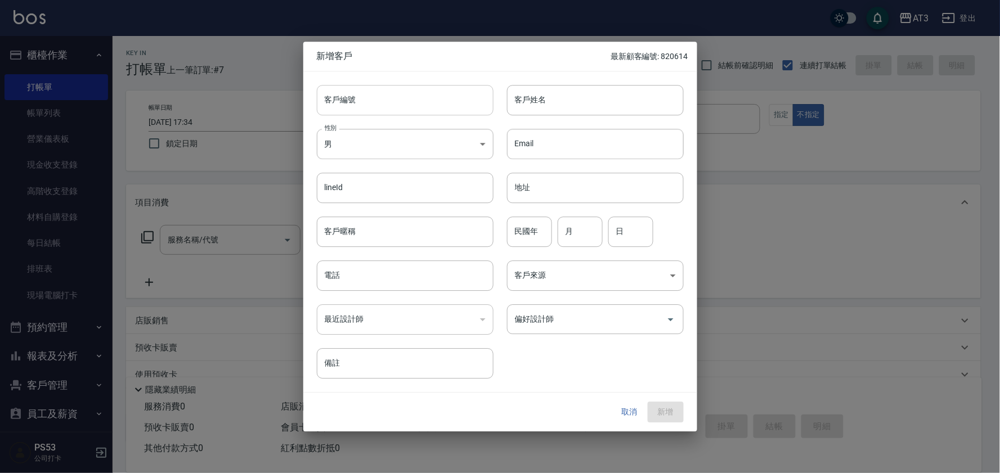
click at [419, 109] on input "客戶編號" at bounding box center [405, 100] width 177 height 30
type input "061213"
click at [605, 102] on input "客戶姓名" at bounding box center [595, 100] width 177 height 30
type input "余"
type input "喣"
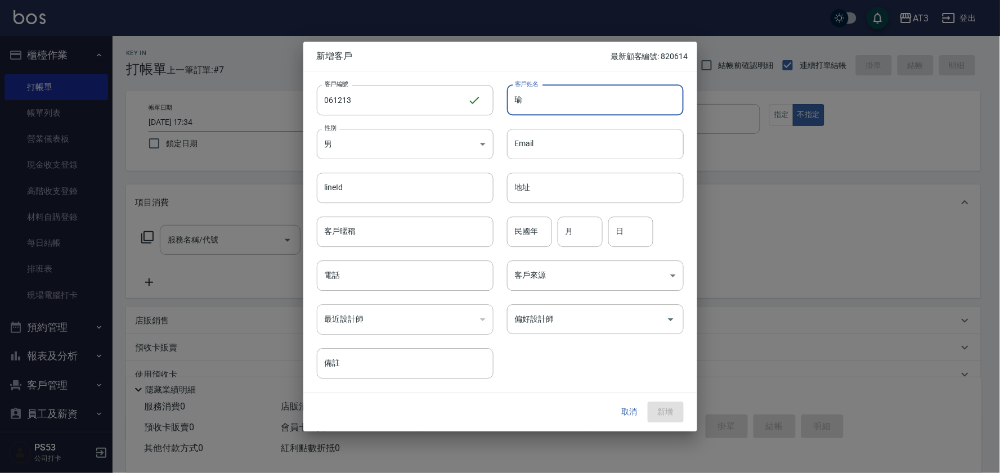
type input "俞"
type input "[PERSON_NAME]"
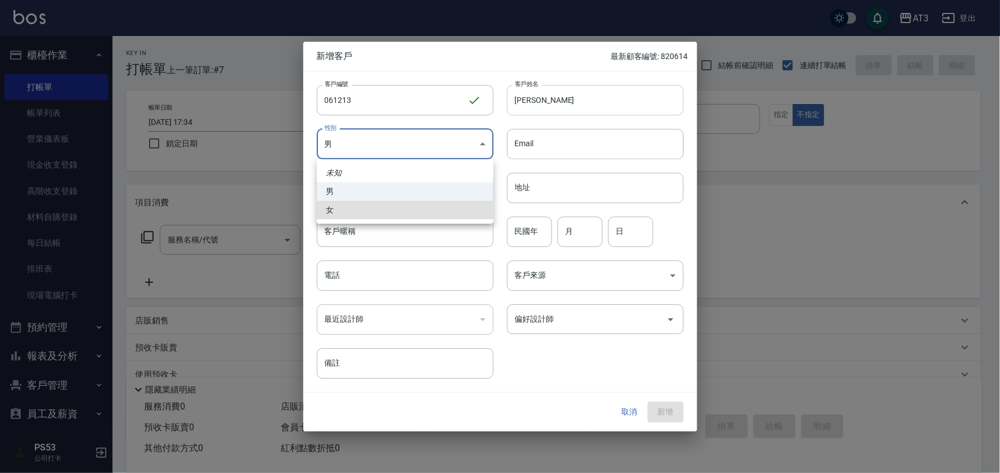
type input "[DEMOGRAPHIC_DATA]"
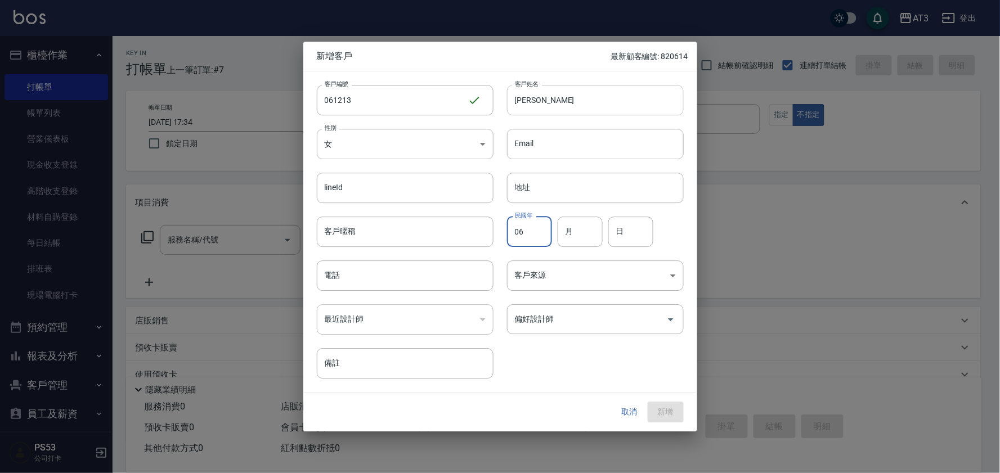
type input "0"
type input "00"
type input "12"
click at [633, 226] on input "日" at bounding box center [631, 232] width 45 height 30
type input "13"
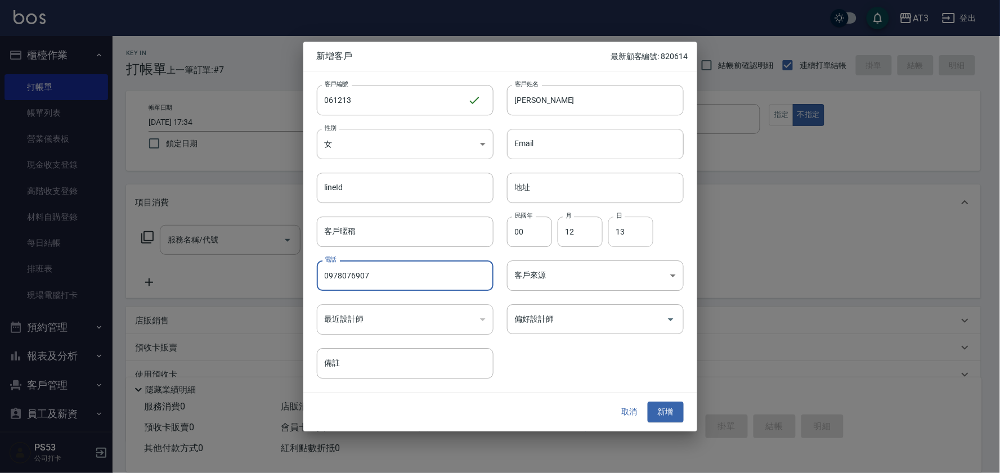
type input "0978076907"
click at [648, 403] on button "新增" at bounding box center [666, 413] width 36 height 21
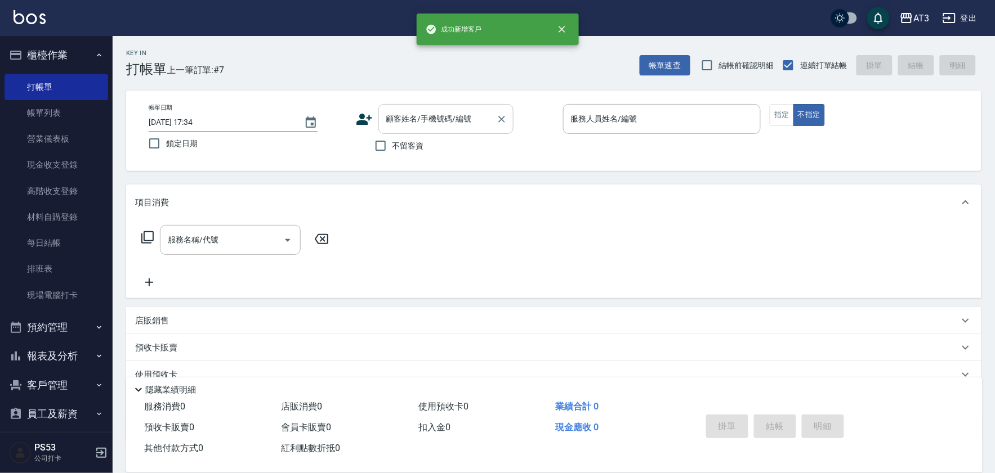
click at [443, 122] on input "顧客姓名/手機號碼/編號" at bounding box center [437, 119] width 108 height 20
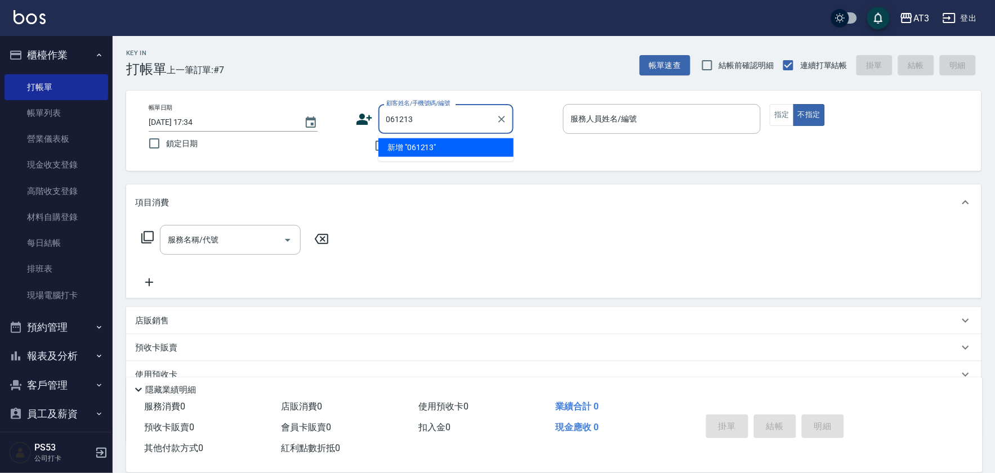
type input "061213"
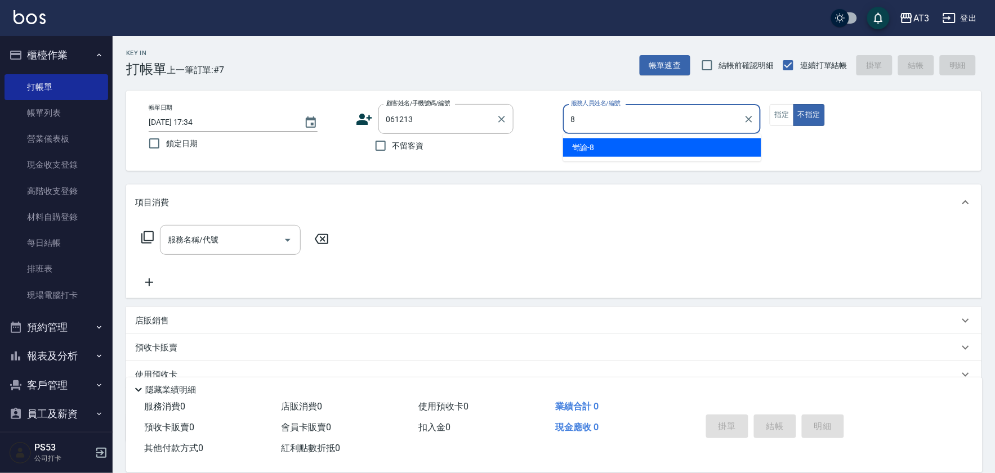
type input "岢諭-8"
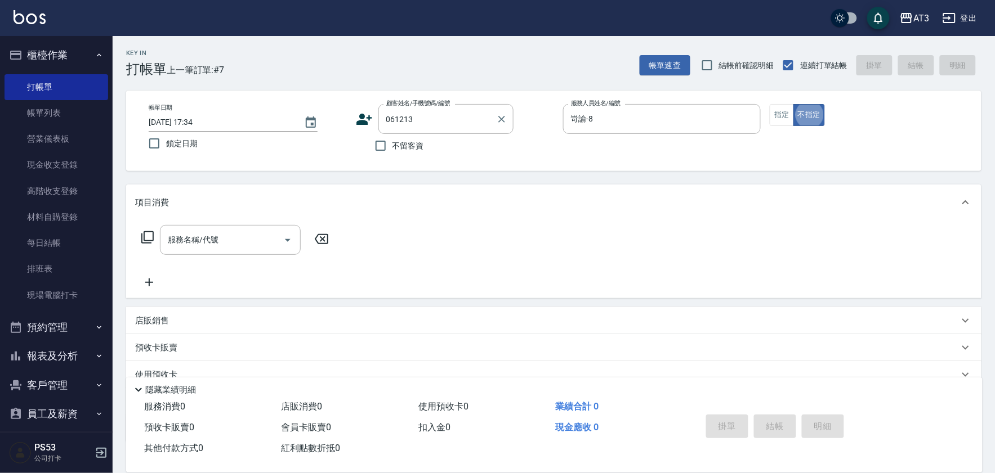
type input "徐可蓁/0978076907/061213"
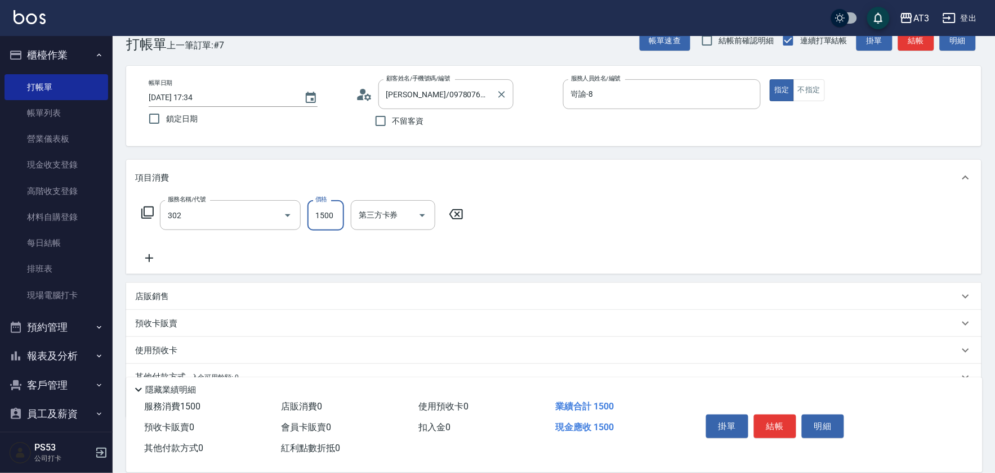
type input "設計燙髮(302)"
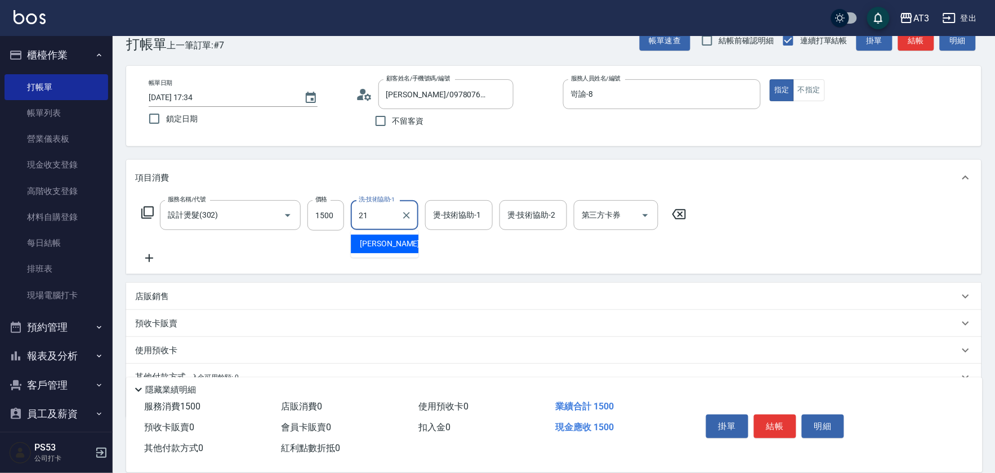
type input "珺珺-21"
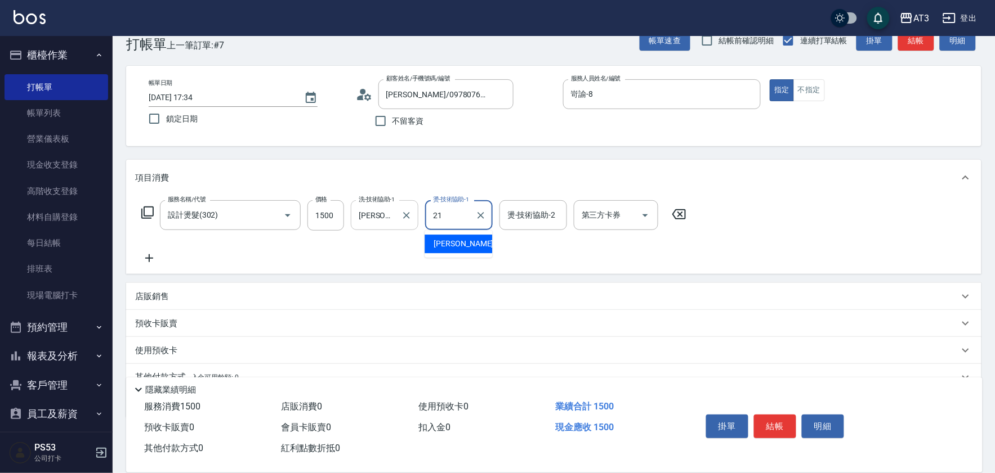
type input "珺珺-21"
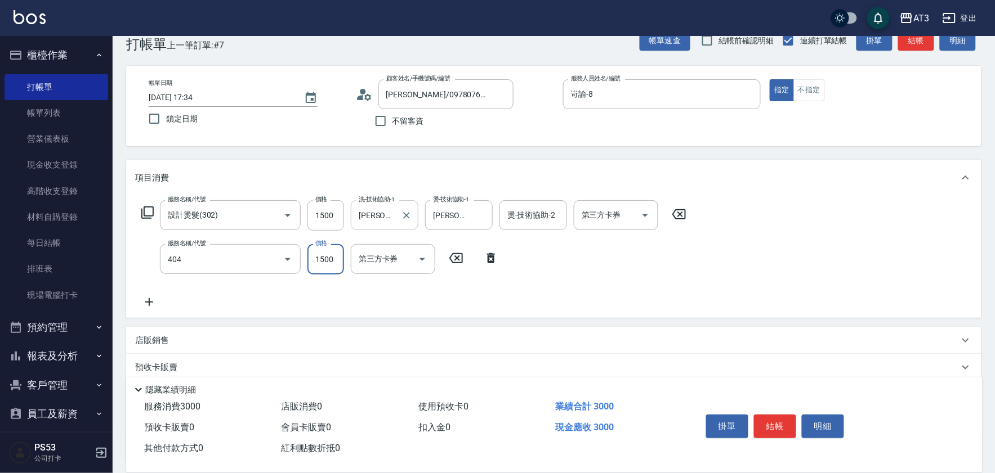
type input "設計染髮(404)"
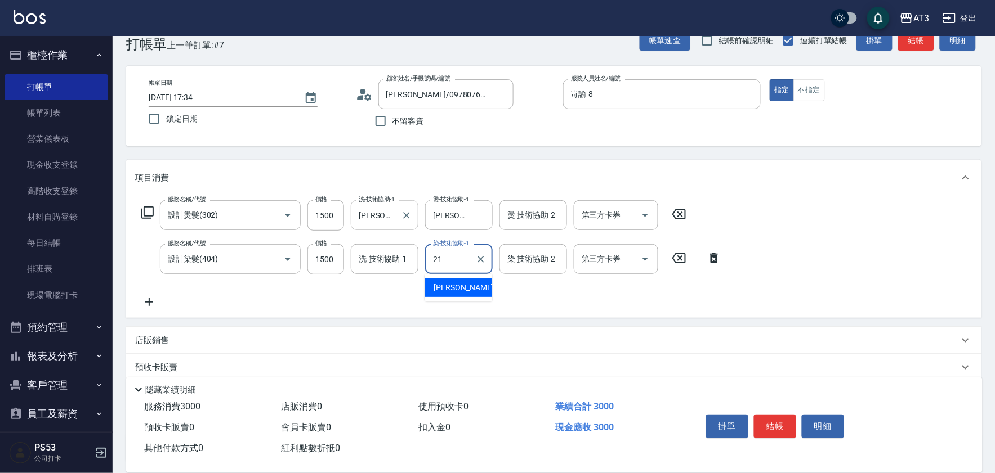
type input "珺珺-21"
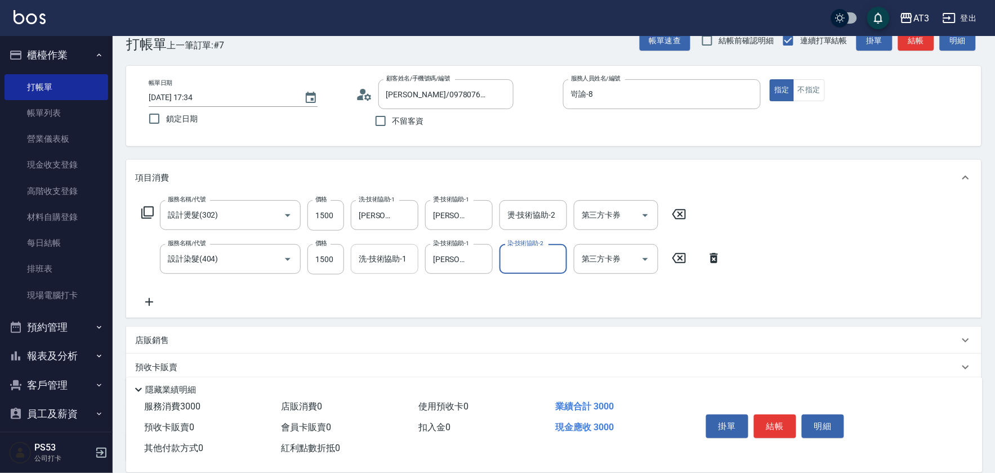
click at [388, 255] on div "洗-技術協助-1 洗-技術協助-1" at bounding box center [385, 259] width 68 height 30
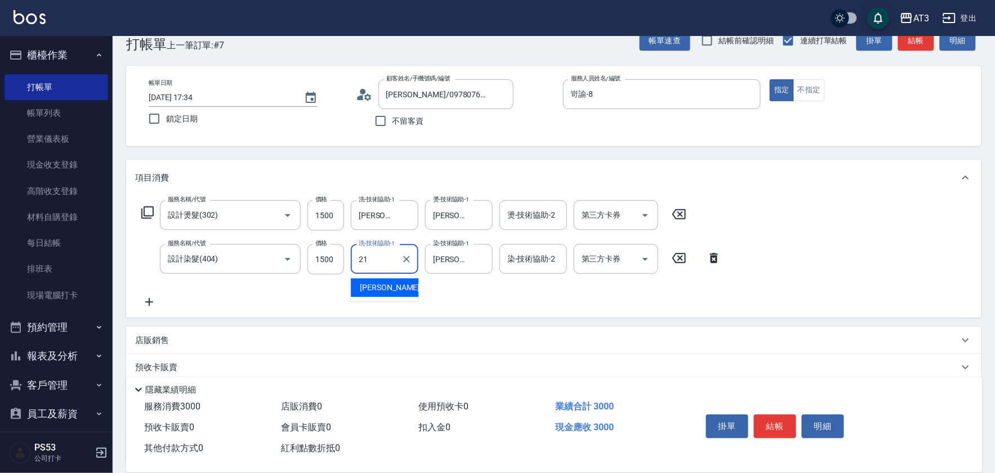
type input "珺珺-21"
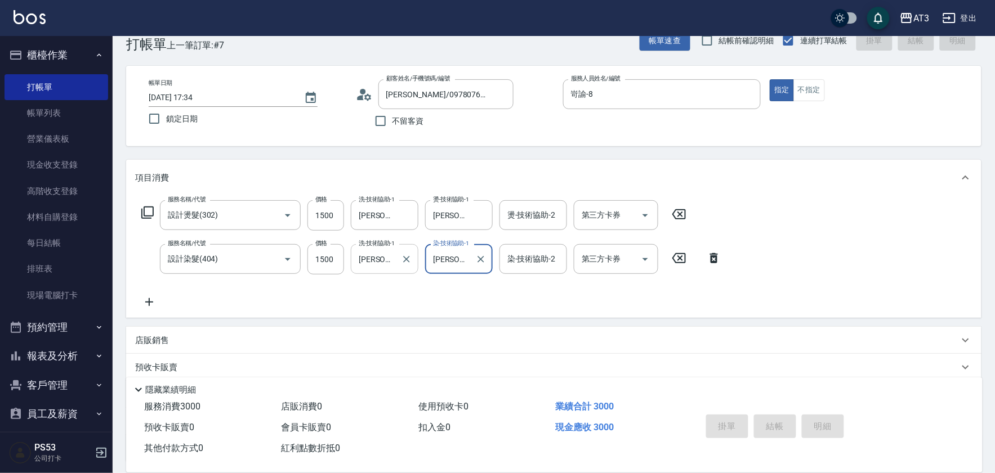
type input "2025/09/25 17:36"
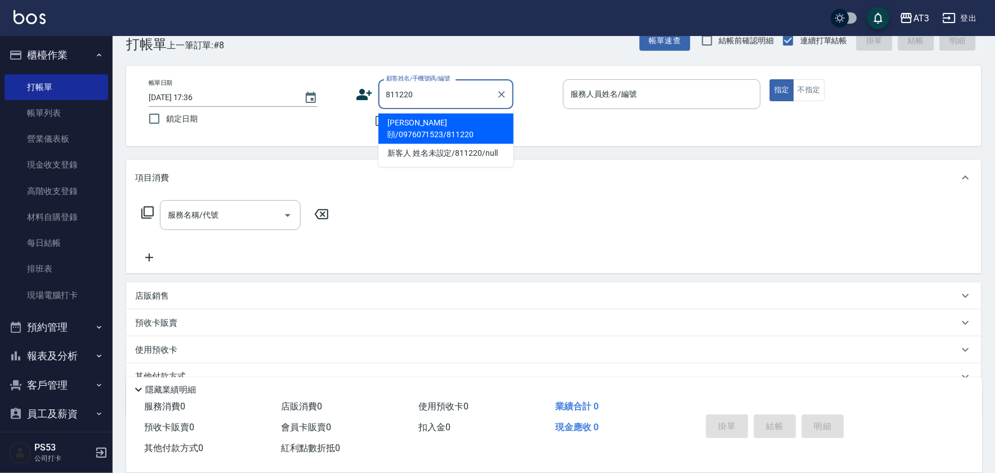
type input "曾俊頣/0976071523/811220"
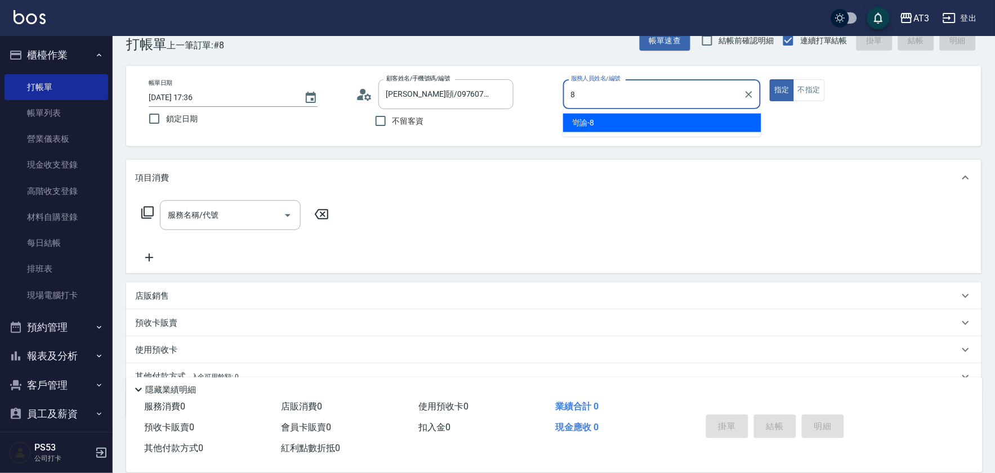
type input "岢諭-8"
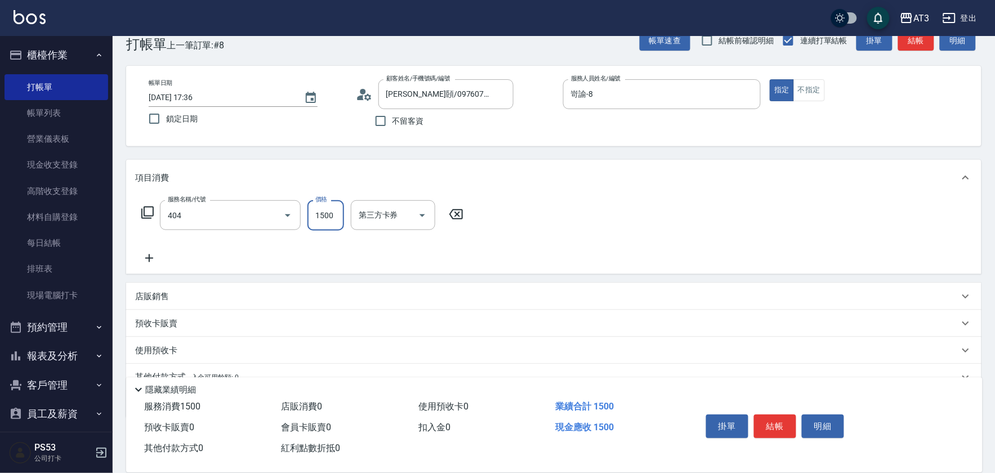
type input "設計染髮(404)"
type input "1100"
type input "5"
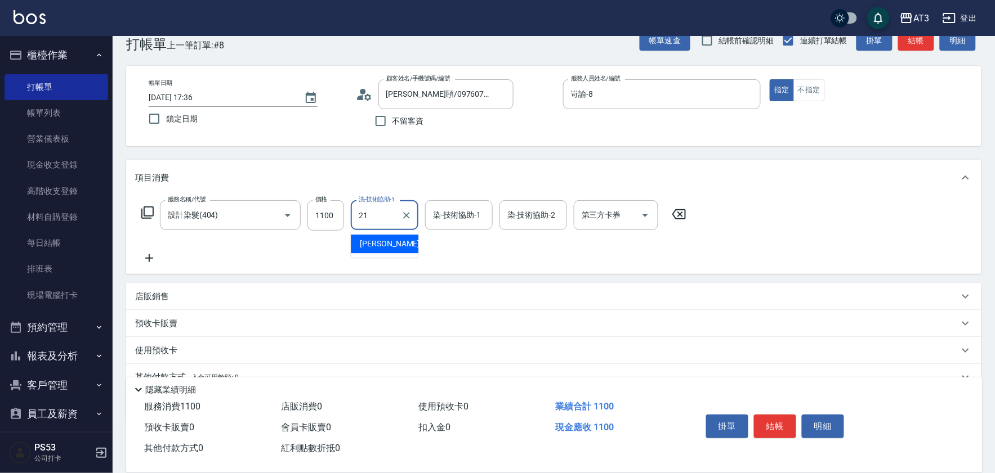
type input "珺珺-21"
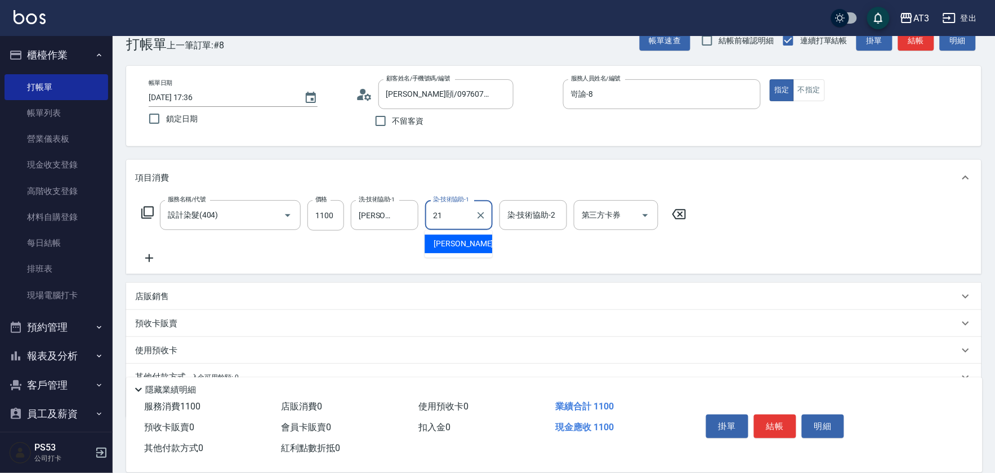
type input "珺珺-21"
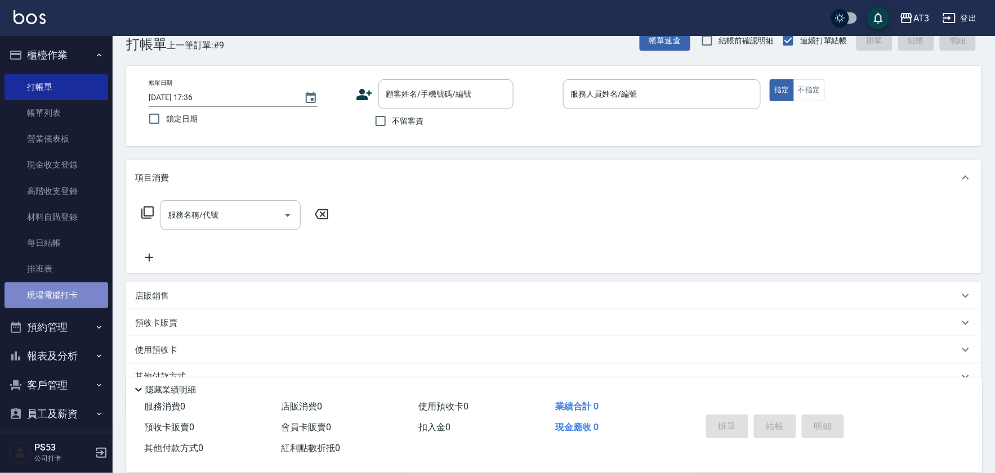
click at [68, 297] on link "現場電腦打卡" at bounding box center [57, 296] width 104 height 26
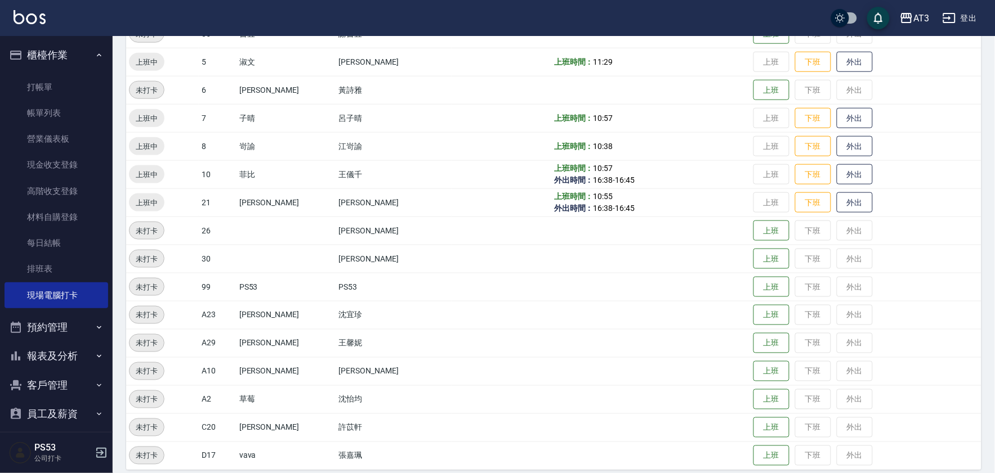
scroll to position [341, 0]
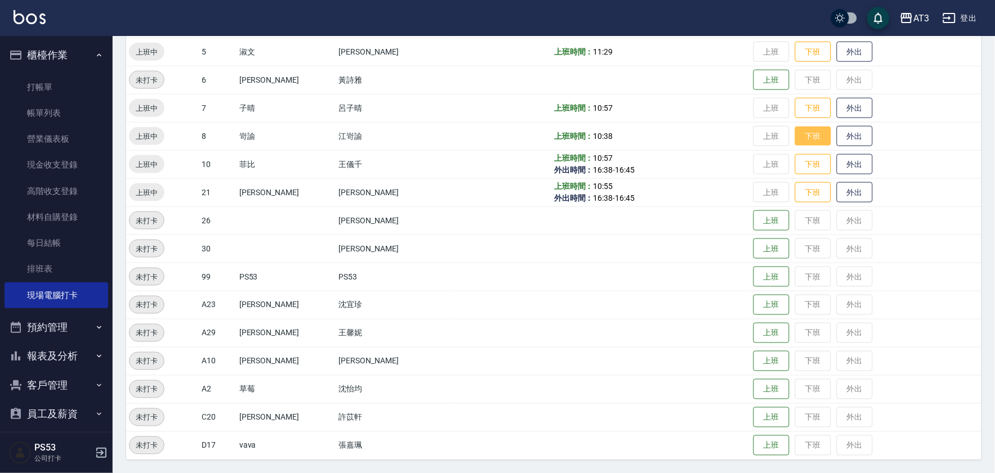
click at [798, 133] on button "下班" at bounding box center [813, 137] width 36 height 20
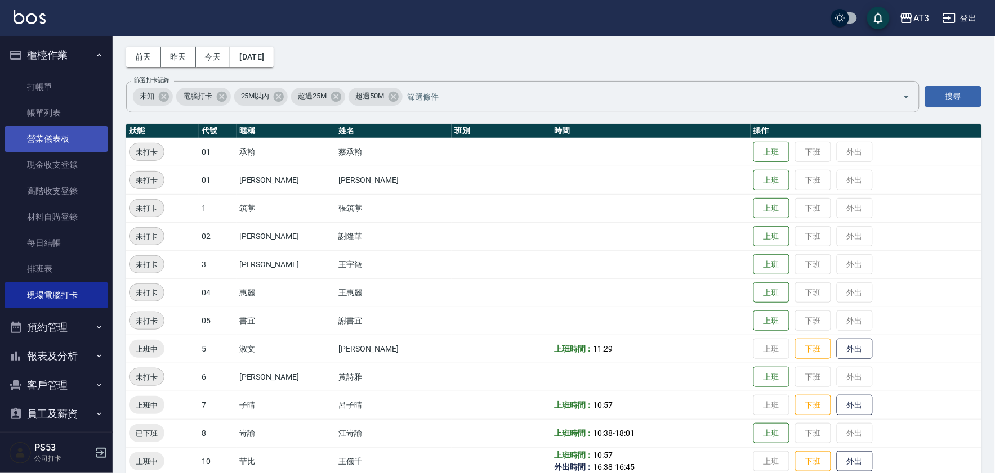
scroll to position [0, 0]
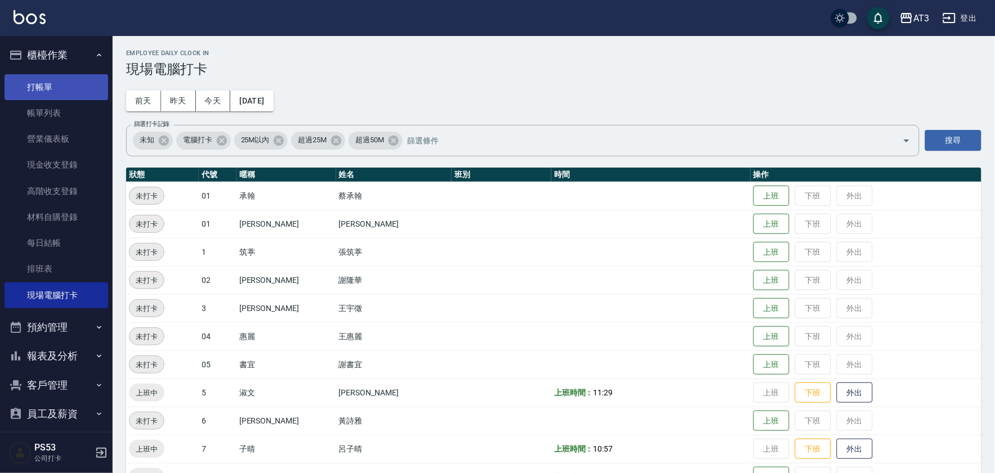
click at [70, 92] on link "打帳單" at bounding box center [57, 87] width 104 height 26
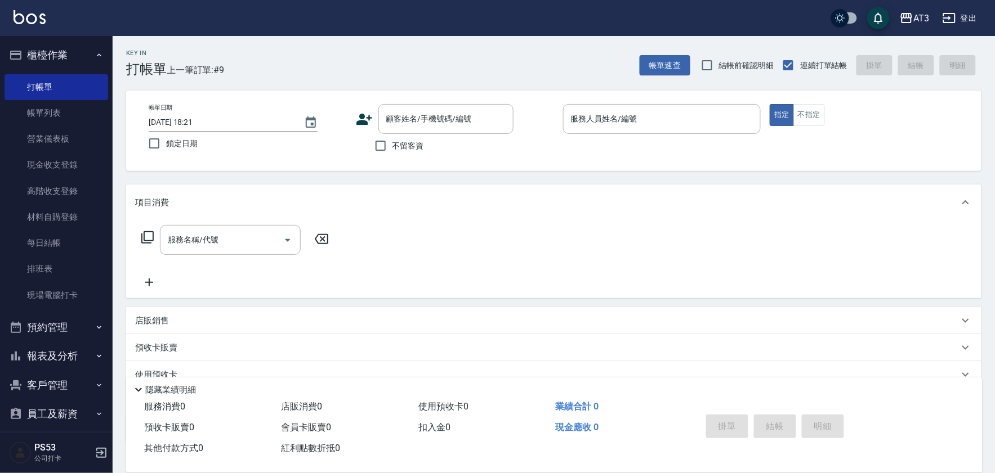
click at [363, 121] on icon at bounding box center [364, 119] width 16 height 11
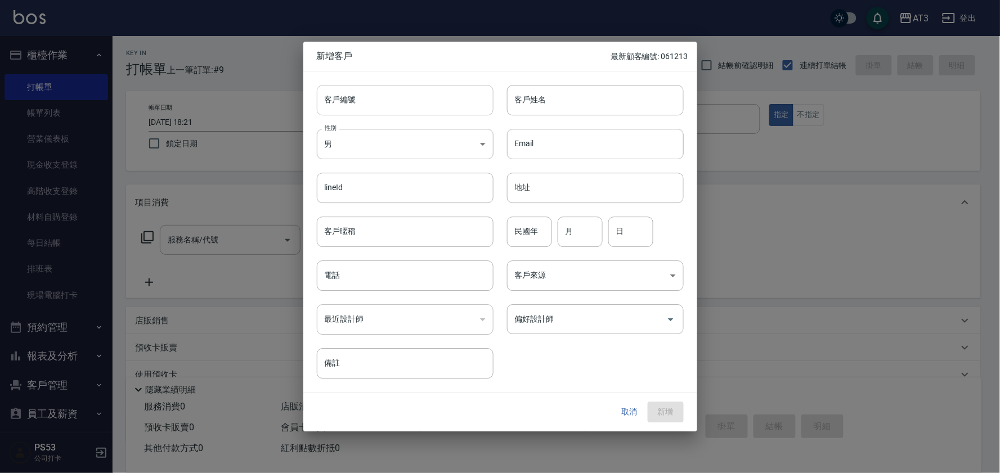
click at [366, 102] on input "客戶編號" at bounding box center [405, 100] width 177 height 30
type input "910503"
type input "曾永明"
type input "91"
type input "5"
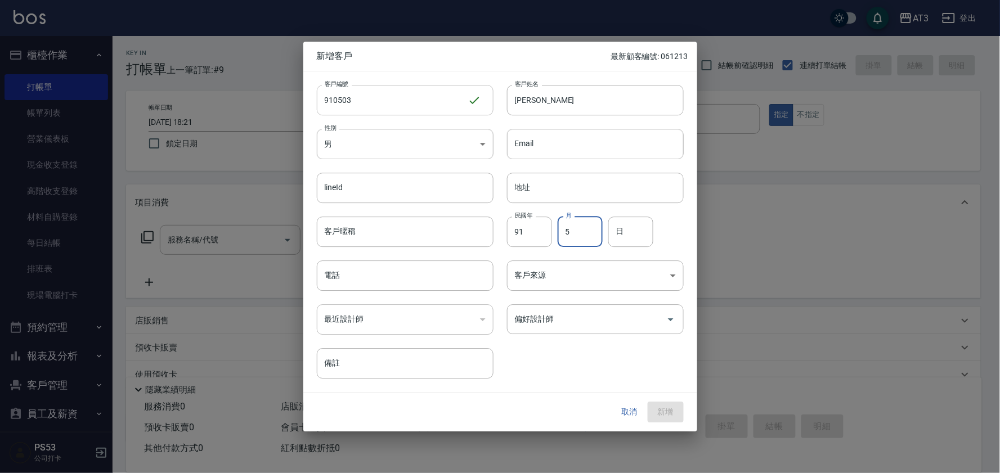
type input "2"
type input "3"
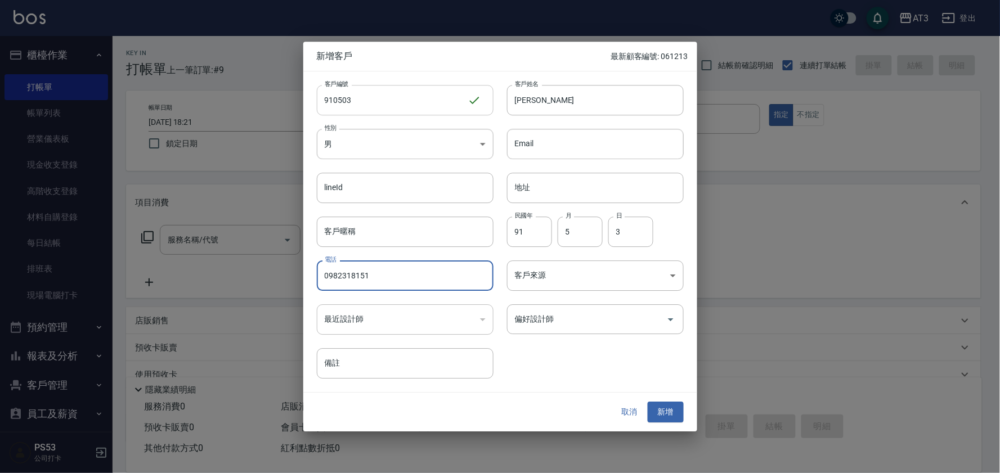
type input "0982318151"
click at [648, 403] on button "新增" at bounding box center [666, 413] width 36 height 21
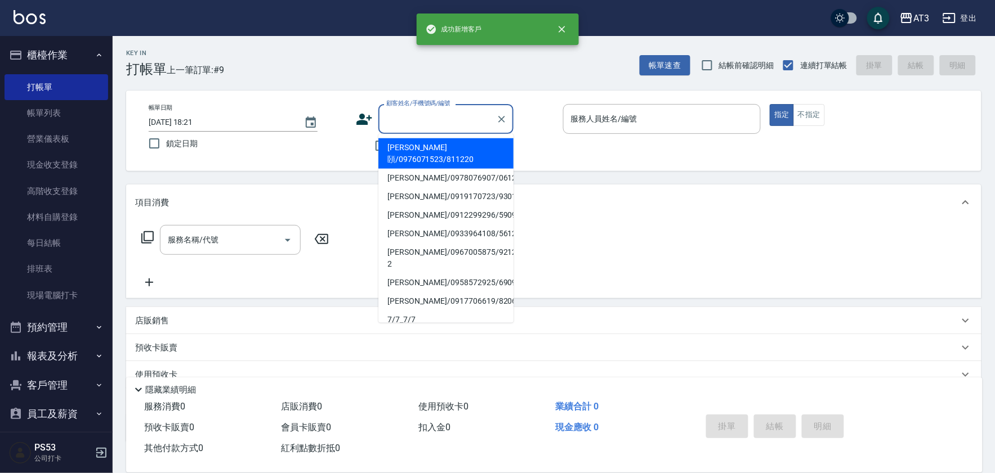
click at [425, 121] on input "顧客姓名/手機號碼/編號" at bounding box center [437, 119] width 108 height 20
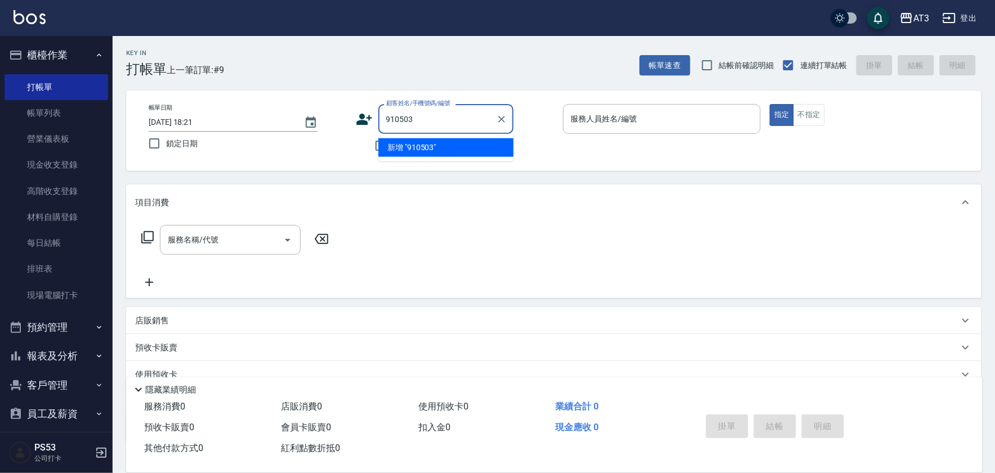
type input "910503"
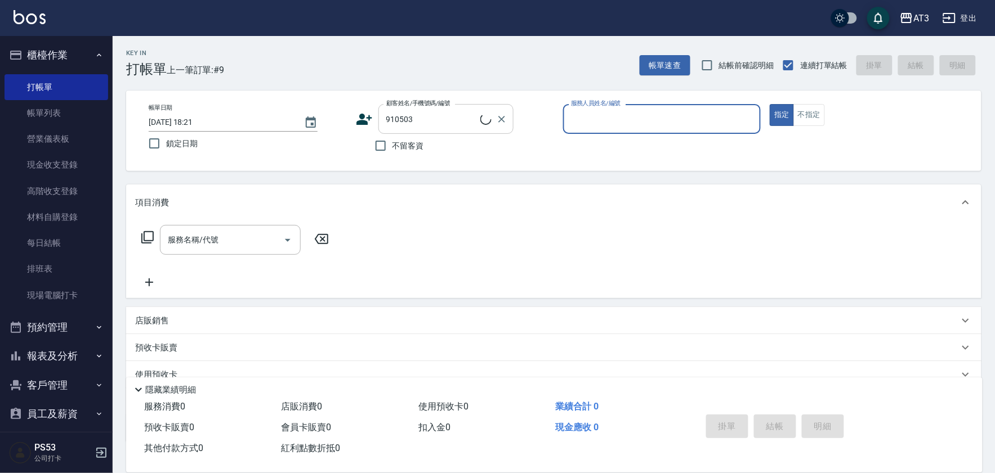
type input "8"
type input "曾永明/0982318151/910503"
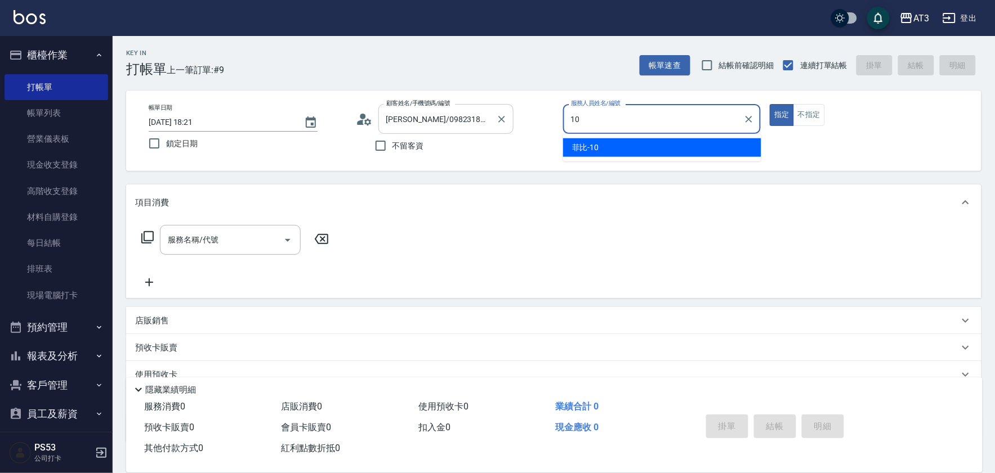
type input "10"
type button "true"
type input "菲比-10"
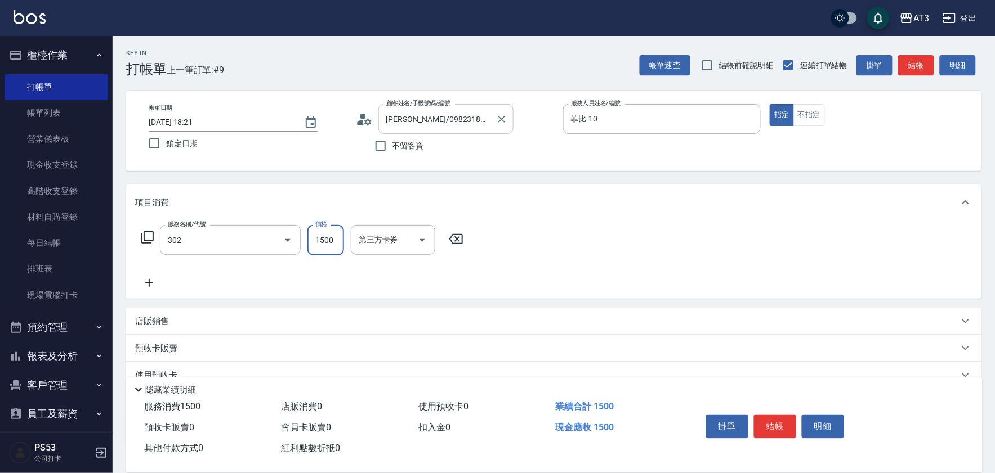
type input "設計燙髮(302)"
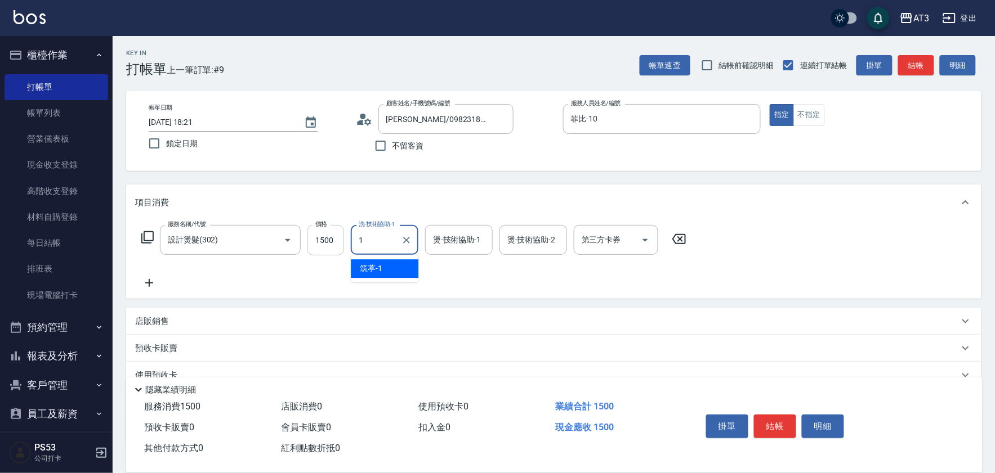
type input "1"
click at [325, 243] on input "1500" at bounding box center [325, 240] width 37 height 30
type input "1080"
type input "1"
type input "珺珺-21"
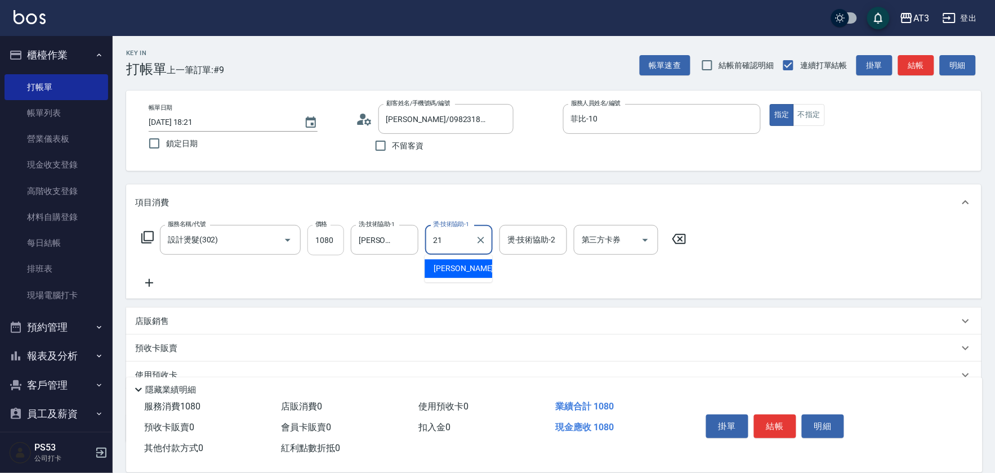
type input "珺珺-21"
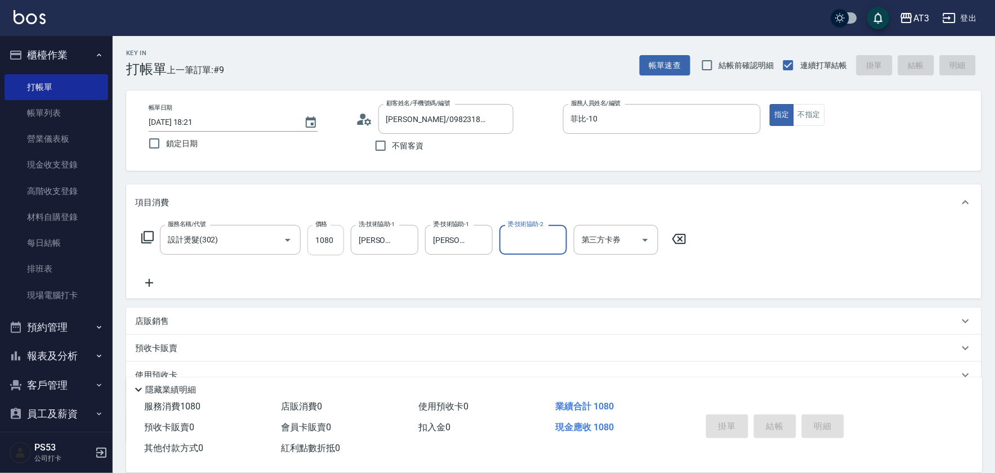
type input "2025/09/25 18:22"
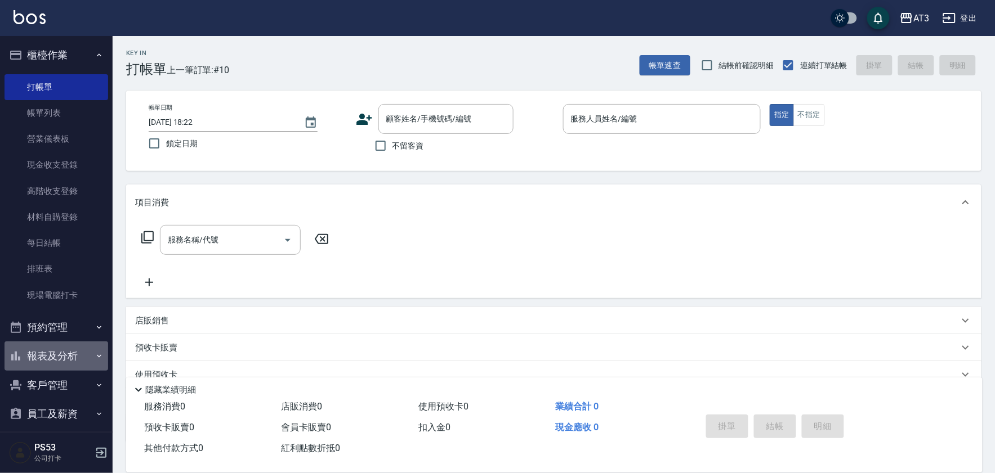
click at [71, 349] on button "報表及分析" at bounding box center [57, 356] width 104 height 29
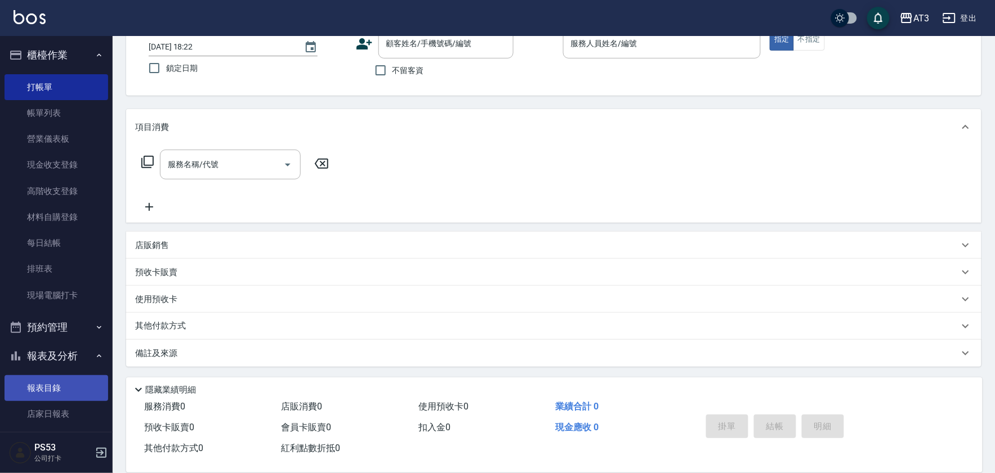
scroll to position [187, 0]
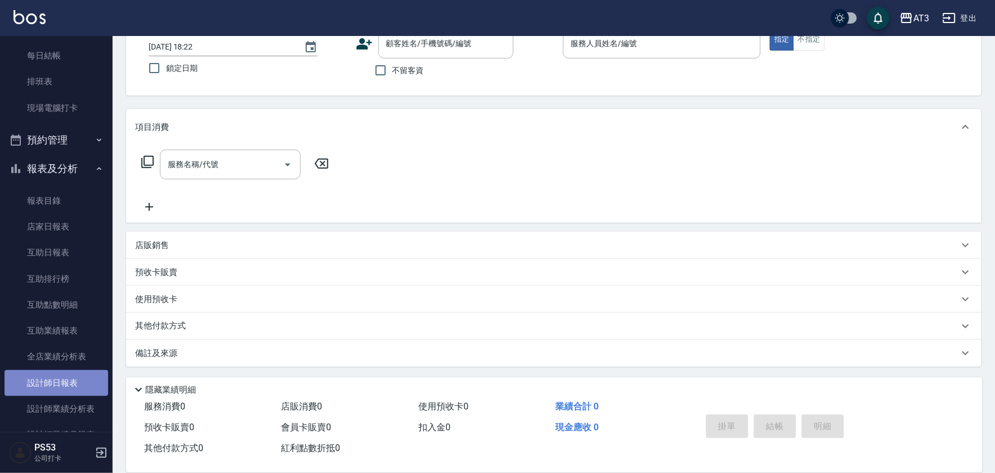
click at [81, 388] on link "設計師日報表" at bounding box center [57, 383] width 104 height 26
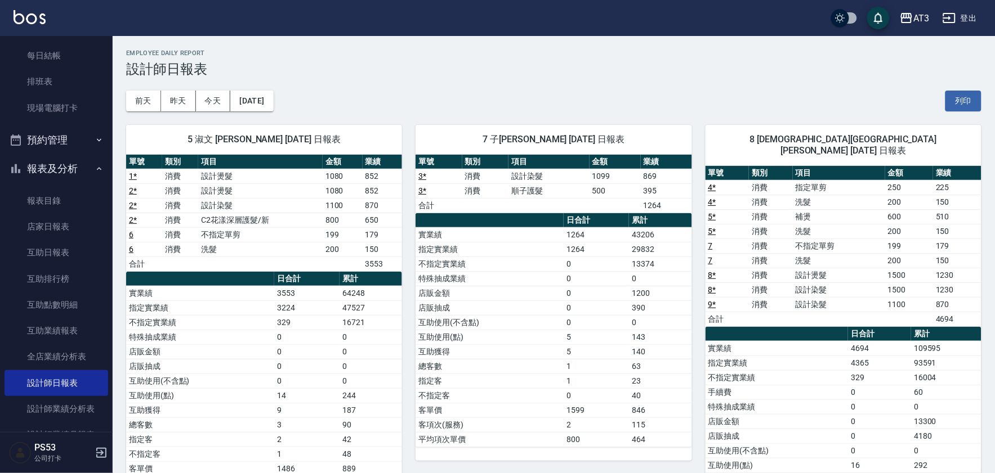
click at [66, 171] on button "報表及分析" at bounding box center [57, 168] width 104 height 29
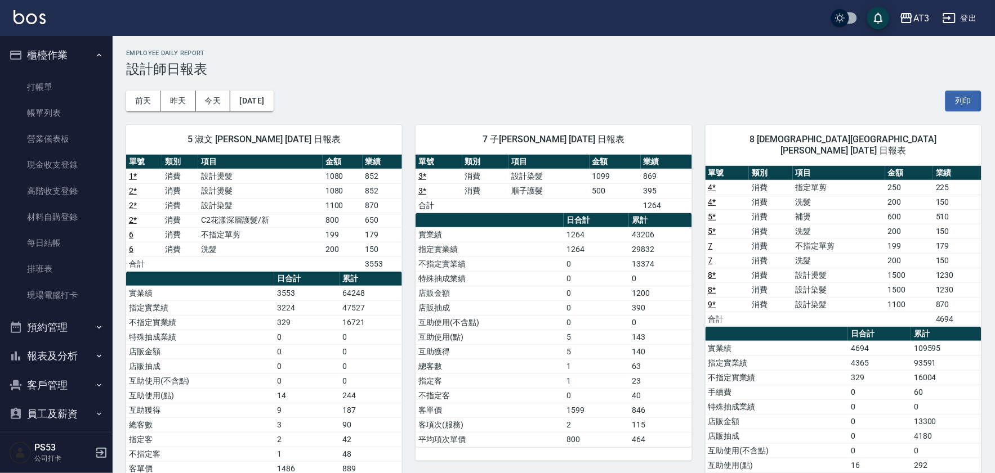
click at [61, 60] on button "櫃檯作業" at bounding box center [57, 55] width 104 height 29
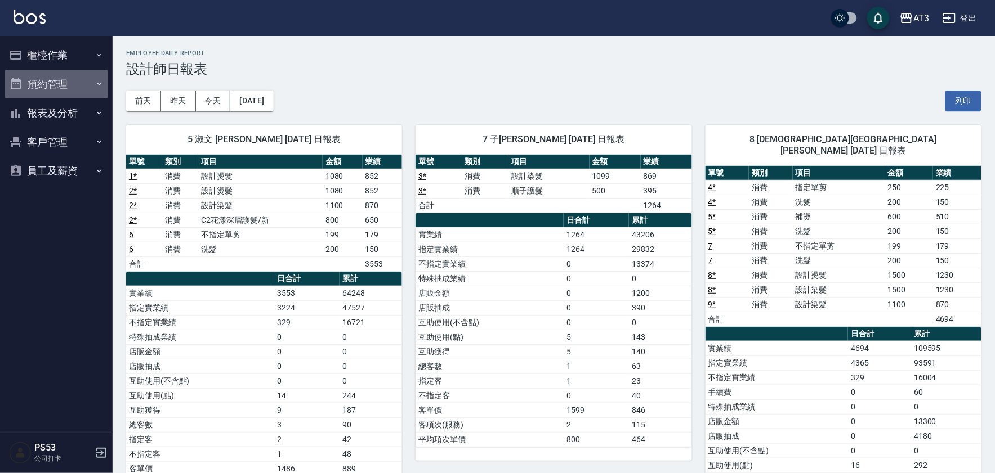
click at [75, 88] on button "預約管理" at bounding box center [57, 84] width 104 height 29
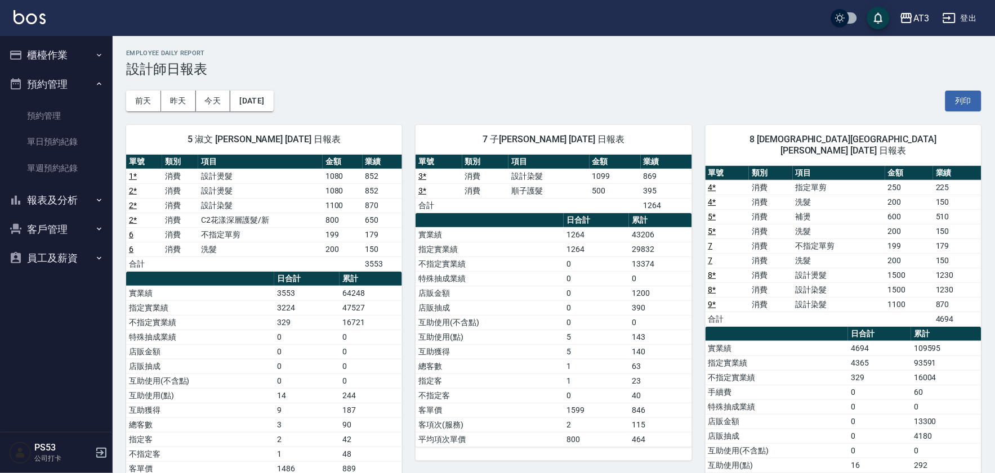
click at [65, 55] on button "櫃檯作業" at bounding box center [57, 55] width 104 height 29
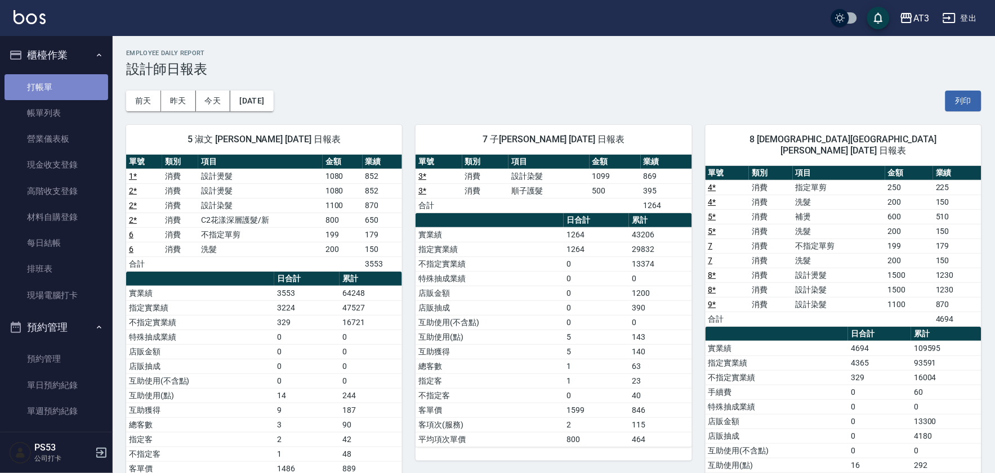
drag, startPoint x: 77, startPoint y: 86, endPoint x: 81, endPoint y: 80, distance: 7.3
click at [77, 86] on link "打帳單" at bounding box center [57, 87] width 104 height 26
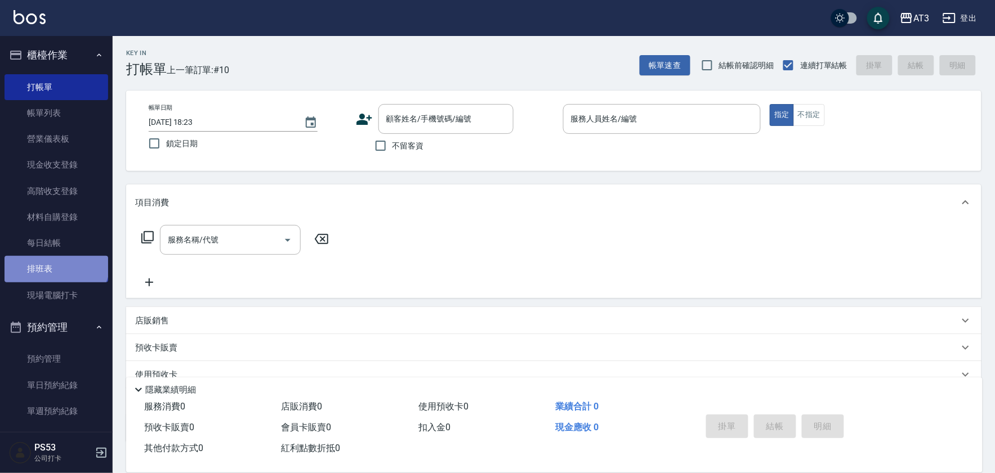
click at [57, 261] on link "排班表" at bounding box center [57, 269] width 104 height 26
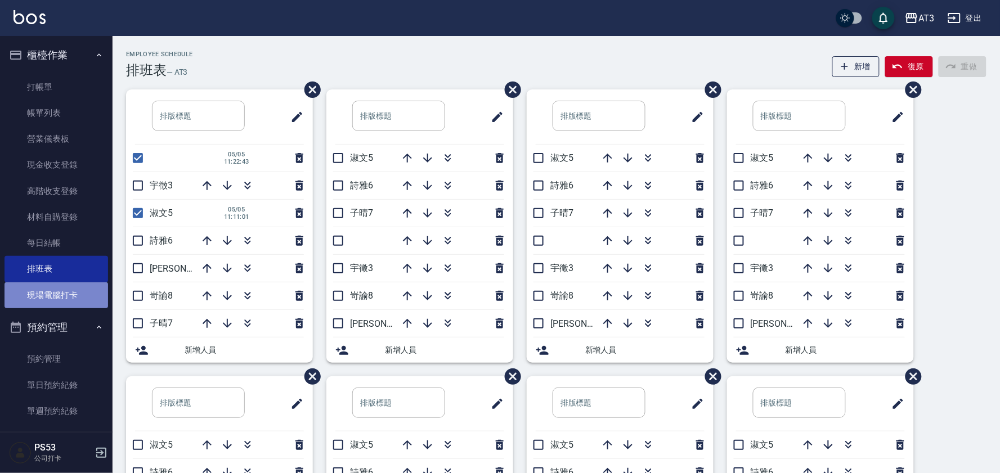
click at [65, 286] on link "現場電腦打卡" at bounding box center [57, 296] width 104 height 26
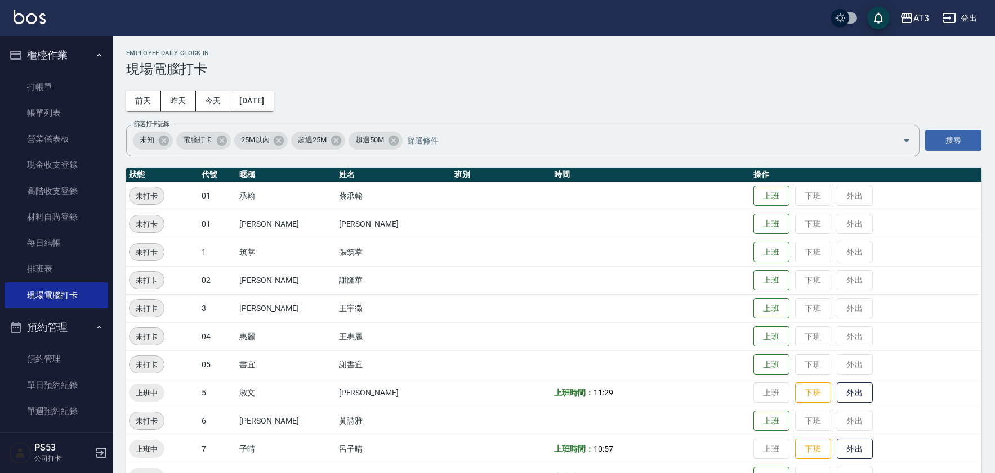
scroll to position [250, 0]
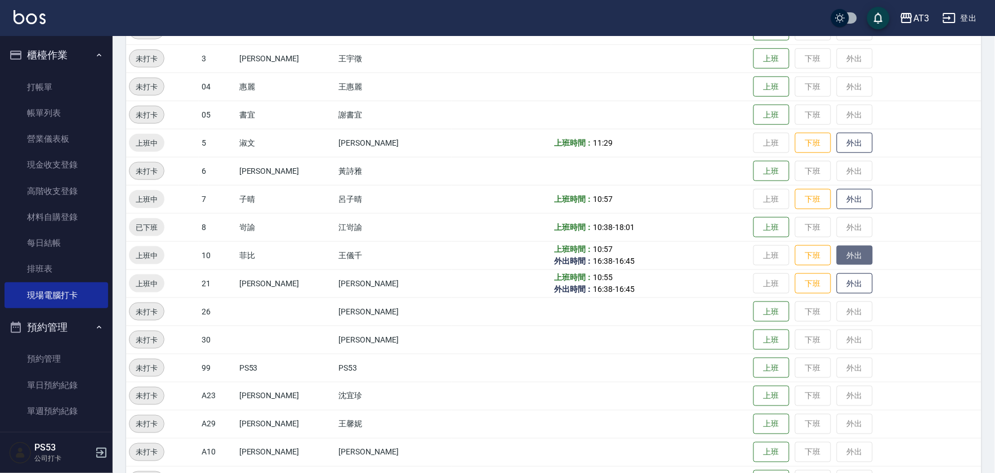
click at [840, 252] on button "外出" at bounding box center [855, 256] width 36 height 20
click at [66, 86] on link "打帳單" at bounding box center [57, 87] width 104 height 26
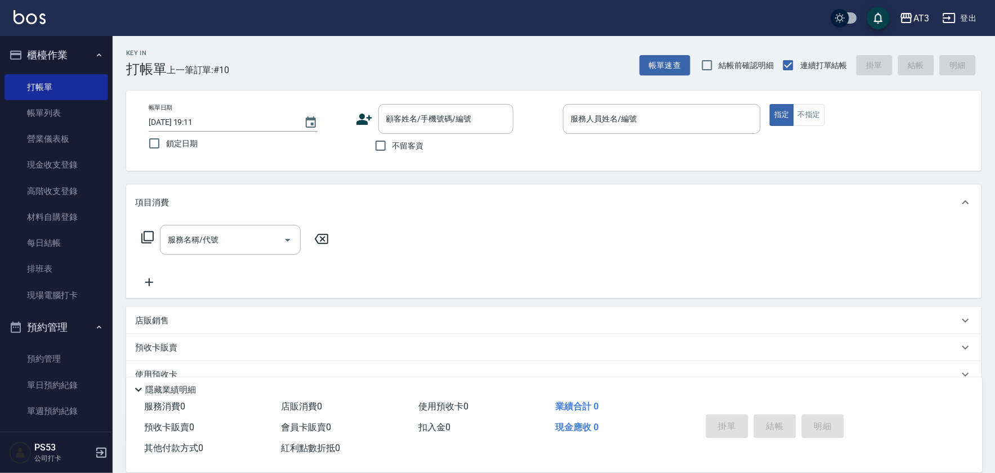
click at [356, 120] on icon at bounding box center [364, 119] width 17 height 17
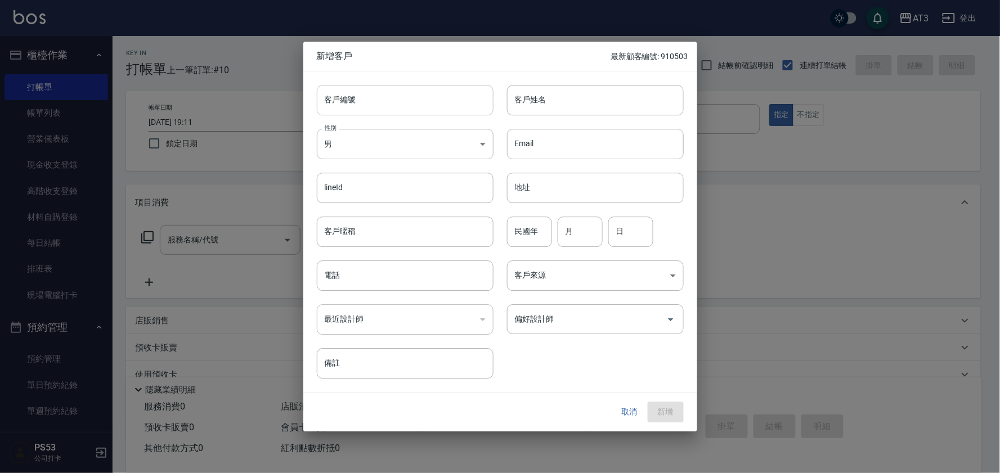
click at [457, 105] on input "客戶編號" at bounding box center [405, 100] width 177 height 30
type input "731203"
type input "[PERSON_NAME]"
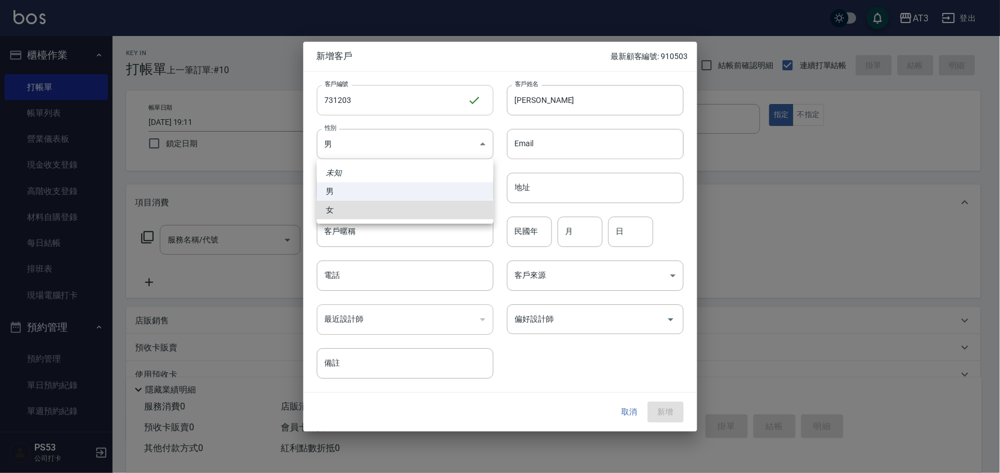
type input "[DEMOGRAPHIC_DATA]"
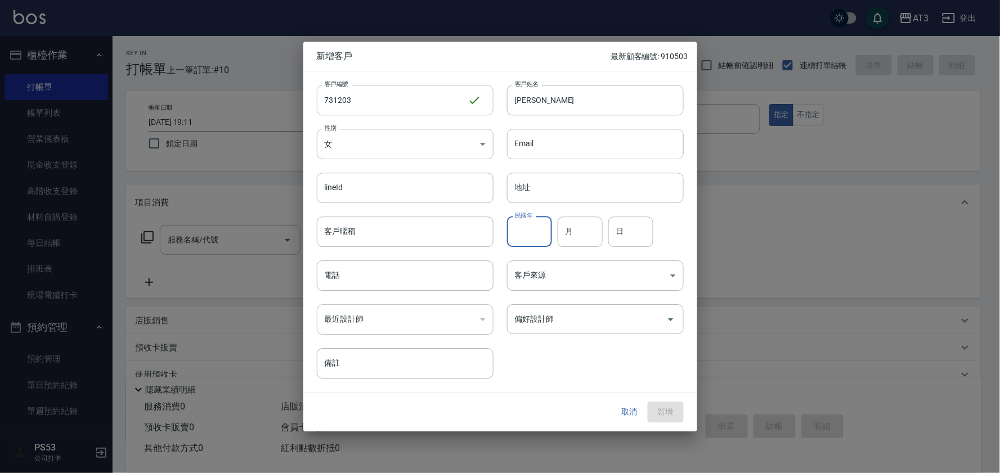
type input "9"
type input "73"
type input "12"
type input "03"
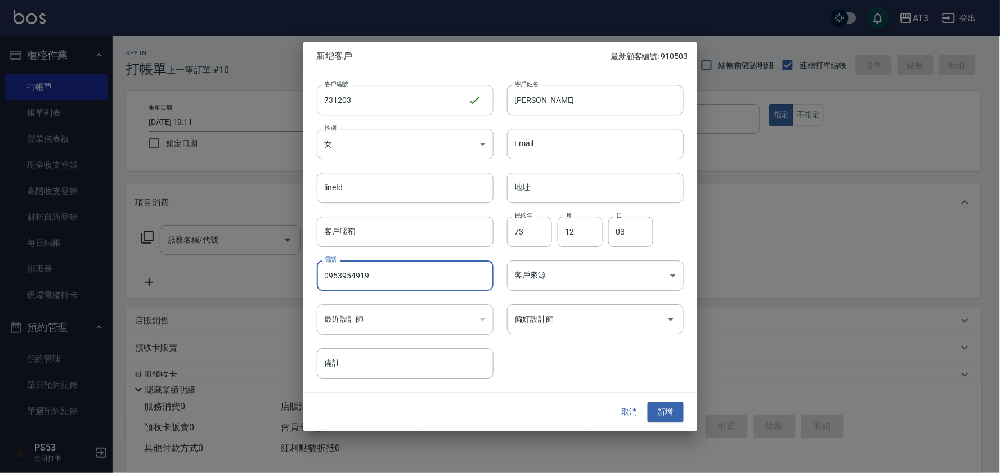
type input "0953954919"
click at [648, 403] on button "新增" at bounding box center [666, 413] width 36 height 21
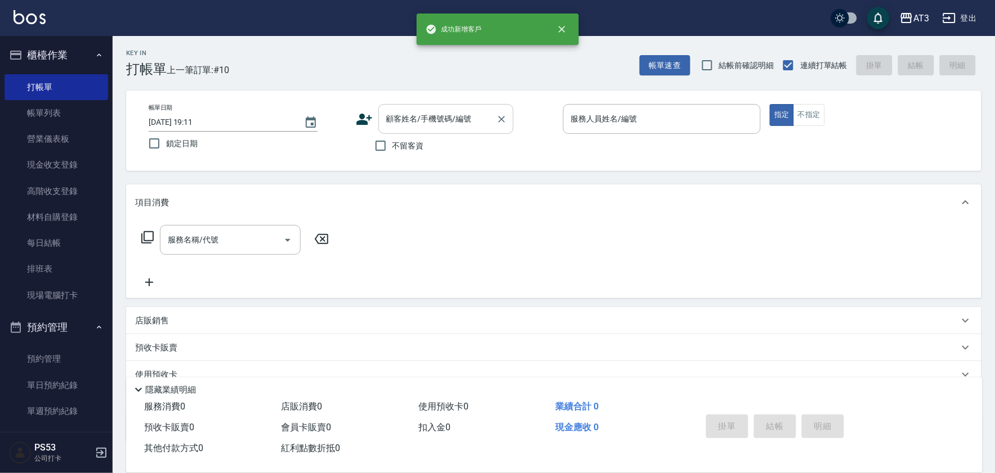
click at [419, 104] on div "顧客姓名/手機號碼/編號" at bounding box center [445, 119] width 135 height 30
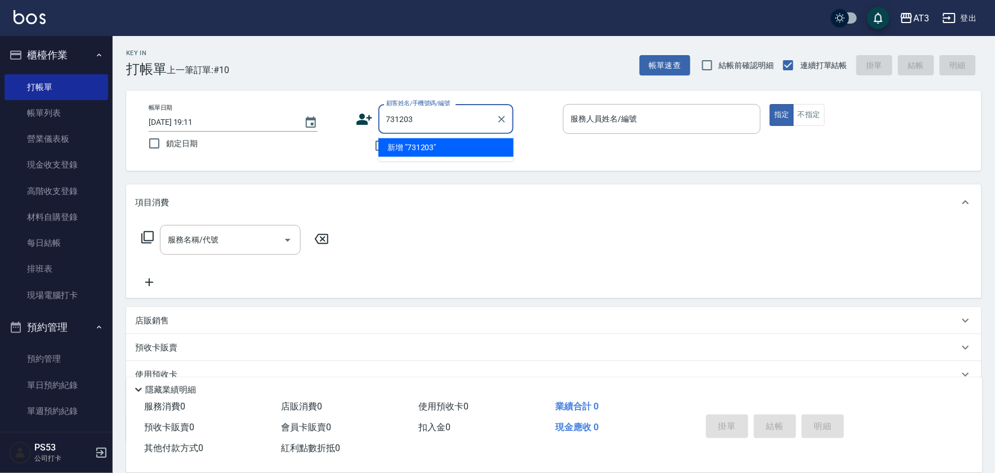
type input "731203"
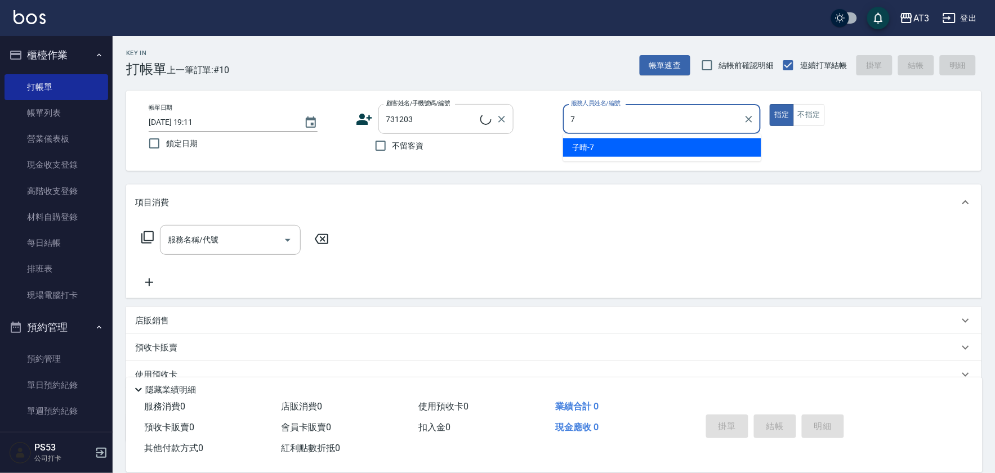
type input "子晴-7"
type button "true"
type input "蔡小姐/0953954919/731203"
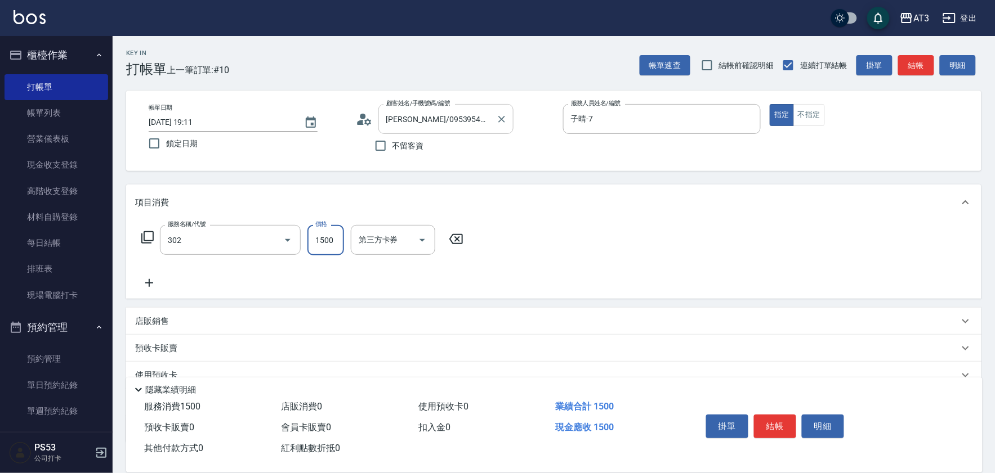
type input "設計燙髮(302)"
type input "1099"
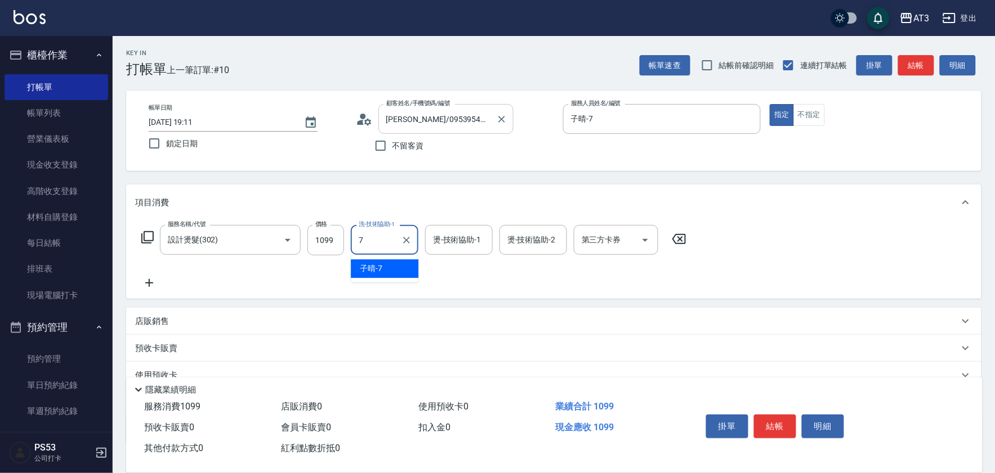
type input "子晴-7"
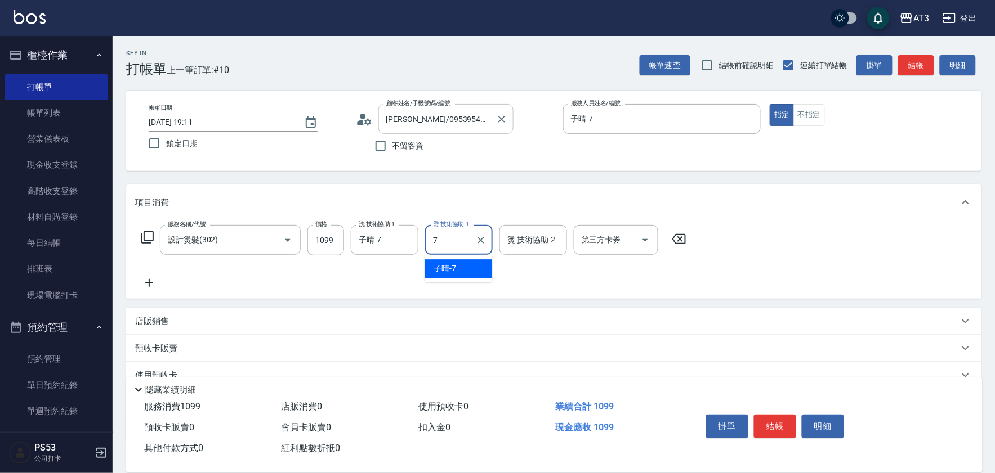
type input "子晴-7"
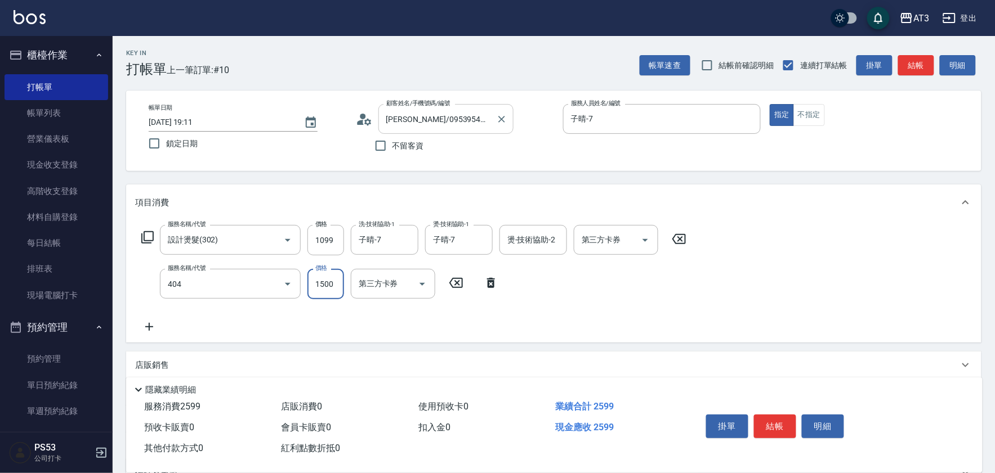
type input "設計染髮(404)"
type input "1099"
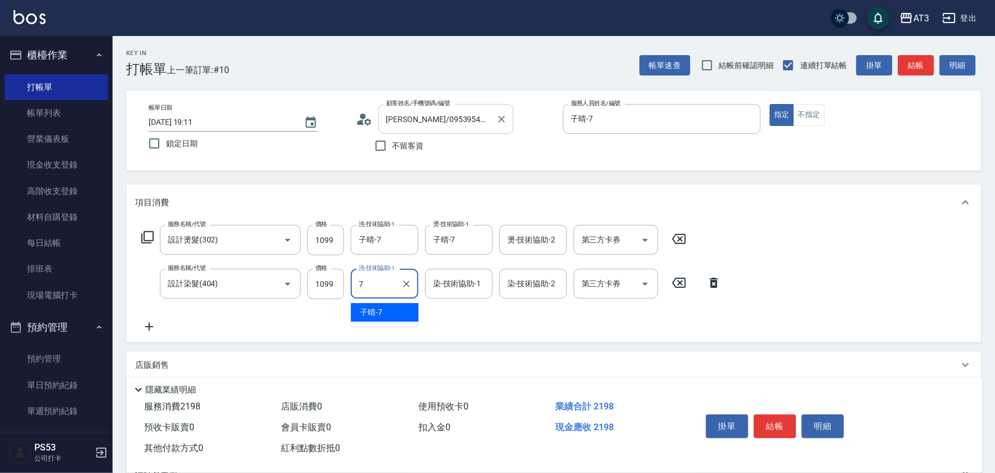
type input "子晴-7"
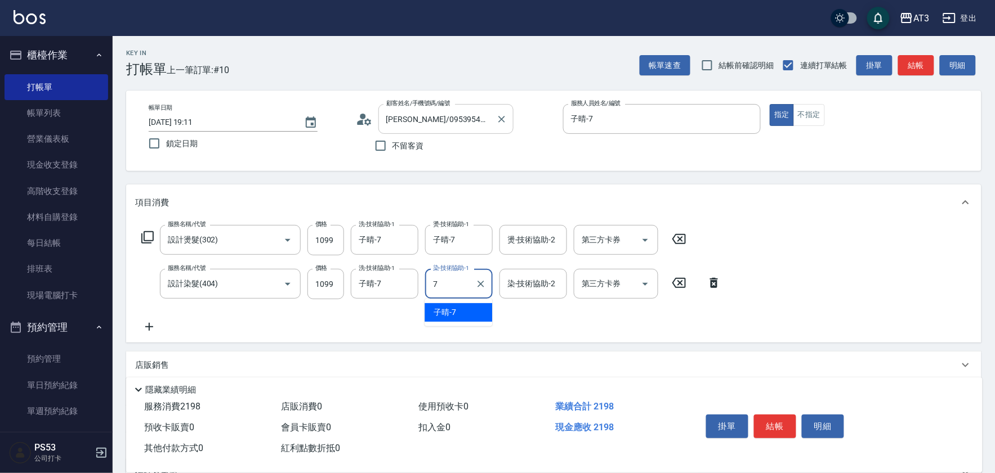
type input "子晴-7"
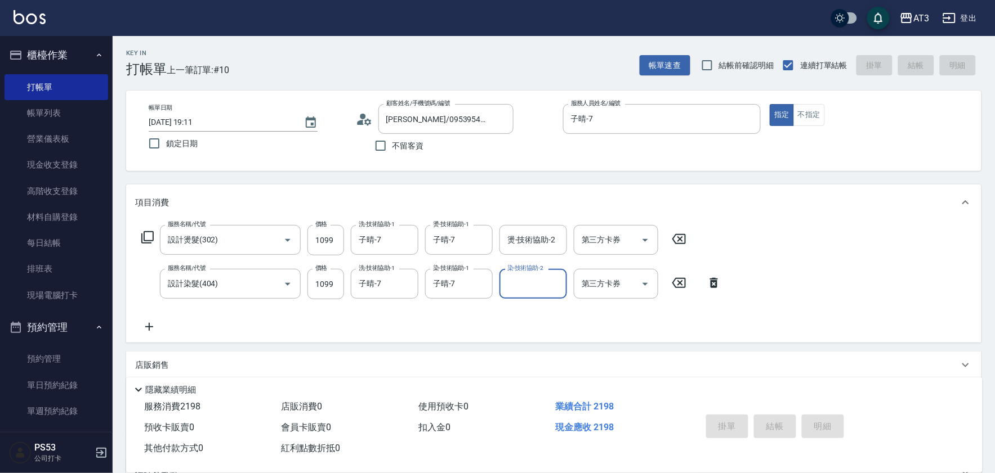
type input "2025/09/25 19:12"
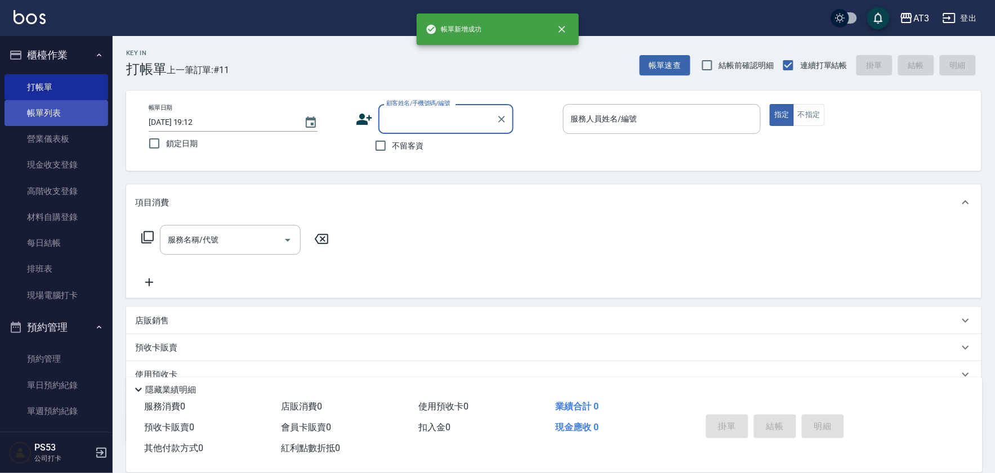
click at [57, 109] on link "帳單列表" at bounding box center [57, 113] width 104 height 26
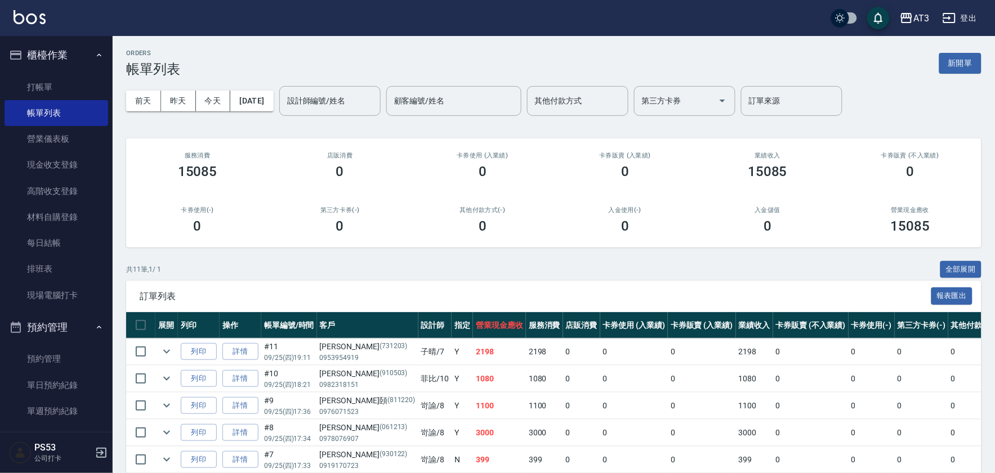
scroll to position [62, 0]
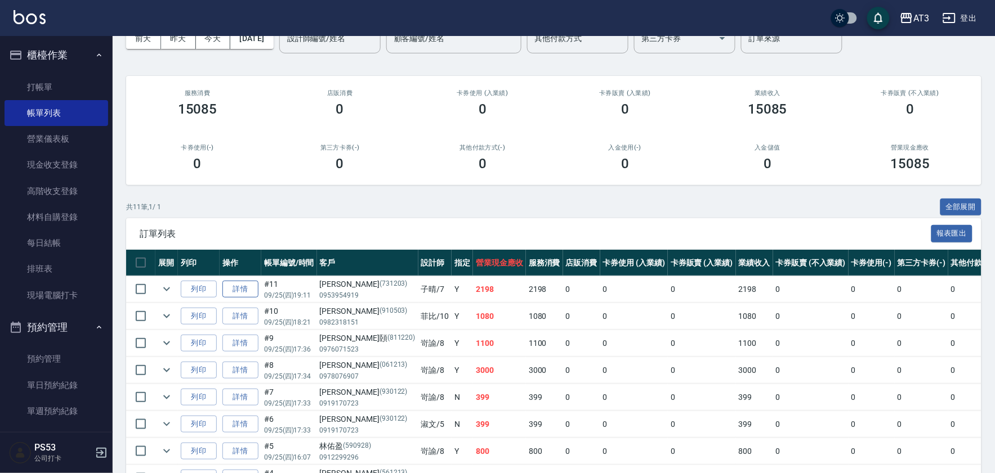
click at [240, 285] on link "詳情" at bounding box center [240, 289] width 36 height 17
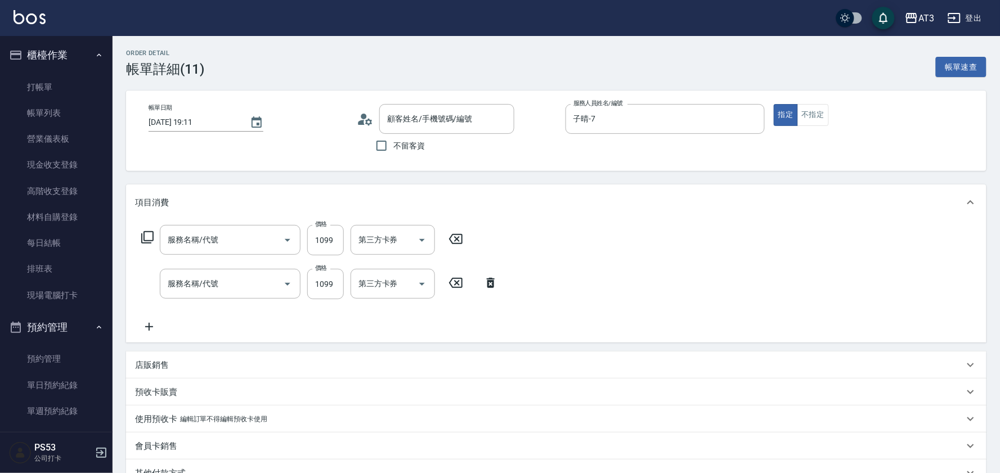
type input "2025/09/25 19:11"
type input "子晴-7"
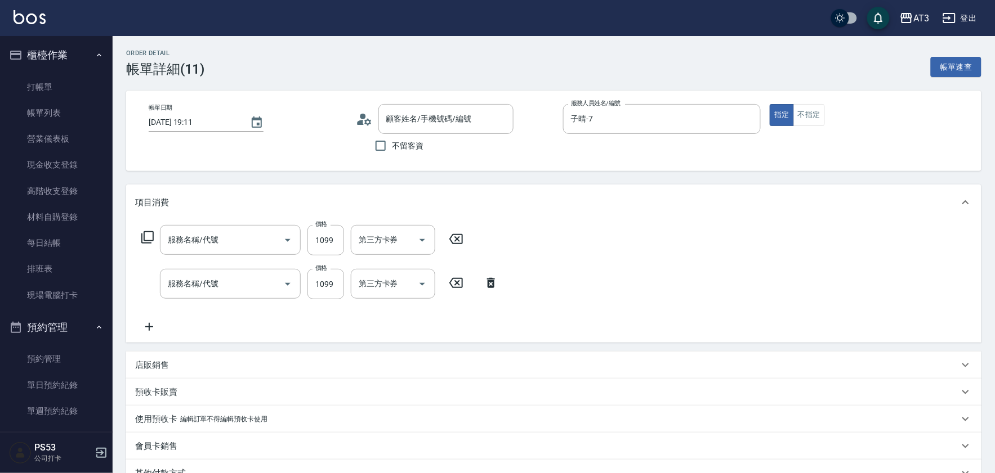
type input "設計染髮(404)"
type input "設計燙髮(302)"
type input "蔡小姐/0953954919/731203"
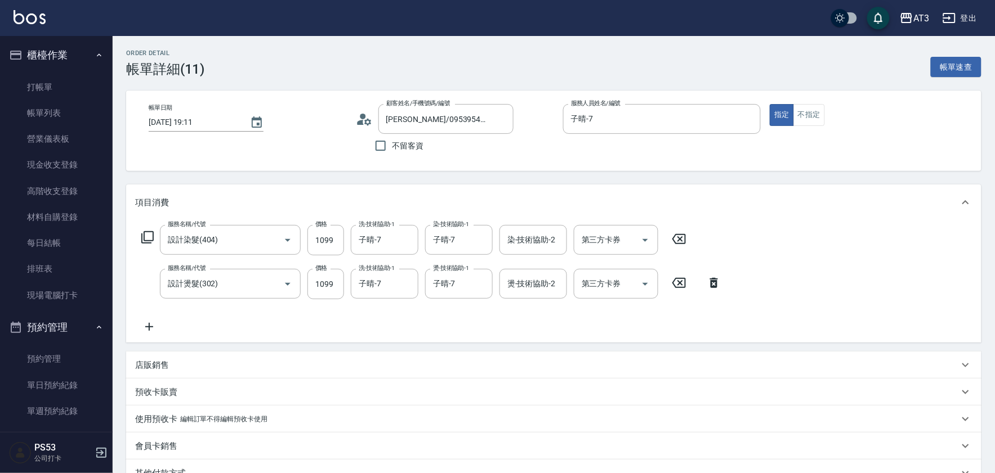
click at [153, 328] on icon at bounding box center [149, 327] width 28 height 14
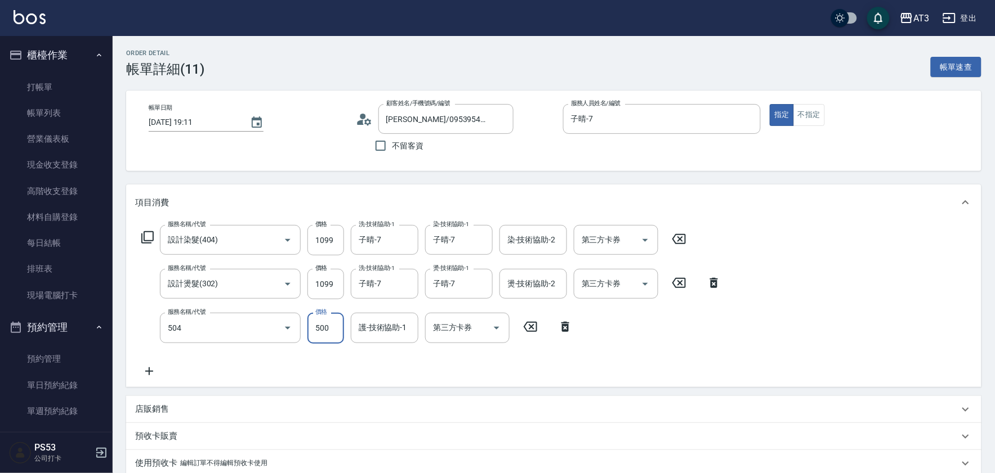
type input "順子護髮(504)"
type input "子晴-7"
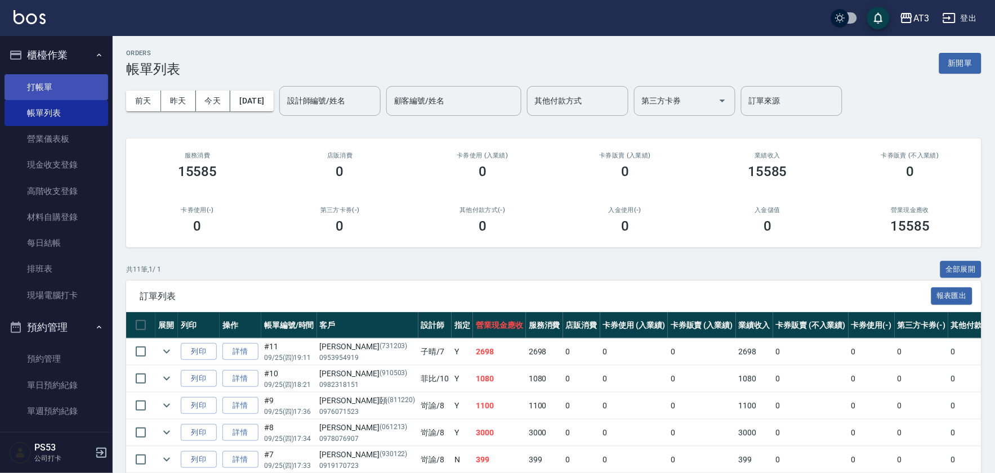
click at [80, 91] on link "打帳單" at bounding box center [57, 87] width 104 height 26
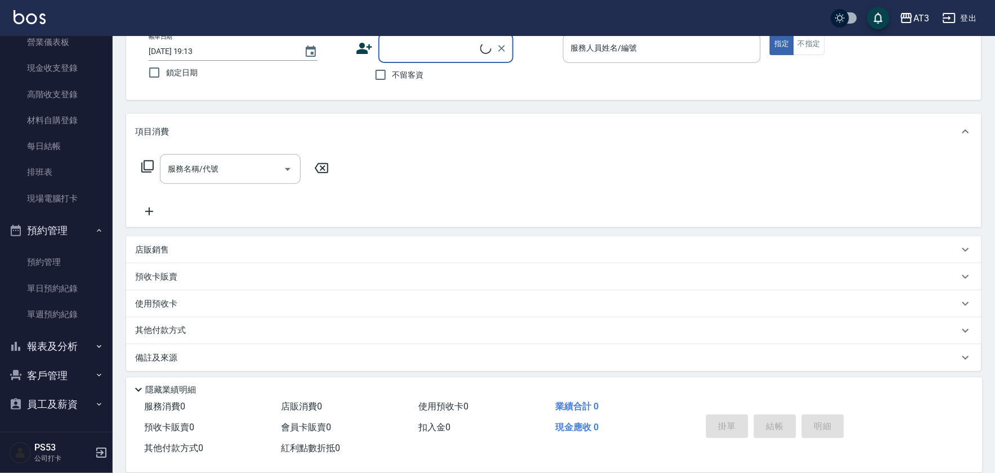
scroll to position [75, 0]
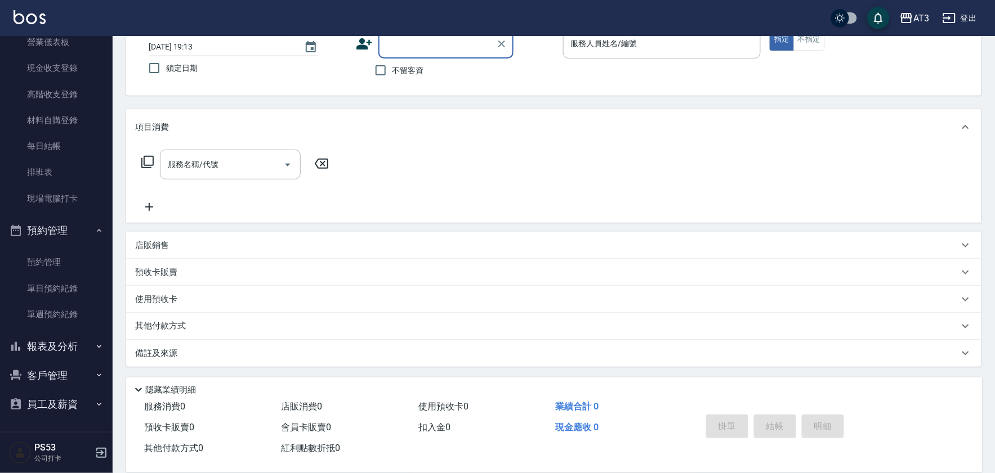
click at [62, 350] on button "報表及分析" at bounding box center [57, 346] width 104 height 29
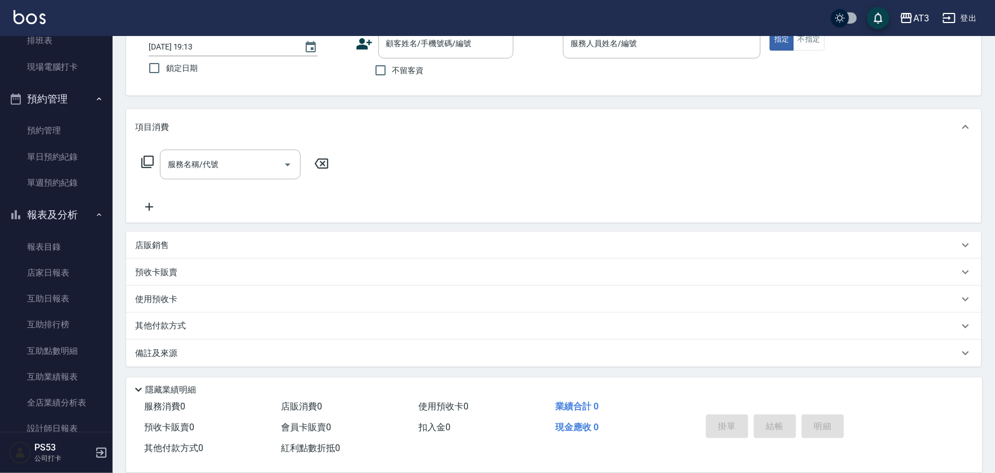
scroll to position [222, 0]
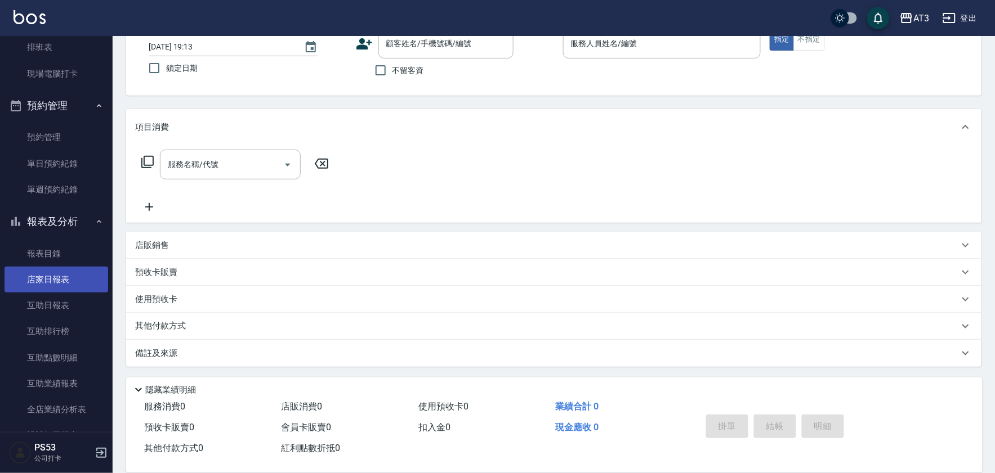
click at [75, 284] on link "店家日報表" at bounding box center [57, 280] width 104 height 26
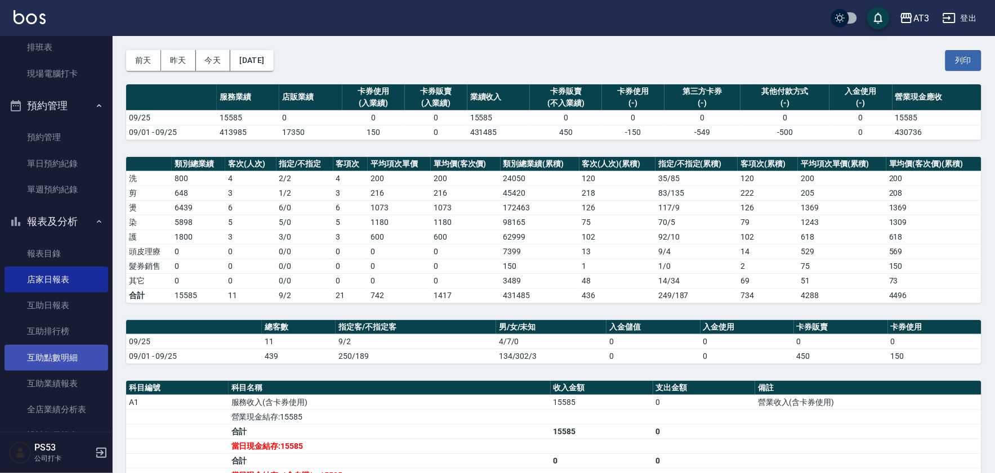
scroll to position [62, 0]
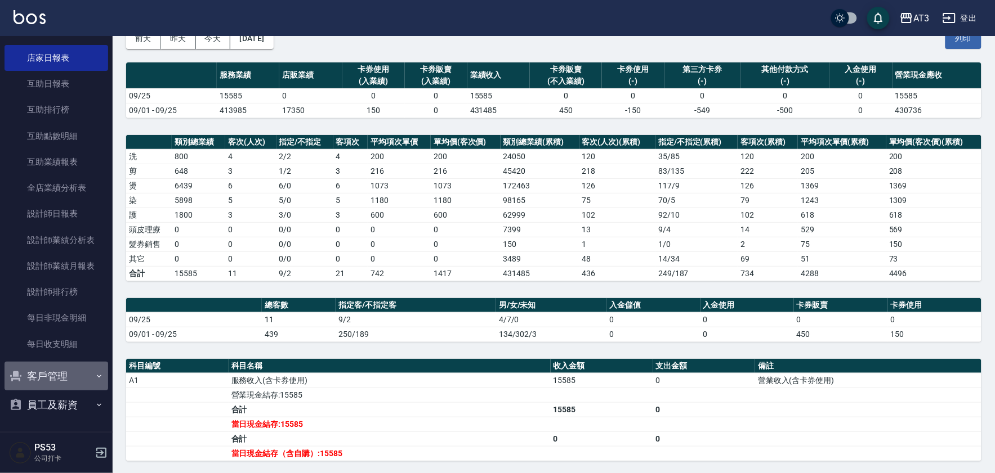
click at [57, 378] on button "客戶管理" at bounding box center [57, 376] width 104 height 29
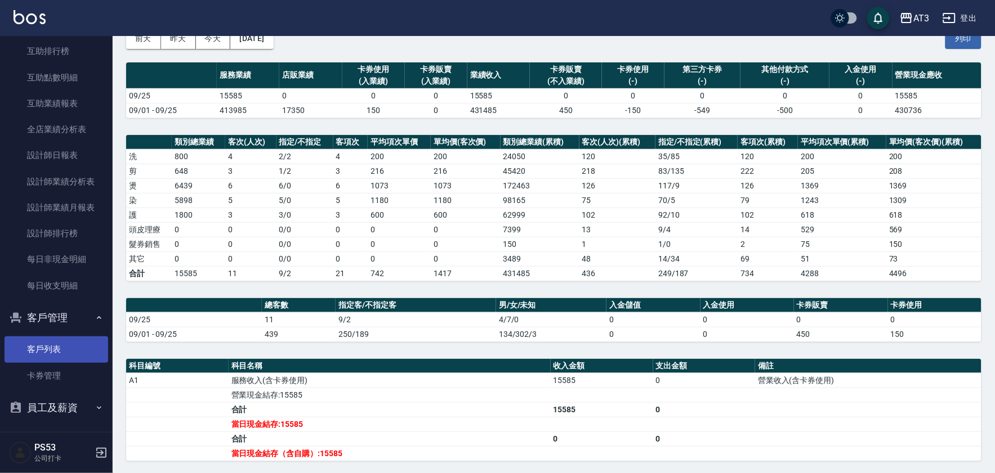
scroll to position [503, 0]
click at [65, 344] on link "客戶列表" at bounding box center [57, 349] width 104 height 26
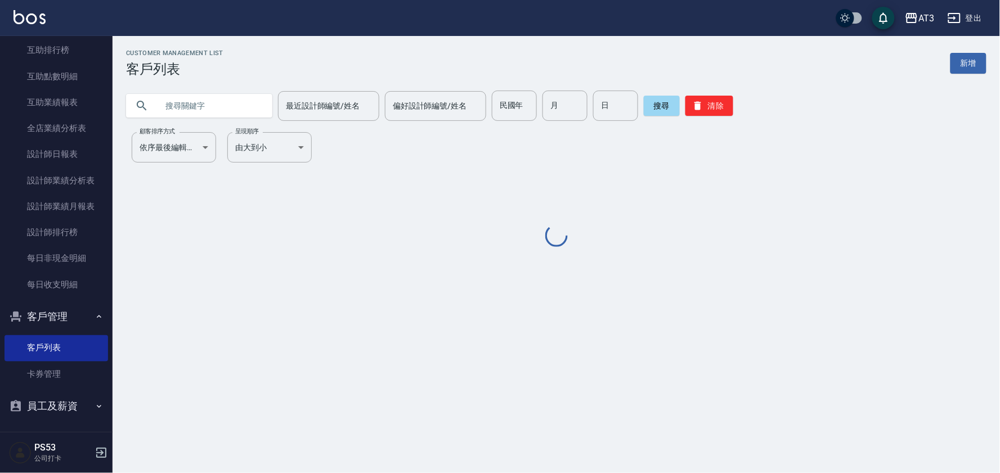
click at [217, 109] on input "text" at bounding box center [211, 106] width 106 height 30
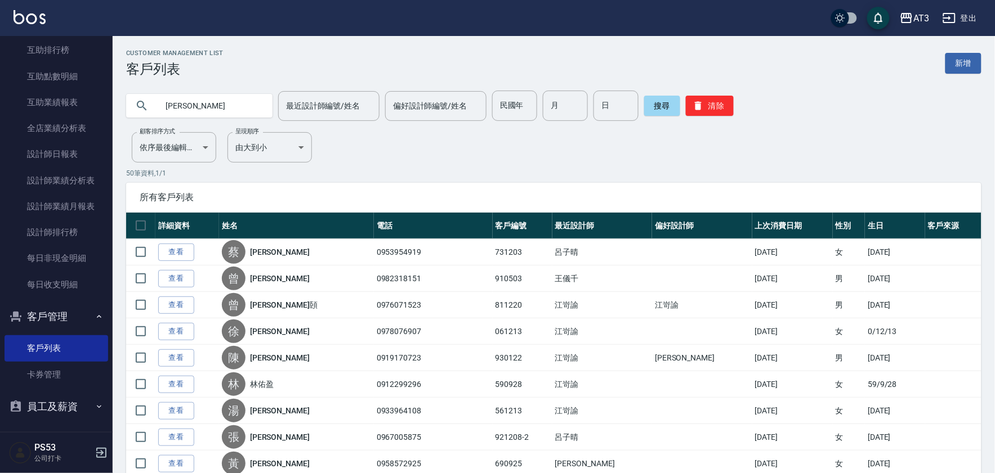
type input "芷晴"
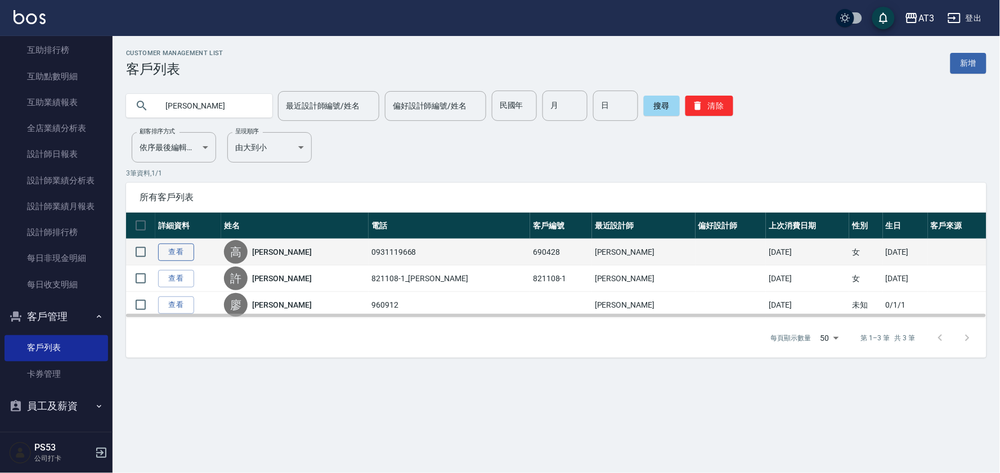
click at [185, 252] on link "查看" at bounding box center [176, 252] width 36 height 17
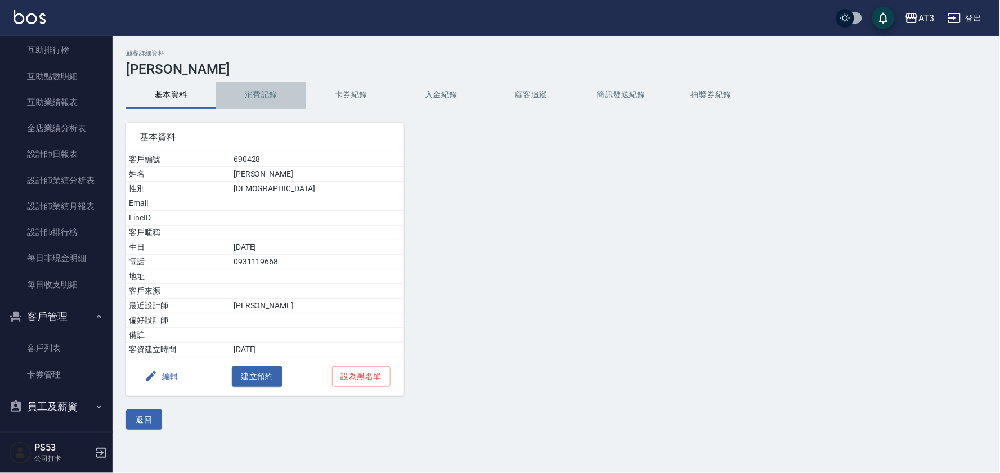
click at [248, 94] on button "消費記錄" at bounding box center [261, 95] width 90 height 27
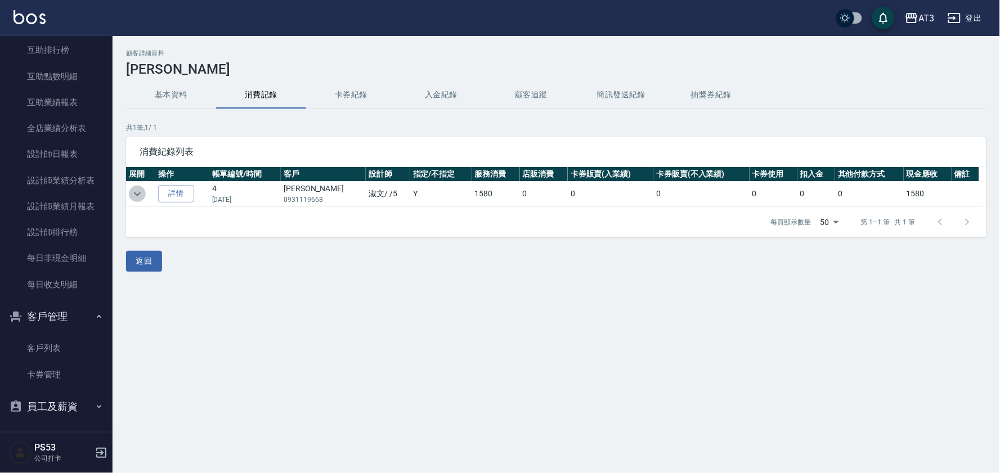
click at [137, 195] on icon "expand row" at bounding box center [137, 194] width 7 height 4
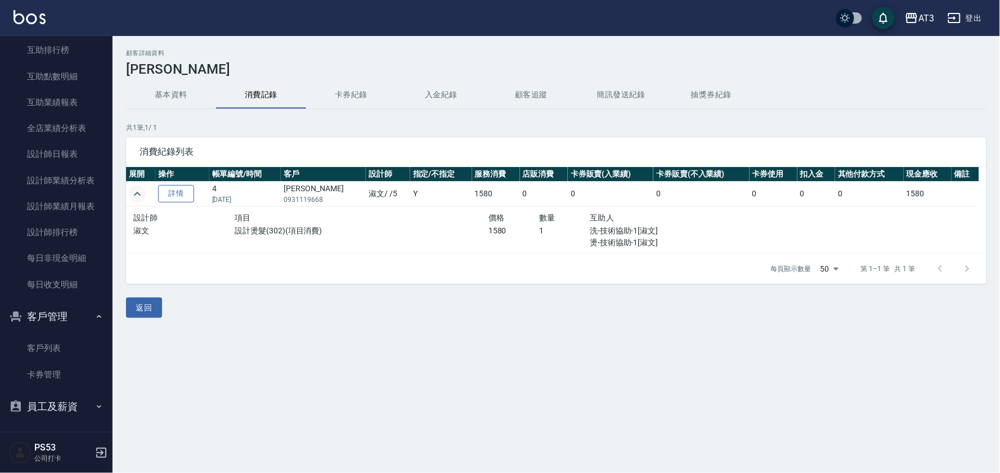
click at [176, 194] on link "詳情" at bounding box center [176, 193] width 36 height 17
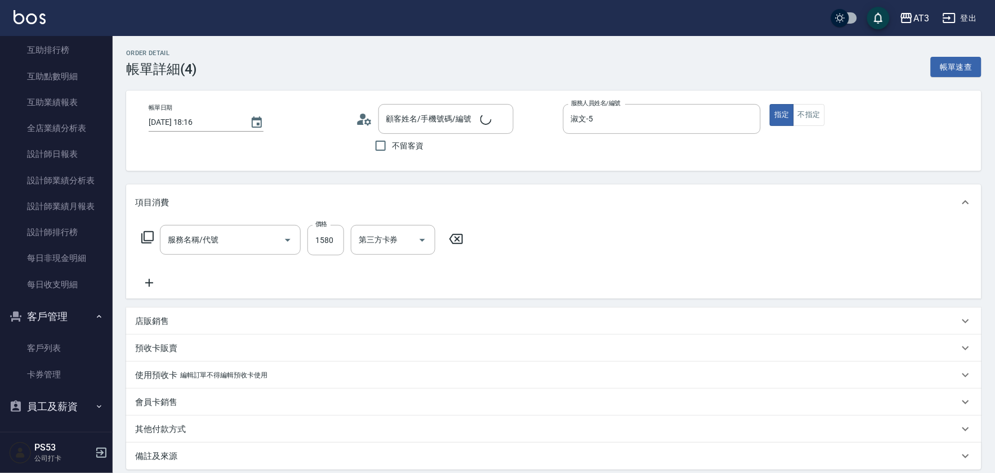
type input "2025/06/07 18:16"
type input "淑文-5"
type input "高芷晴/0931119668/690428"
type input "設計燙髮(302)"
click at [24, 15] on img at bounding box center [30, 17] width 32 height 14
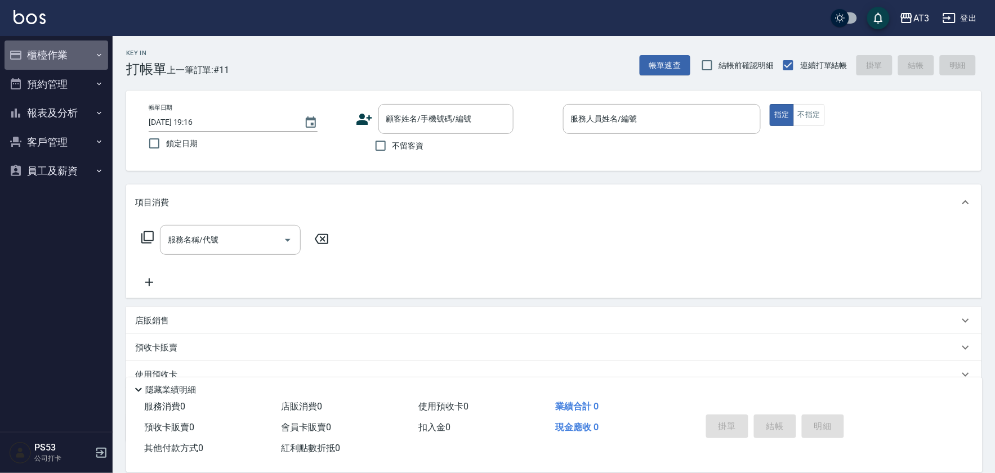
click at [74, 43] on button "櫃檯作業" at bounding box center [57, 55] width 104 height 29
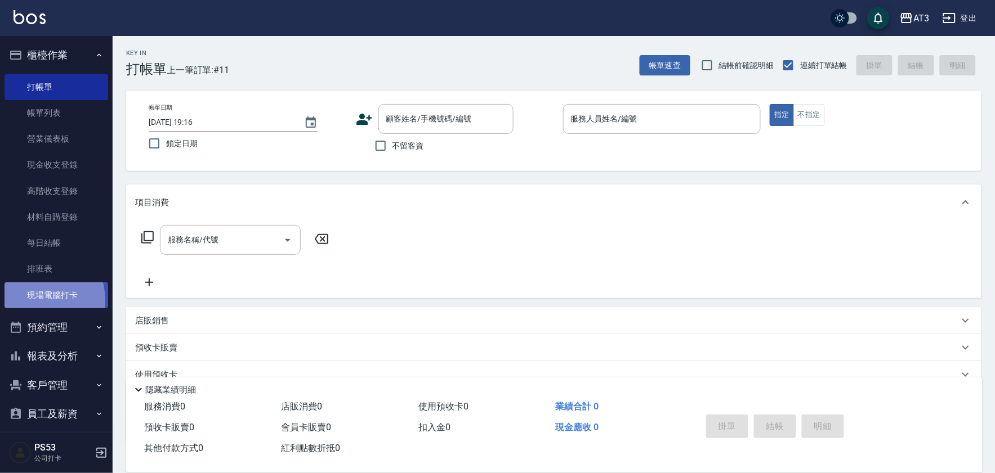
click at [31, 301] on link "現場電腦打卡" at bounding box center [57, 296] width 104 height 26
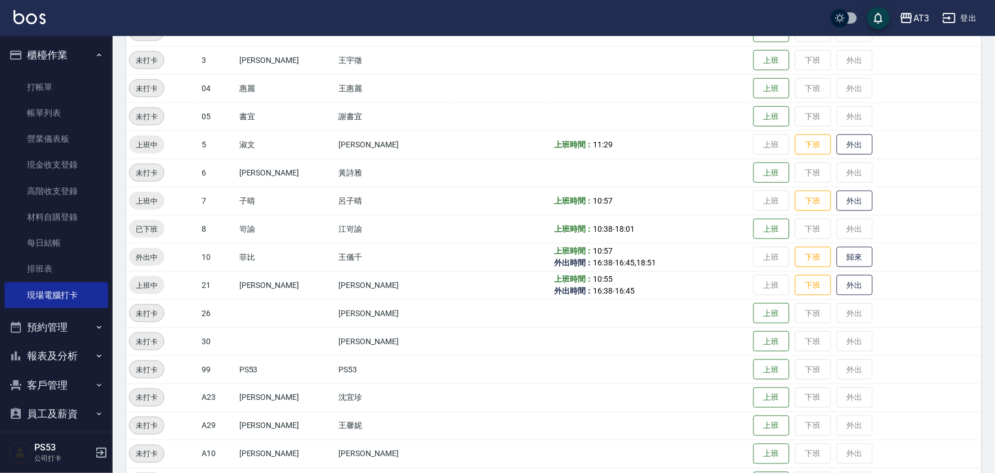
scroll to position [250, 0]
click at [837, 256] on button "歸來" at bounding box center [855, 256] width 36 height 20
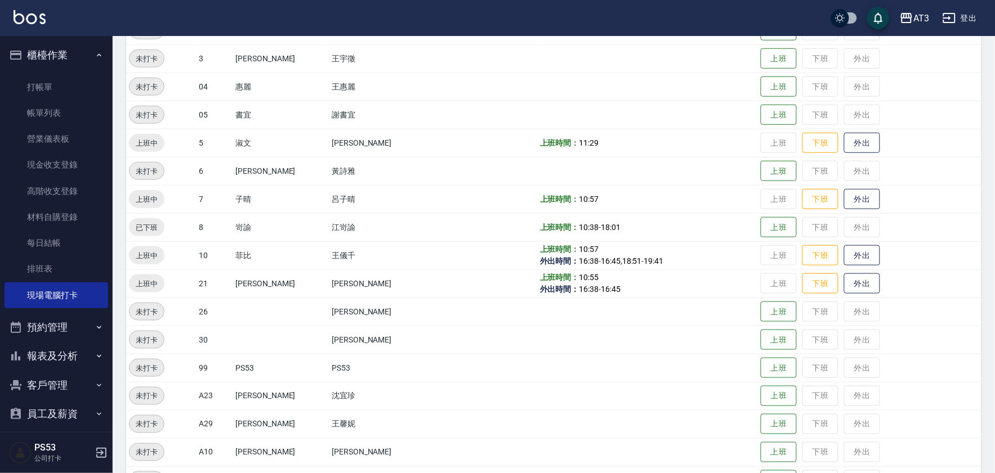
click at [73, 362] on button "報表及分析" at bounding box center [57, 356] width 104 height 29
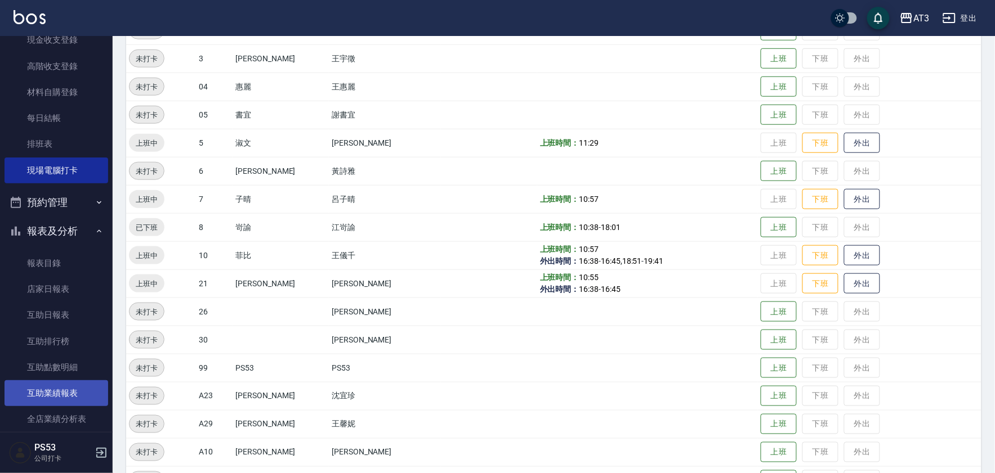
scroll to position [187, 0]
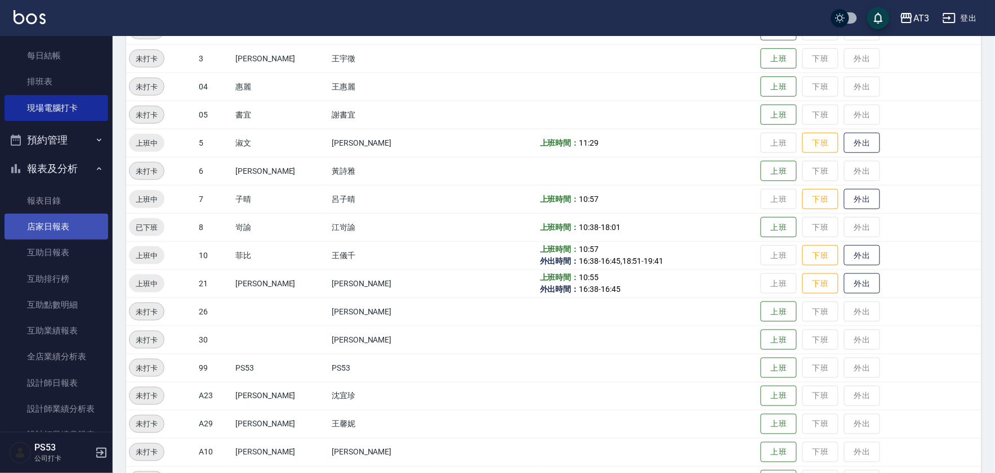
click at [56, 229] on link "店家日報表" at bounding box center [57, 227] width 104 height 26
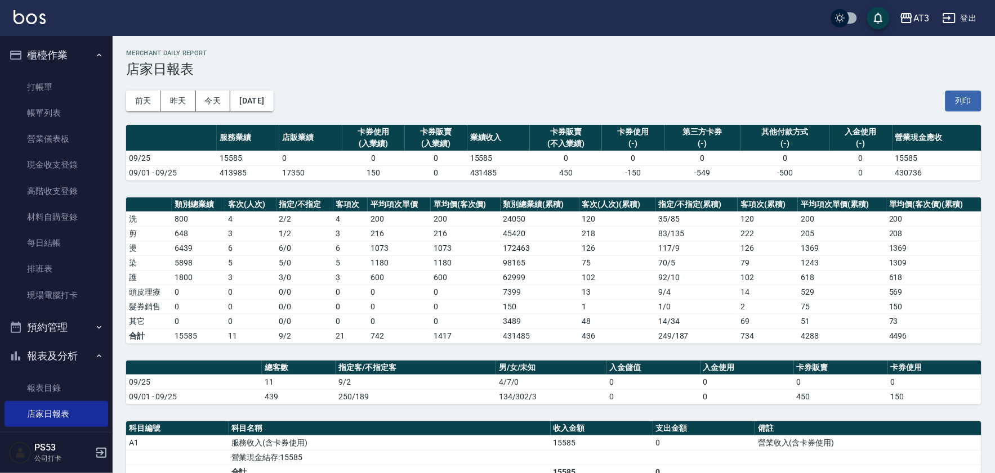
click at [42, 117] on link "帳單列表" at bounding box center [57, 113] width 104 height 26
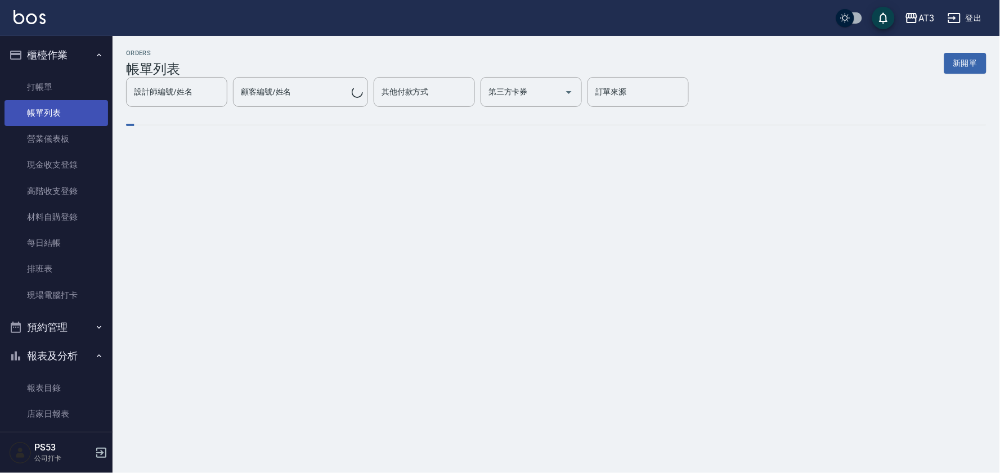
click at [59, 117] on link "帳單列表" at bounding box center [57, 113] width 104 height 26
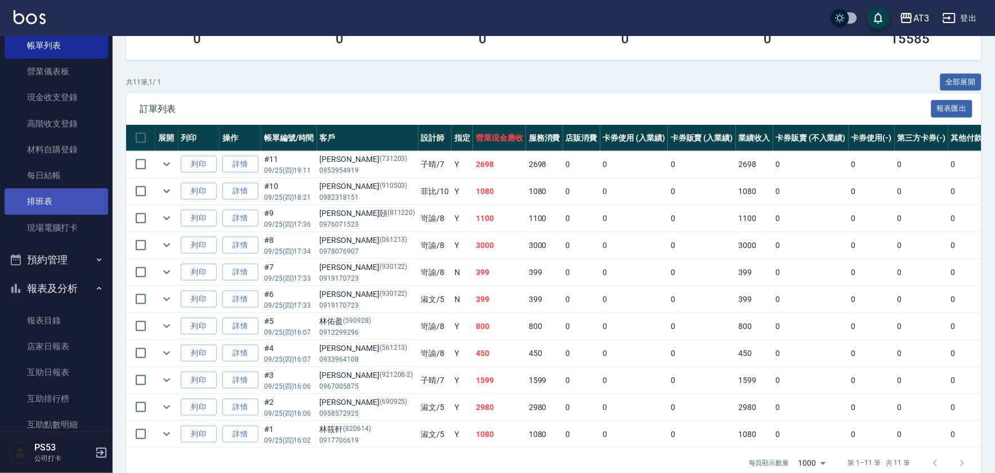
scroll to position [62, 0]
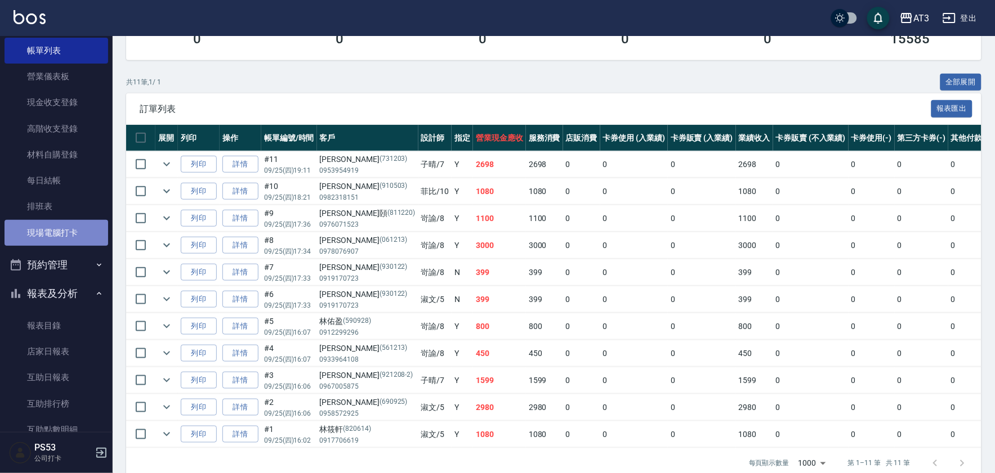
click at [66, 233] on link "現場電腦打卡" at bounding box center [57, 233] width 104 height 26
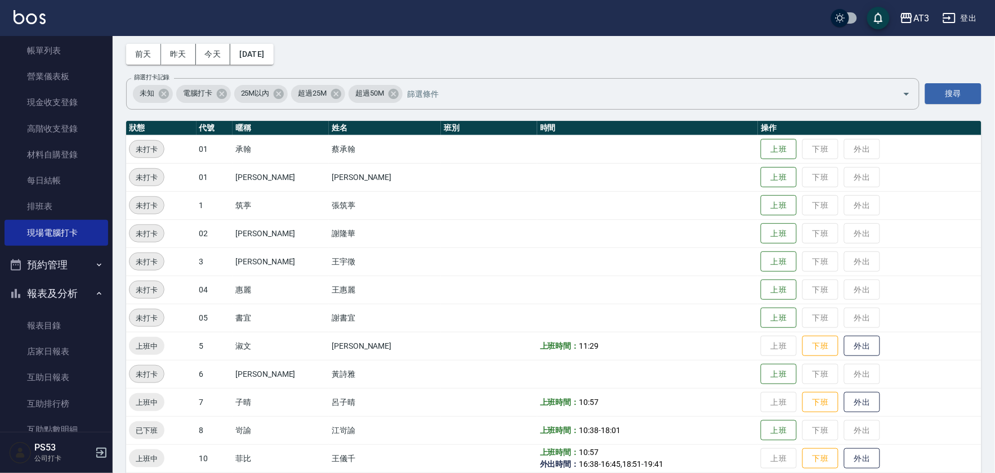
scroll to position [187, 0]
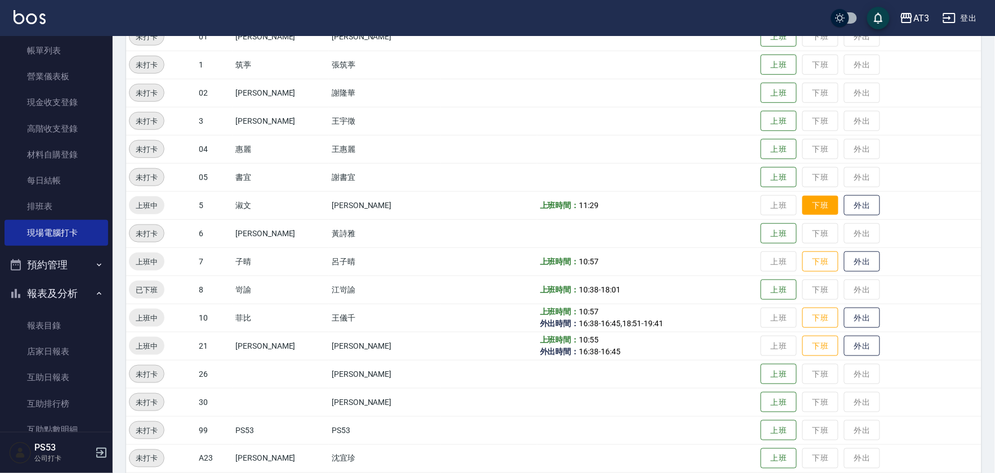
click at [803, 194] on td "上班 下班 外出" at bounding box center [869, 205] width 223 height 28
click at [806, 251] on td "上班 下班 外出" at bounding box center [869, 262] width 223 height 28
drag, startPoint x: 806, startPoint y: 209, endPoint x: 816, endPoint y: 249, distance: 41.9
click at [806, 209] on button "下班" at bounding box center [820, 205] width 36 height 21
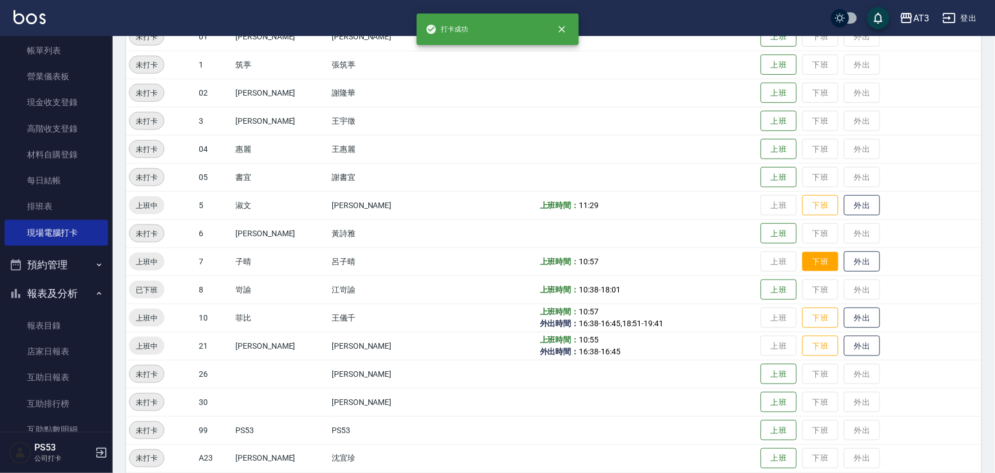
click at [817, 261] on button "下班" at bounding box center [820, 262] width 36 height 20
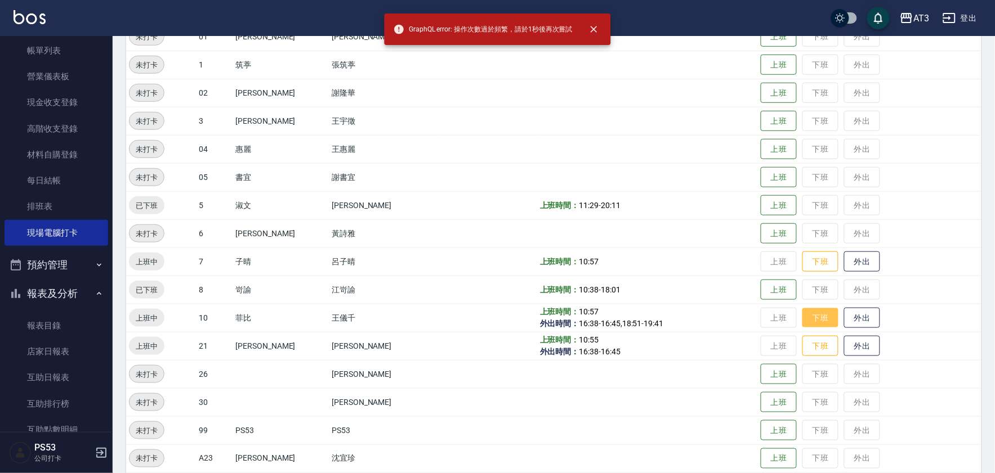
click at [803, 318] on button "下班" at bounding box center [820, 318] width 36 height 20
click at [808, 337] on button "下班" at bounding box center [820, 347] width 36 height 20
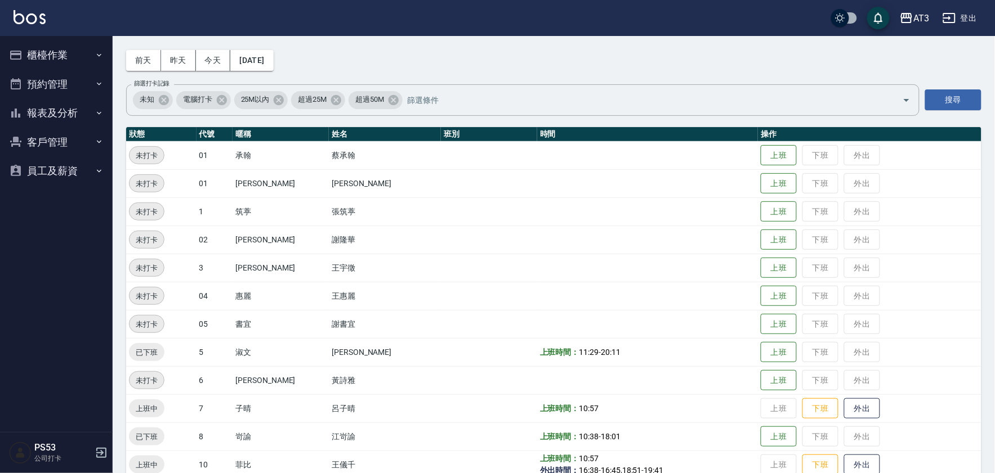
scroll to position [62, 0]
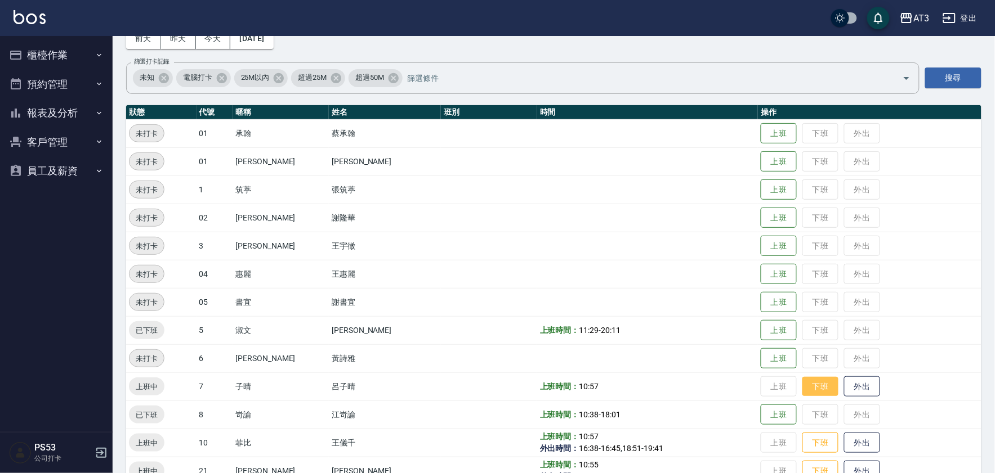
click at [802, 379] on button "下班" at bounding box center [820, 387] width 36 height 20
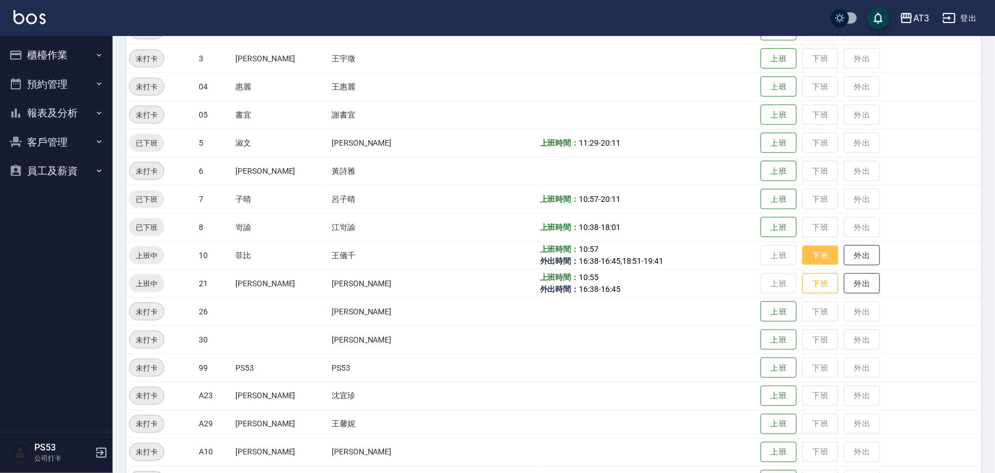
click at [802, 260] on button "下班" at bounding box center [820, 256] width 36 height 20
click at [802, 290] on button "下班" at bounding box center [820, 284] width 36 height 20
click at [803, 274] on button "下班" at bounding box center [820, 284] width 36 height 20
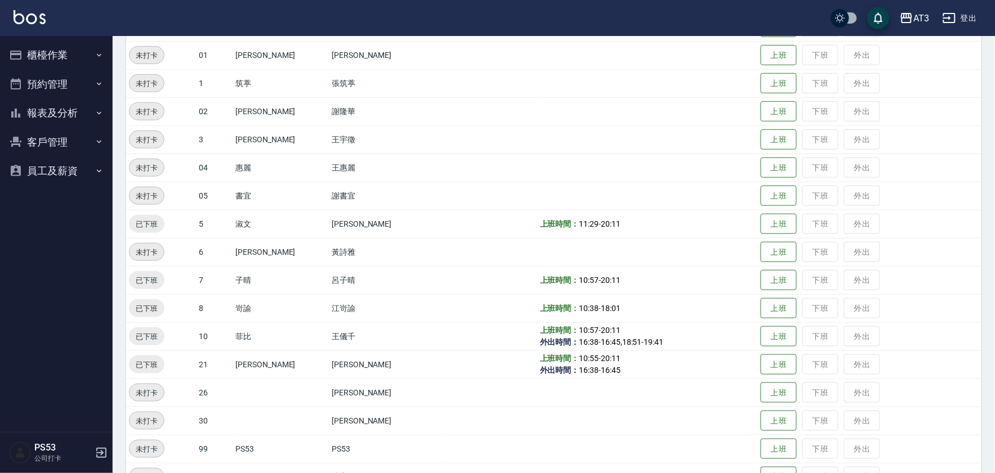
scroll to position [341, 0]
